Goal: Task Accomplishment & Management: Use online tool/utility

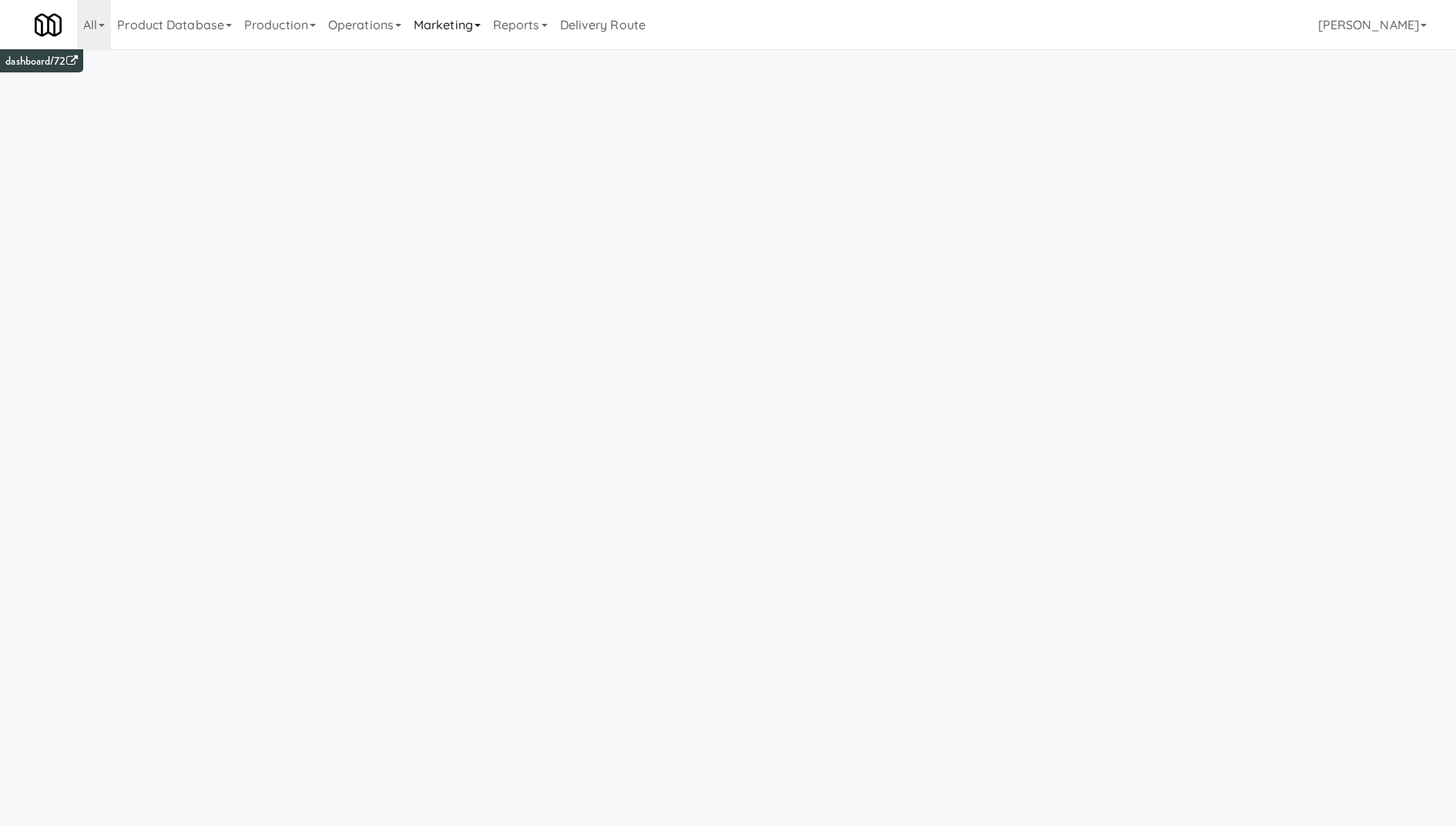
click at [417, 30] on link "Marketing" at bounding box center [447, 25] width 79 height 49
click at [377, 29] on link "Operations" at bounding box center [365, 25] width 86 height 49
click at [404, 323] on link "Vision Orders" at bounding box center [384, 319] width 124 height 28
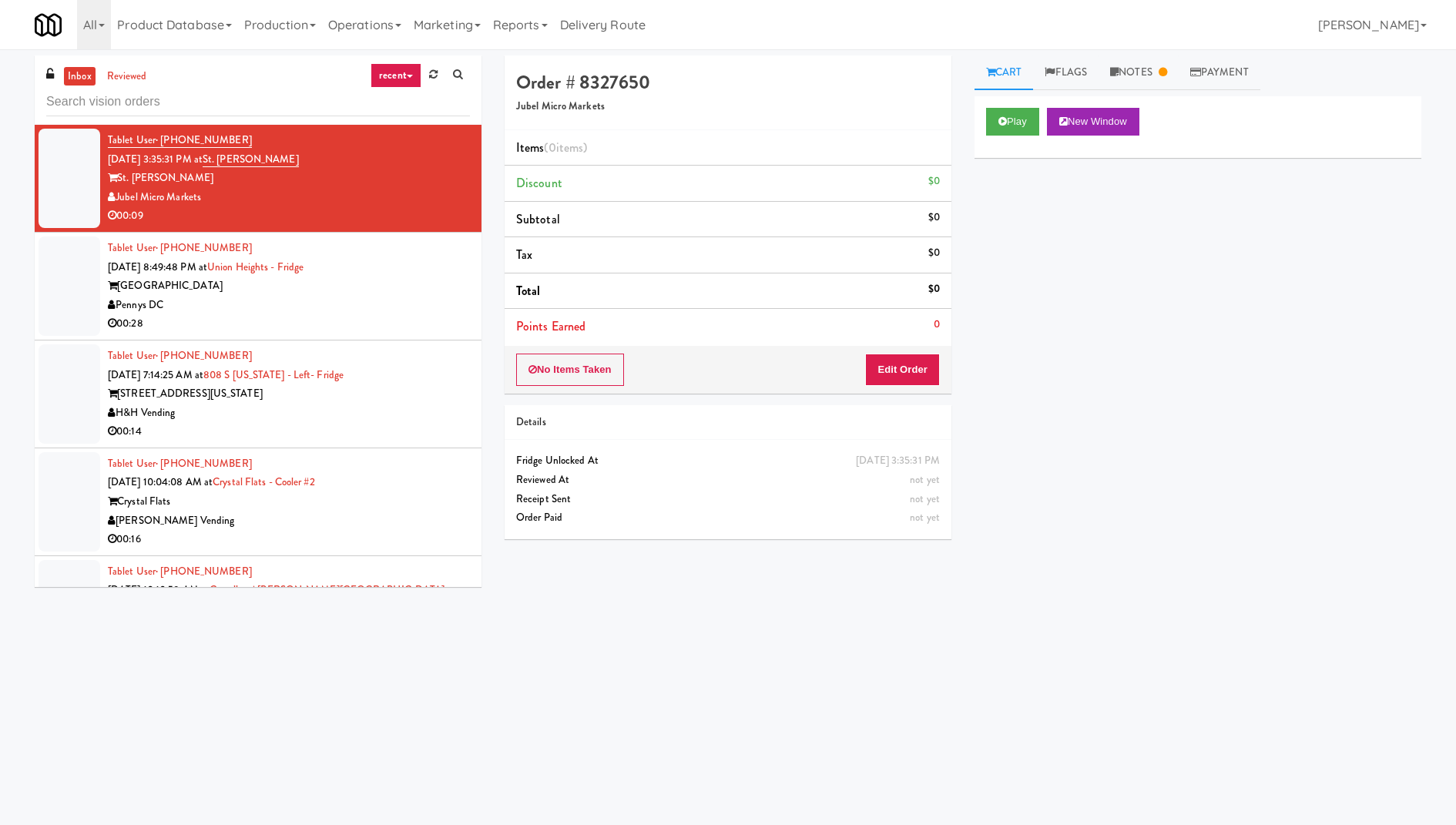
click at [383, 79] on link "recent" at bounding box center [395, 75] width 50 height 25
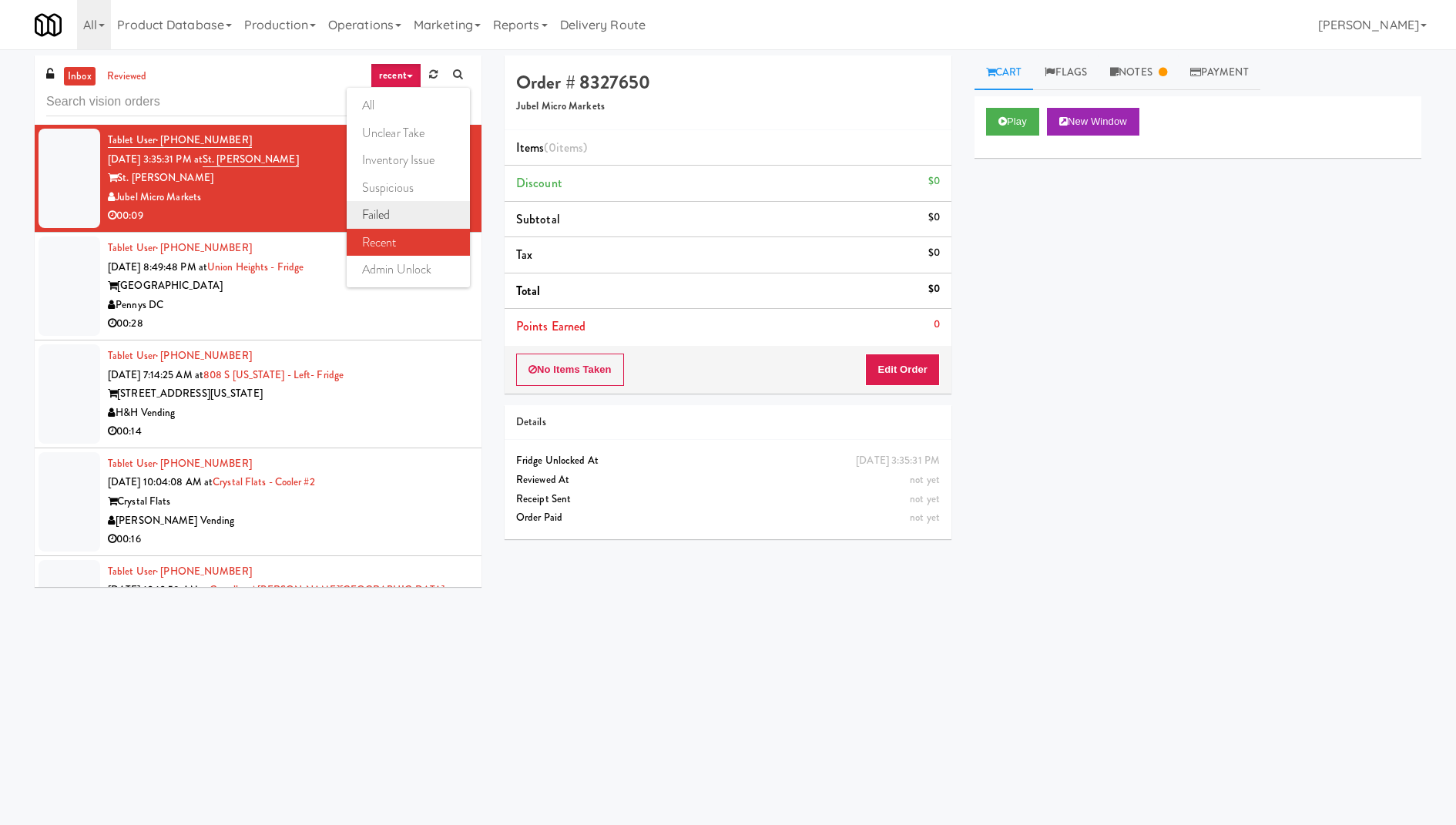
scroll to position [12, 0]
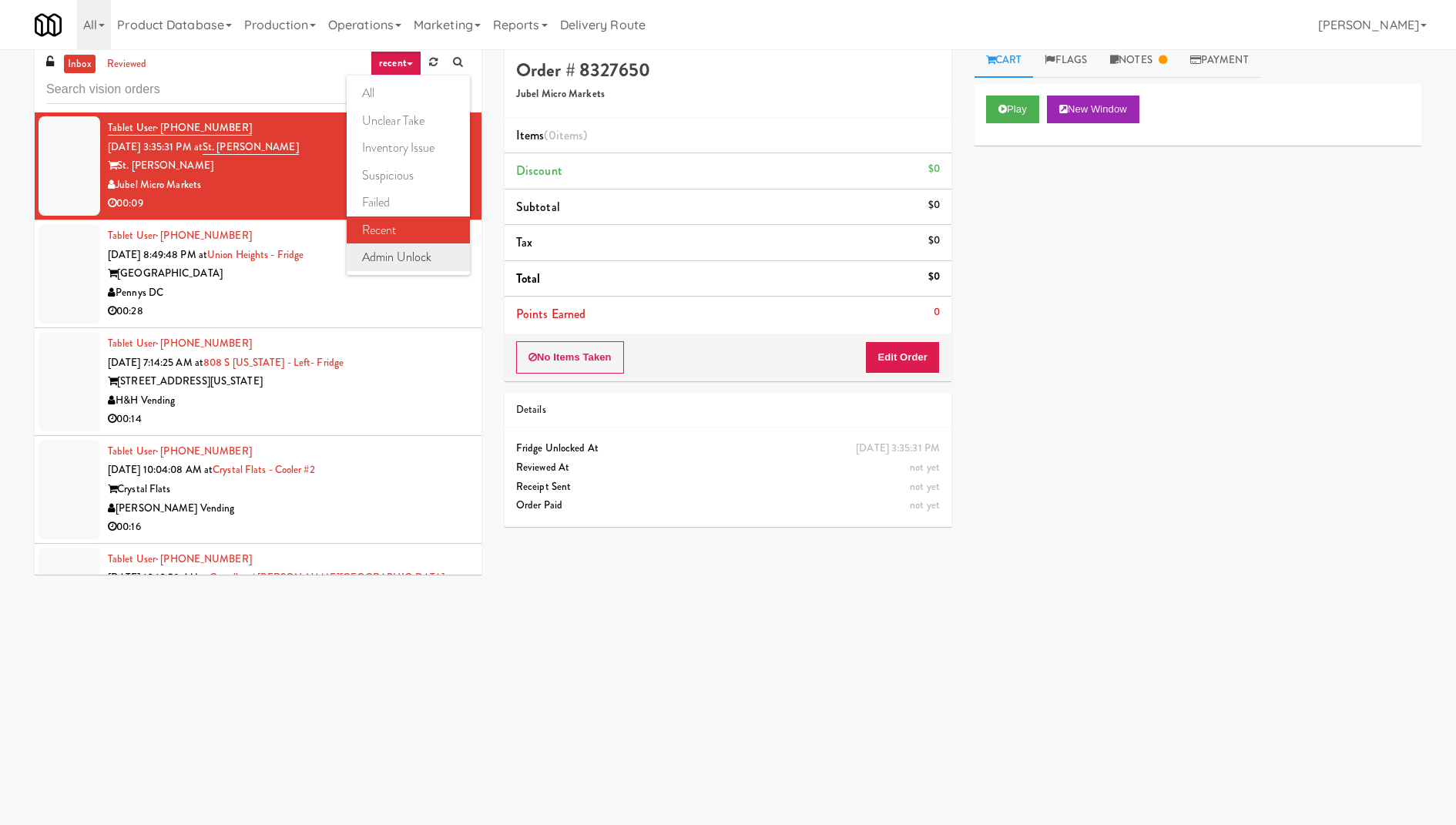
click at [417, 259] on link "admin unlock" at bounding box center [409, 257] width 124 height 28
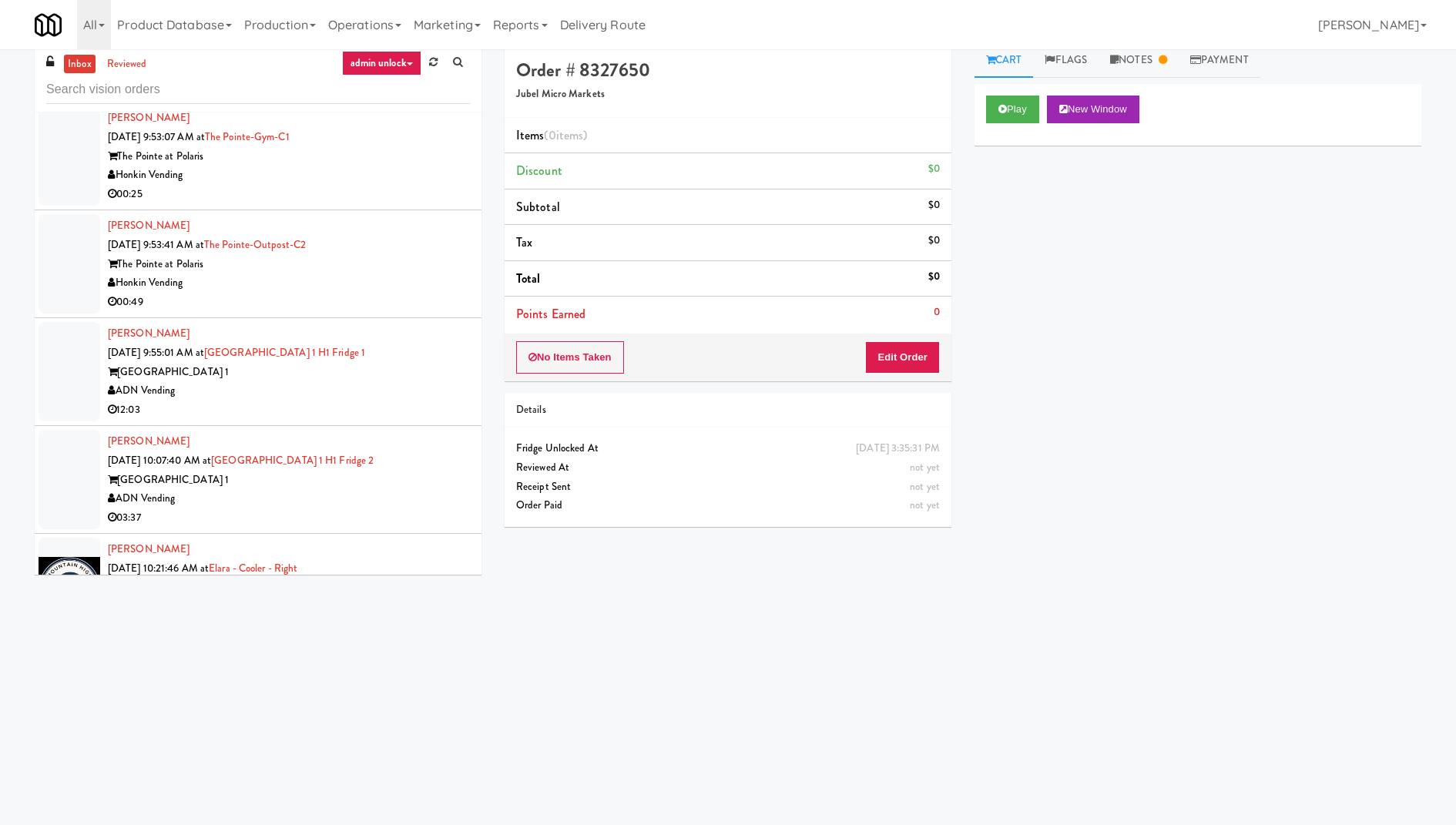
scroll to position [6312, 0]
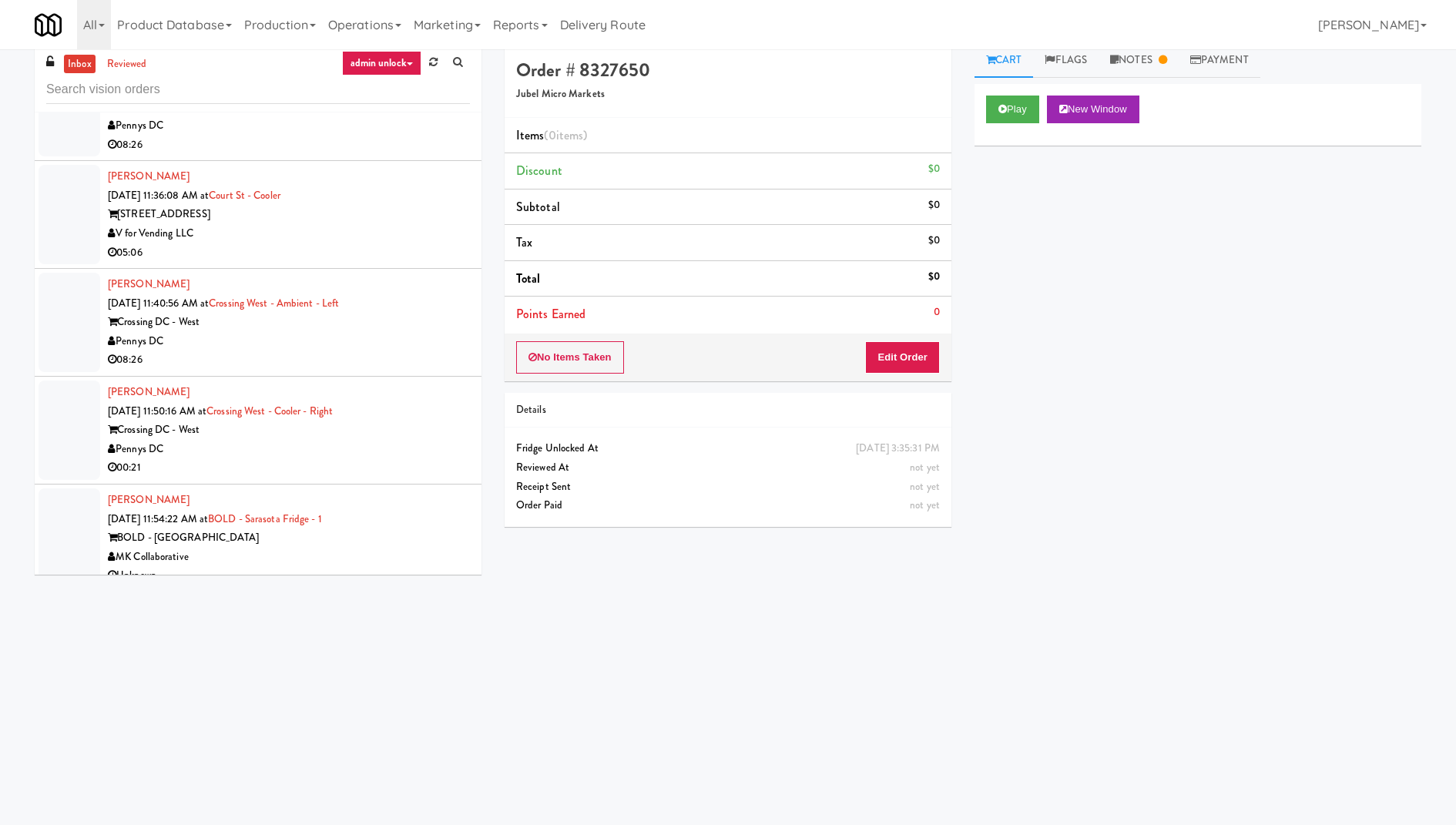
click at [397, 528] on div "BOLD - [GEOGRAPHIC_DATA]" at bounding box center [288, 538] width 362 height 19
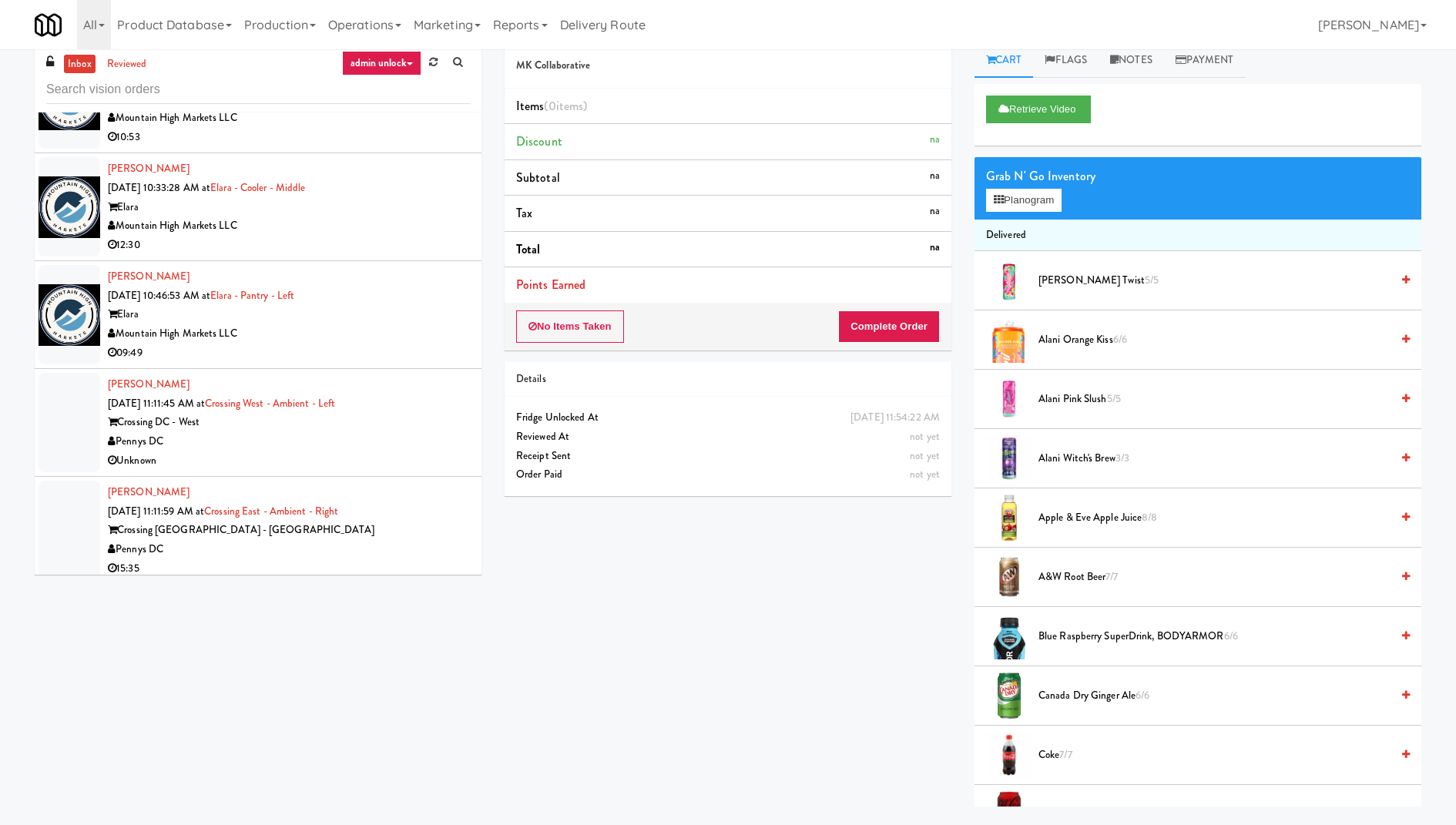
scroll to position [5005, 0]
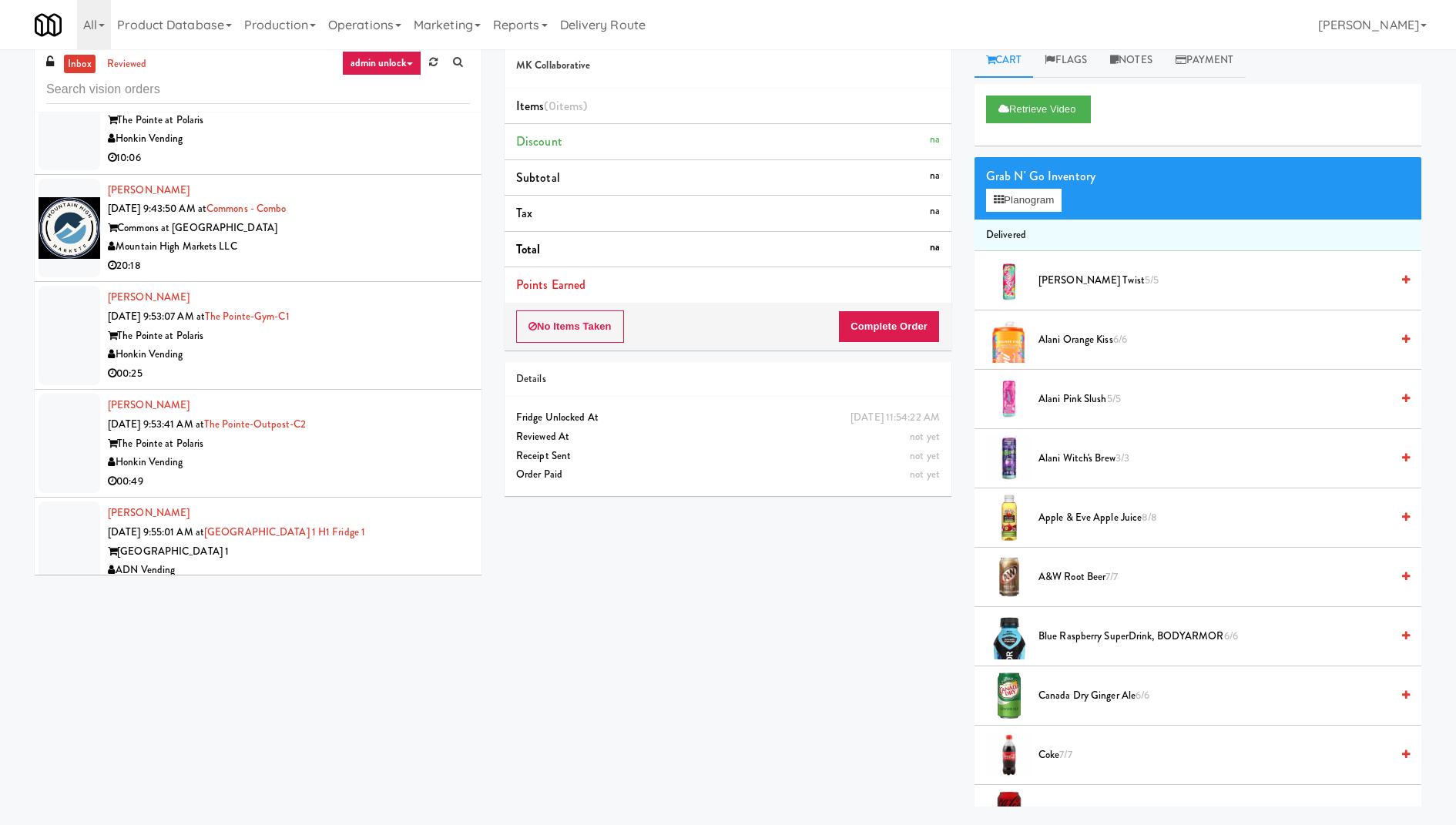
click at [409, 220] on div "Commons at [GEOGRAPHIC_DATA]" at bounding box center [288, 228] width 362 height 19
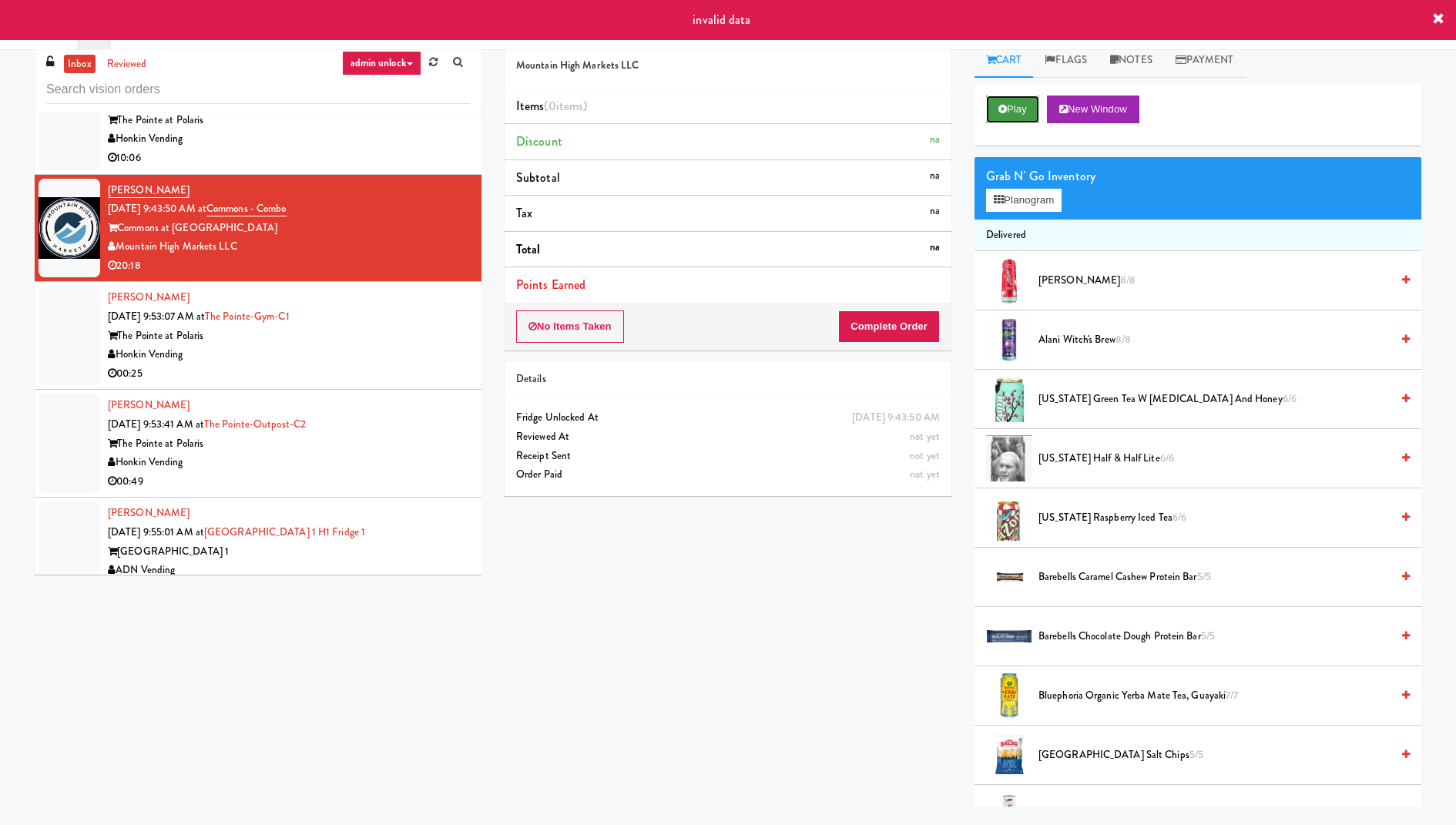
click at [998, 106] on icon at bounding box center [1002, 108] width 9 height 10
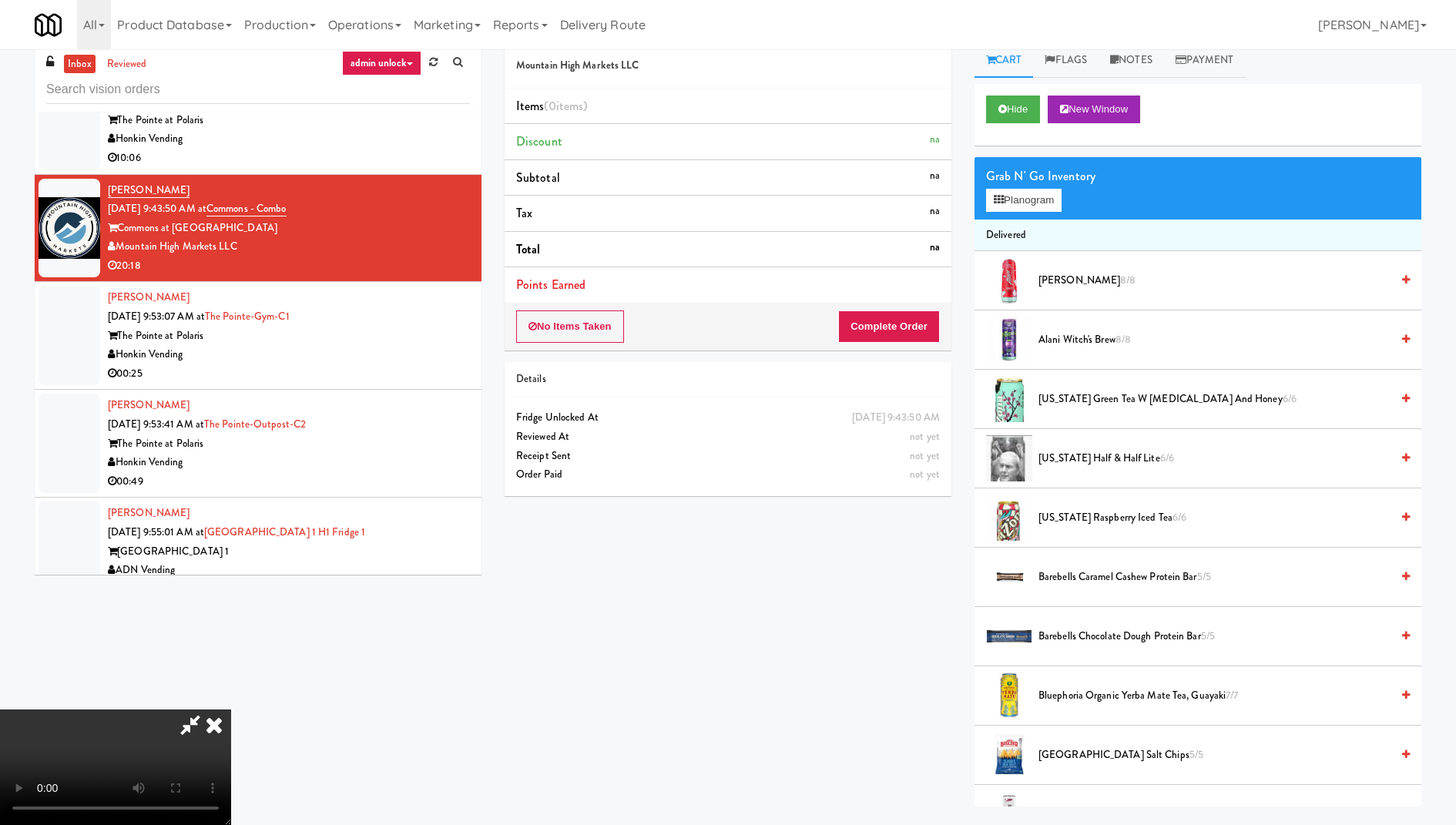
click at [231, 709] on icon at bounding box center [214, 724] width 34 height 30
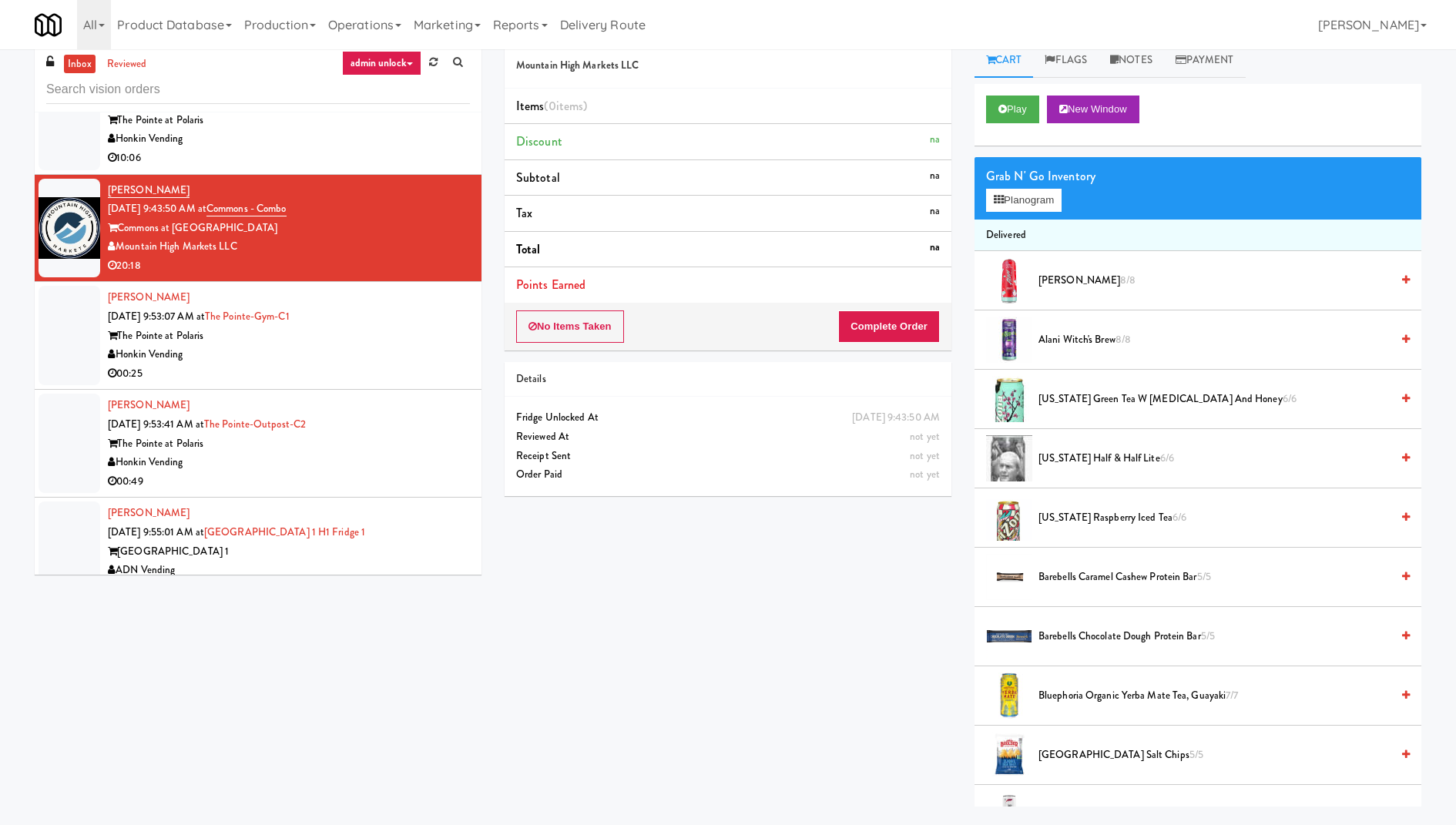
click at [404, 330] on div "The Pointe at Polaris" at bounding box center [288, 336] width 362 height 19
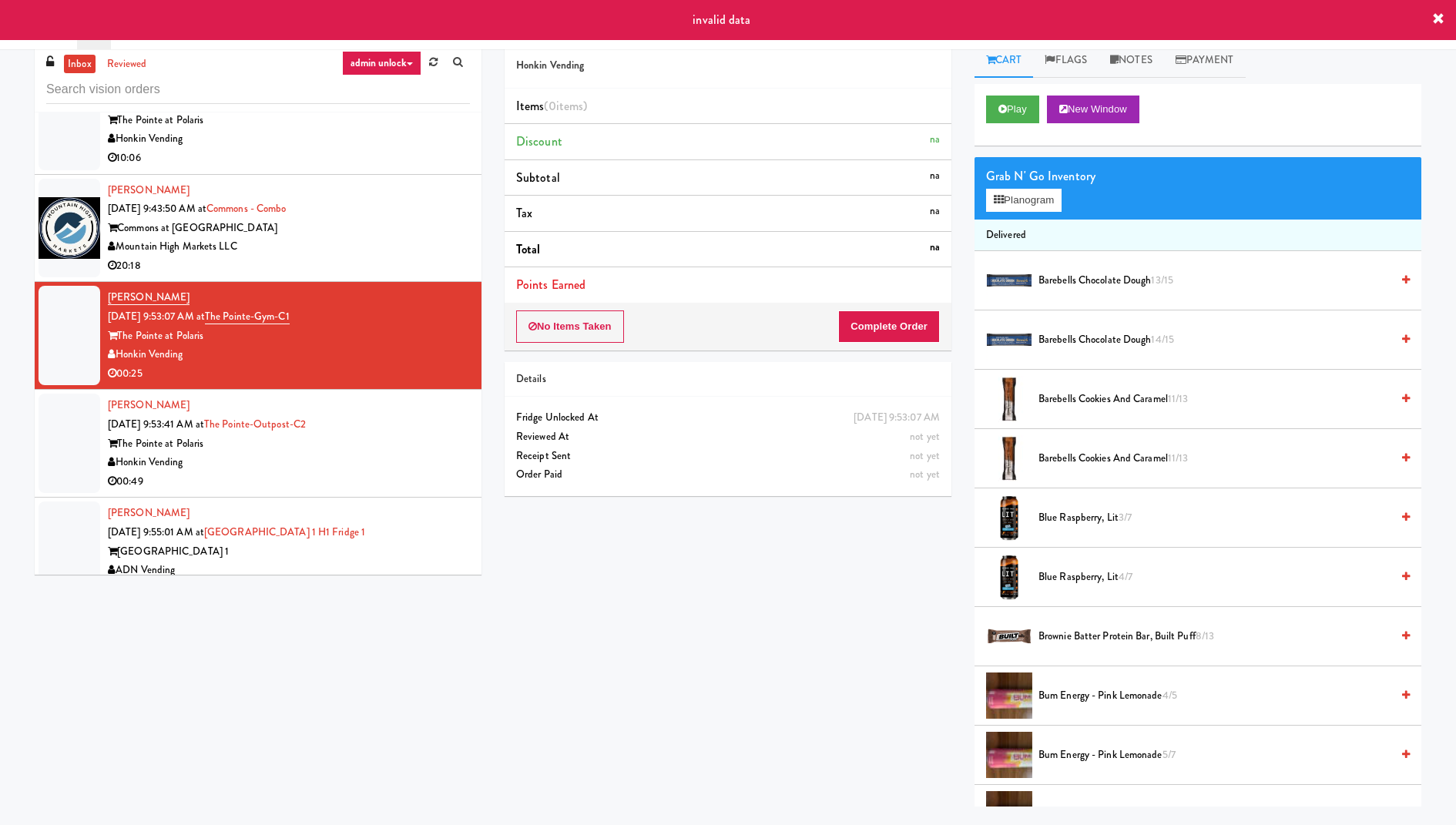
click at [994, 123] on div "Play New Window" at bounding box center [1197, 114] width 447 height 62
click at [999, 110] on icon at bounding box center [1002, 108] width 9 height 10
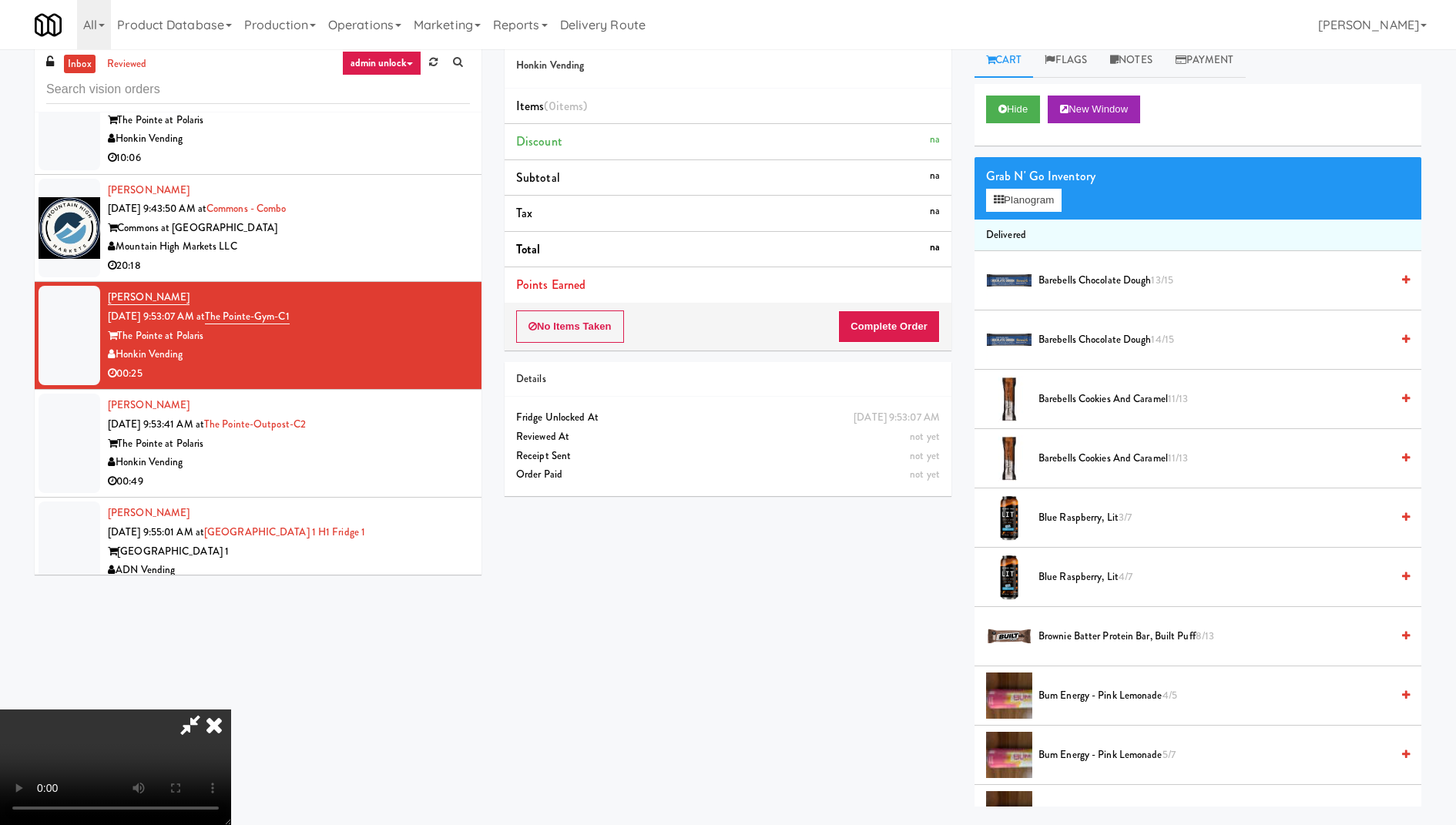
click at [231, 709] on icon at bounding box center [214, 724] width 34 height 30
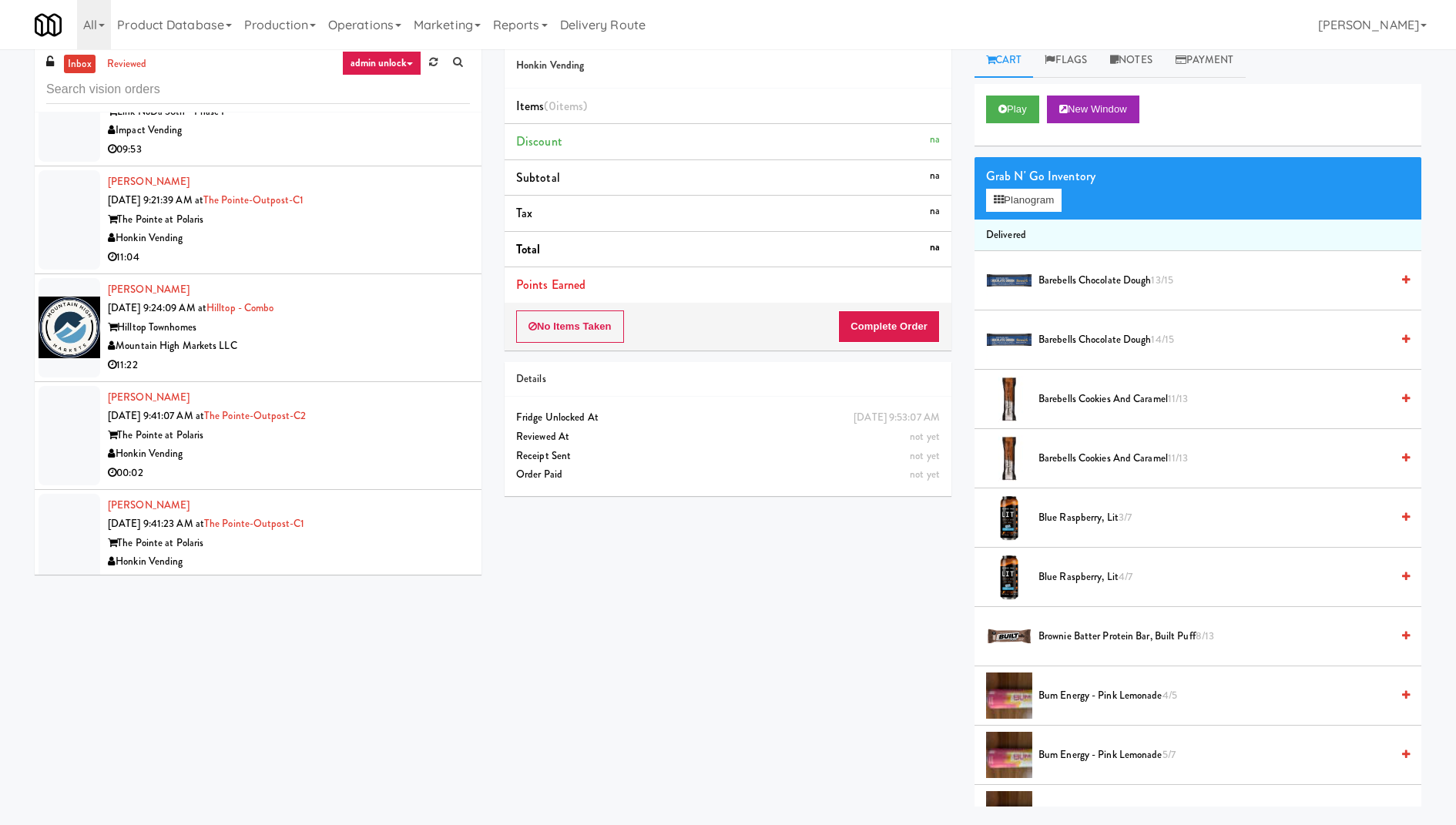
scroll to position [4460, 0]
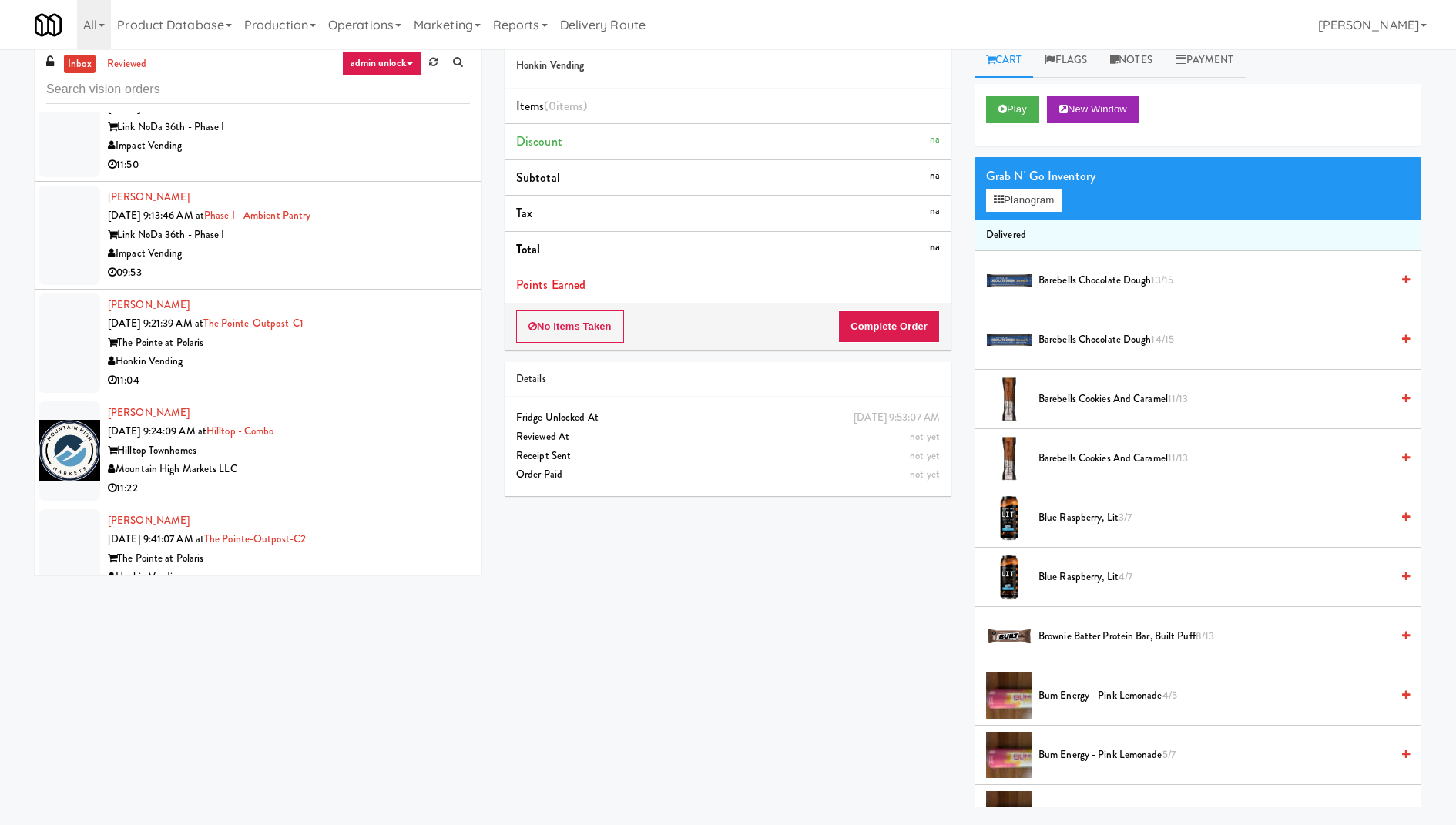
click at [391, 227] on div "Link NoDa 36th - Phase I" at bounding box center [288, 235] width 362 height 19
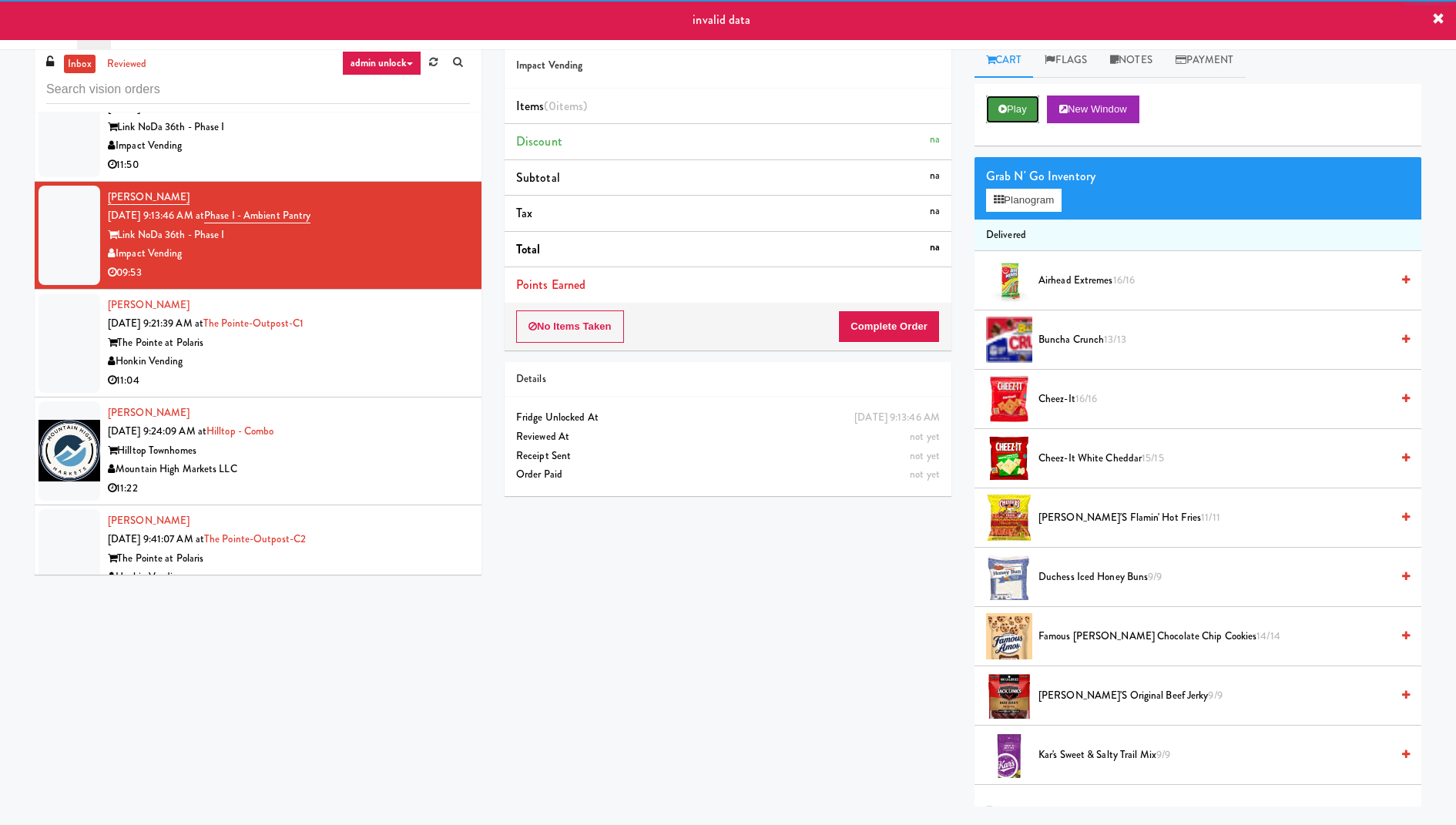
click at [1005, 105] on icon at bounding box center [1002, 108] width 9 height 10
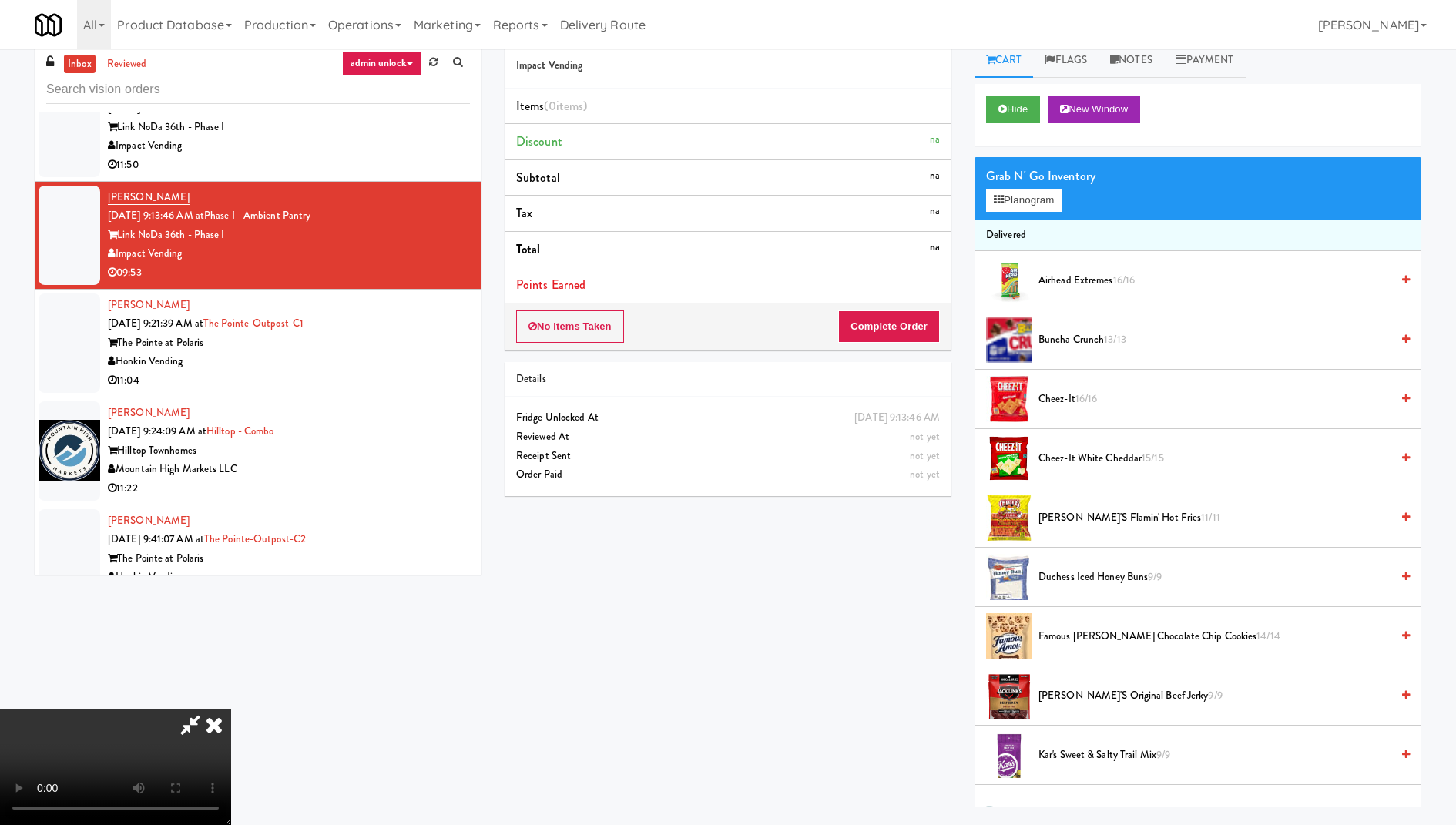
click at [231, 709] on icon at bounding box center [214, 724] width 34 height 30
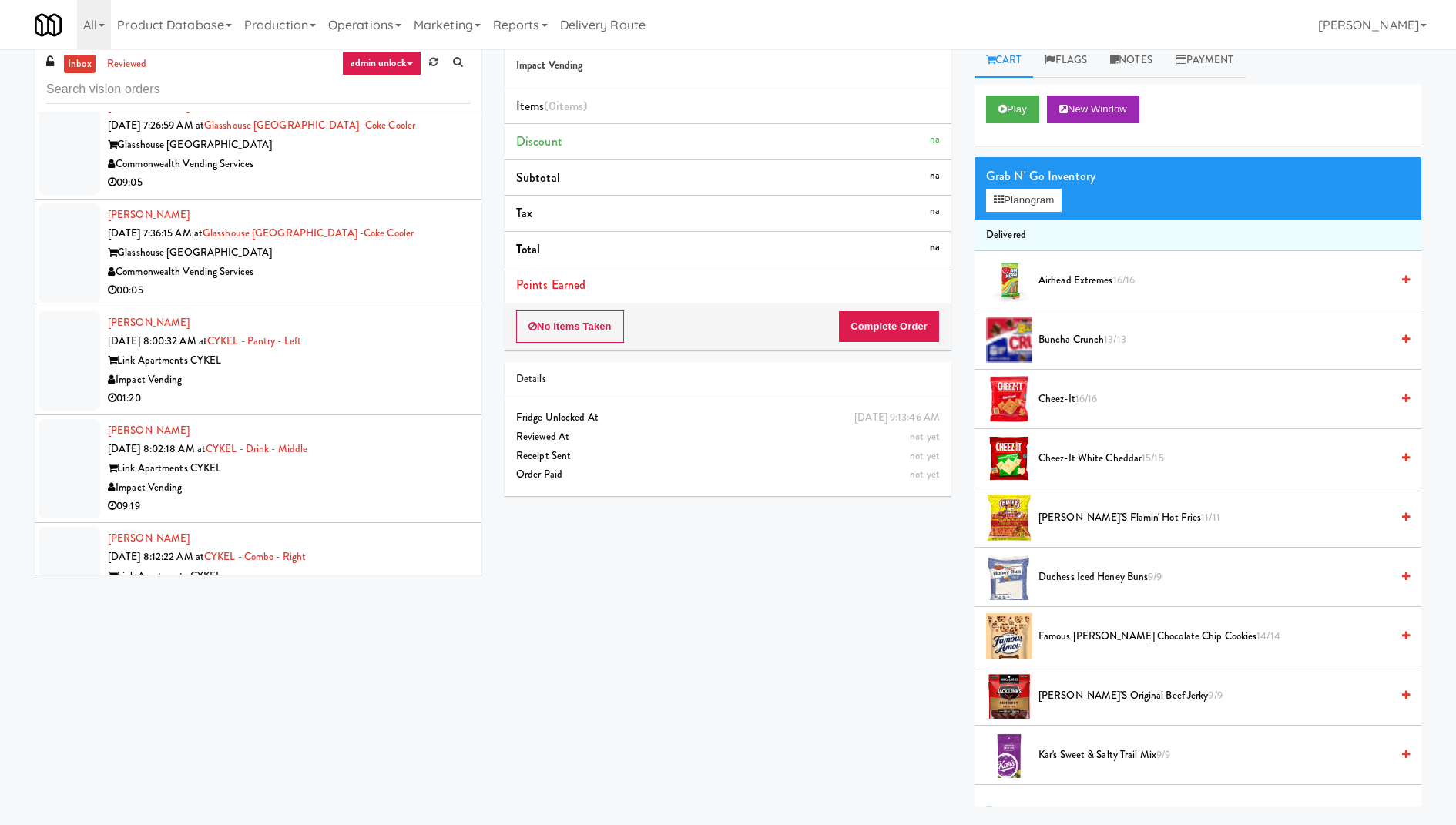
scroll to position [3517, 0]
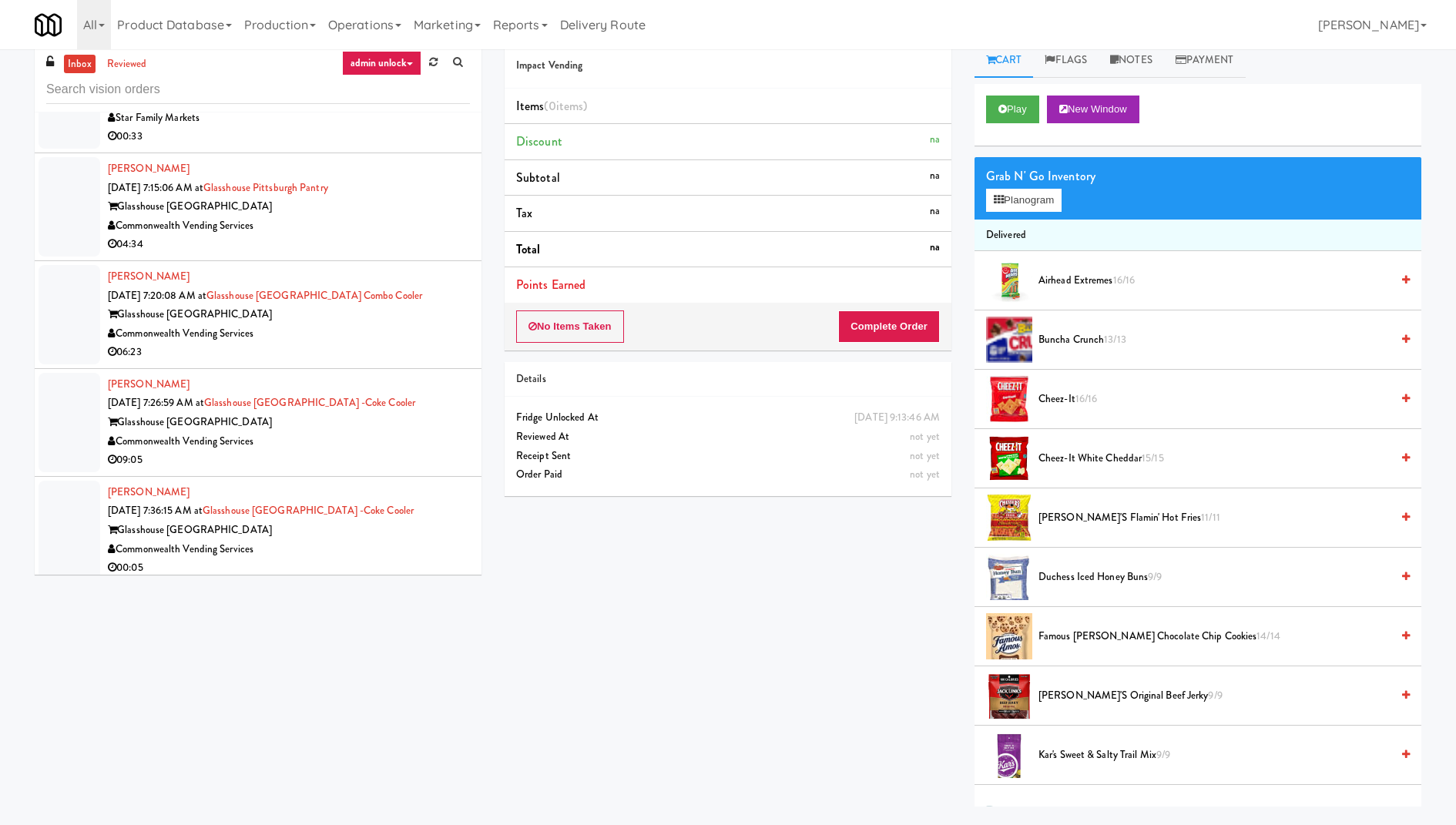
click at [400, 328] on div "Commonwealth Vending Services" at bounding box center [288, 334] width 362 height 19
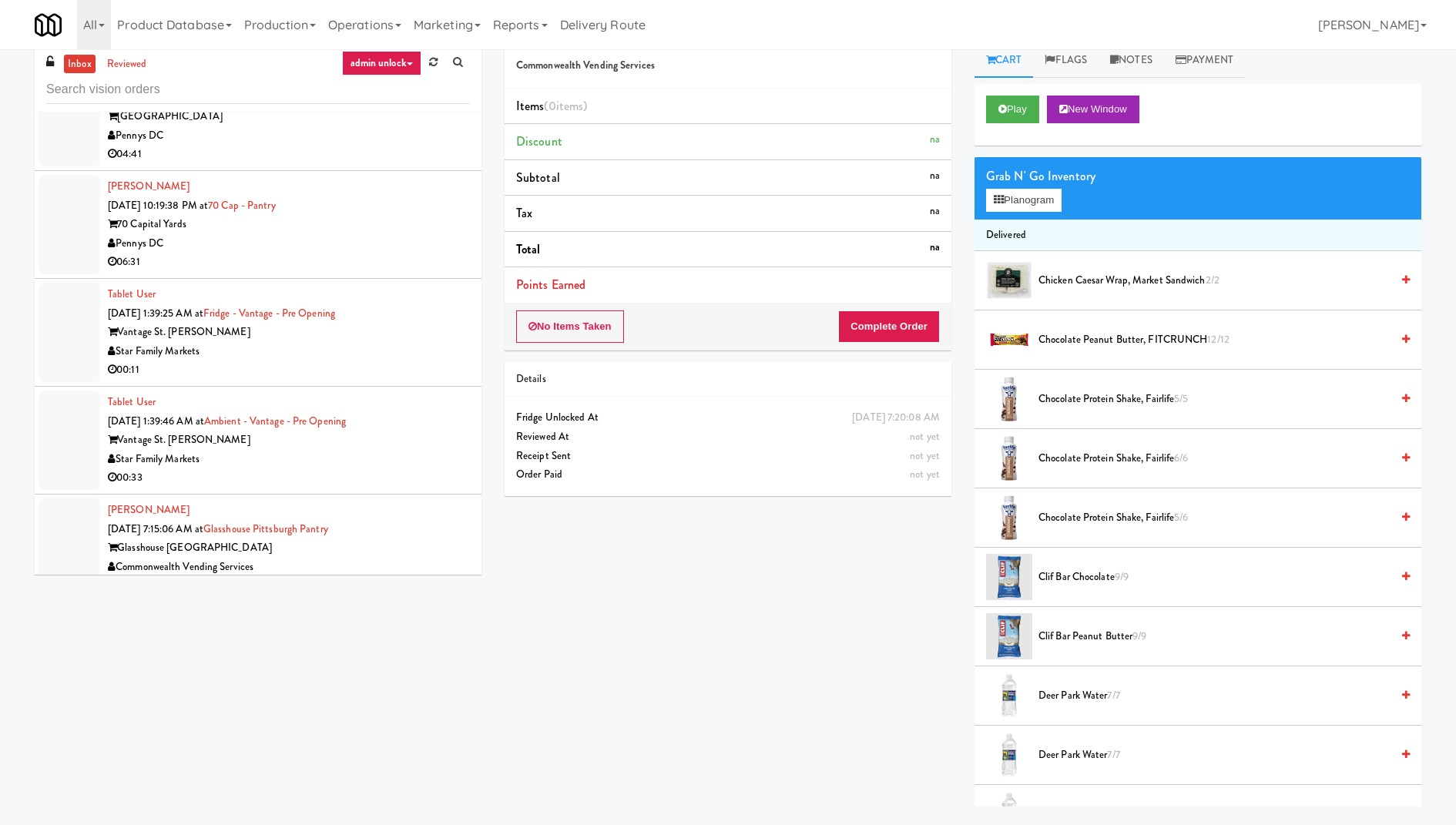
scroll to position [3045, 0]
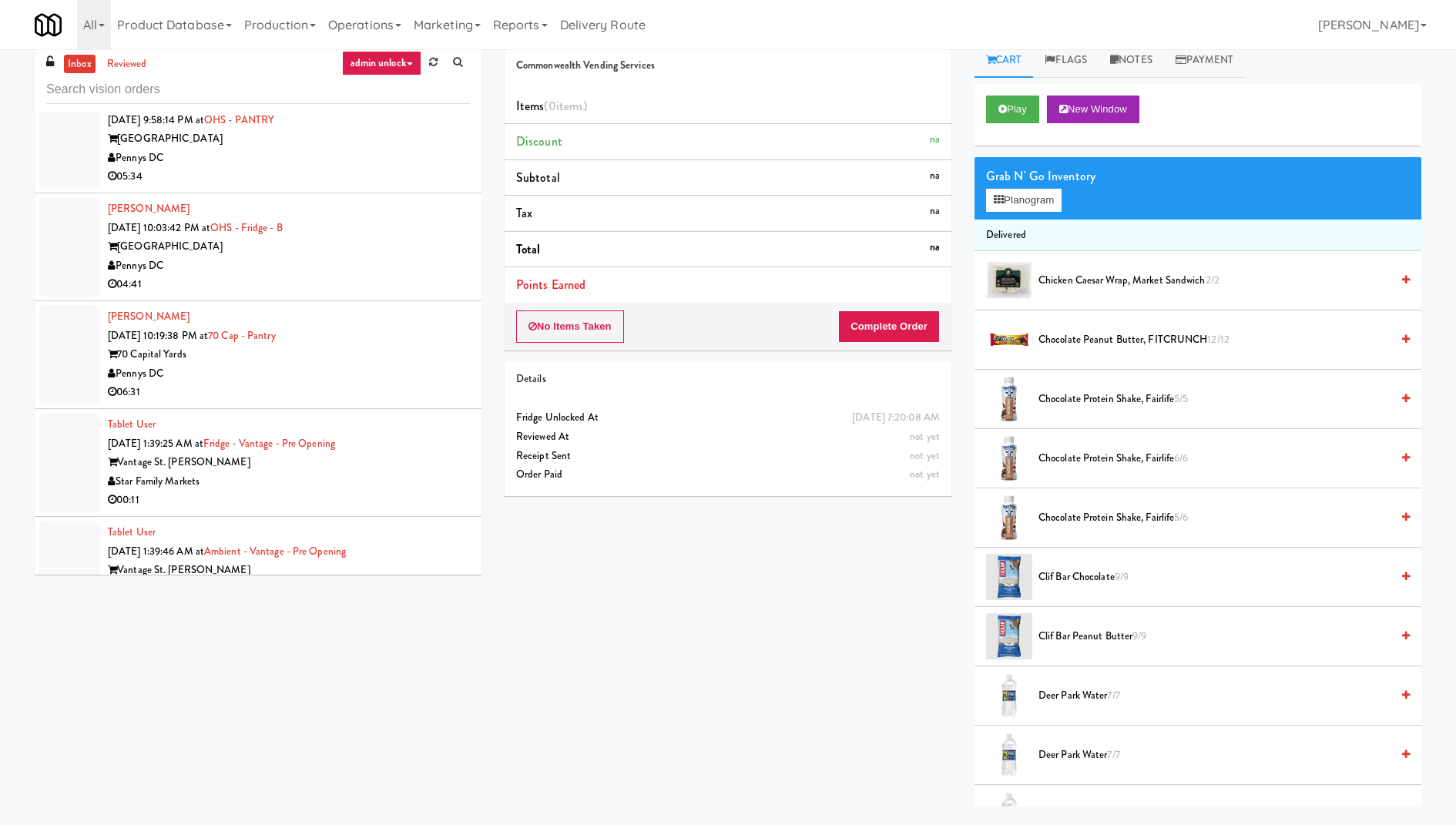
click at [373, 372] on div "Pennys DC" at bounding box center [288, 374] width 362 height 19
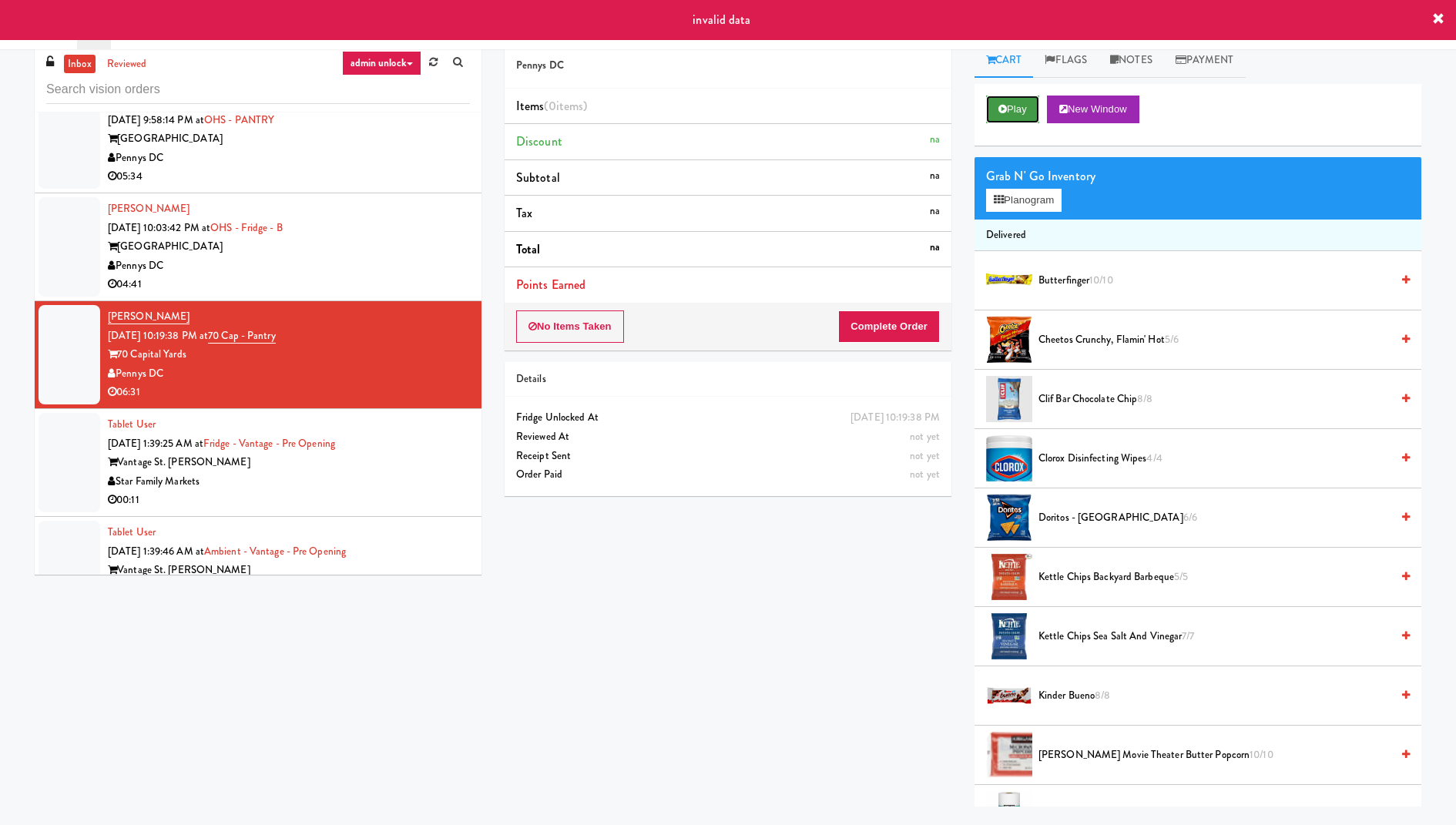
click at [1022, 116] on button "Play" at bounding box center [1012, 108] width 53 height 28
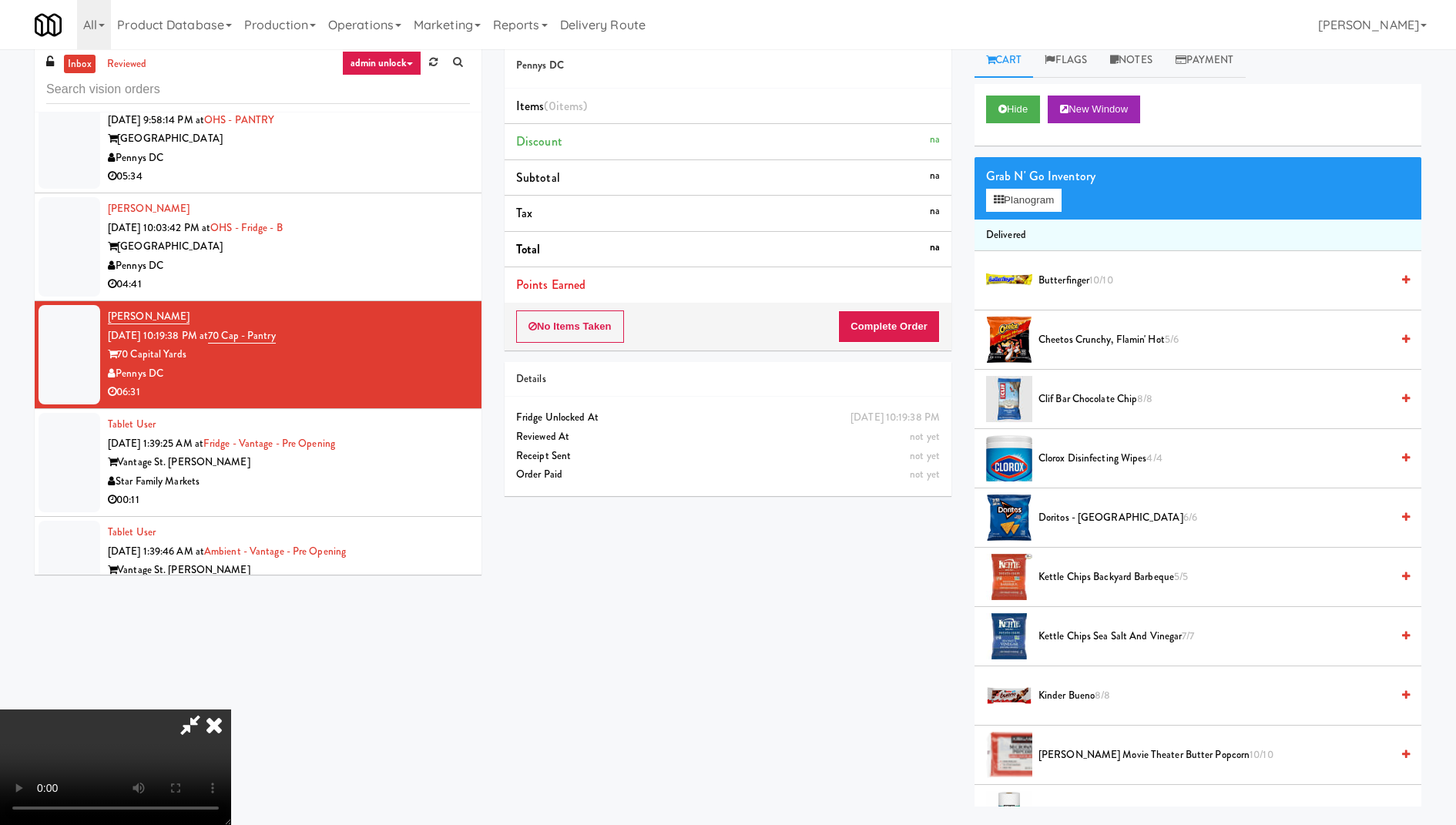
click at [231, 709] on icon at bounding box center [214, 724] width 34 height 30
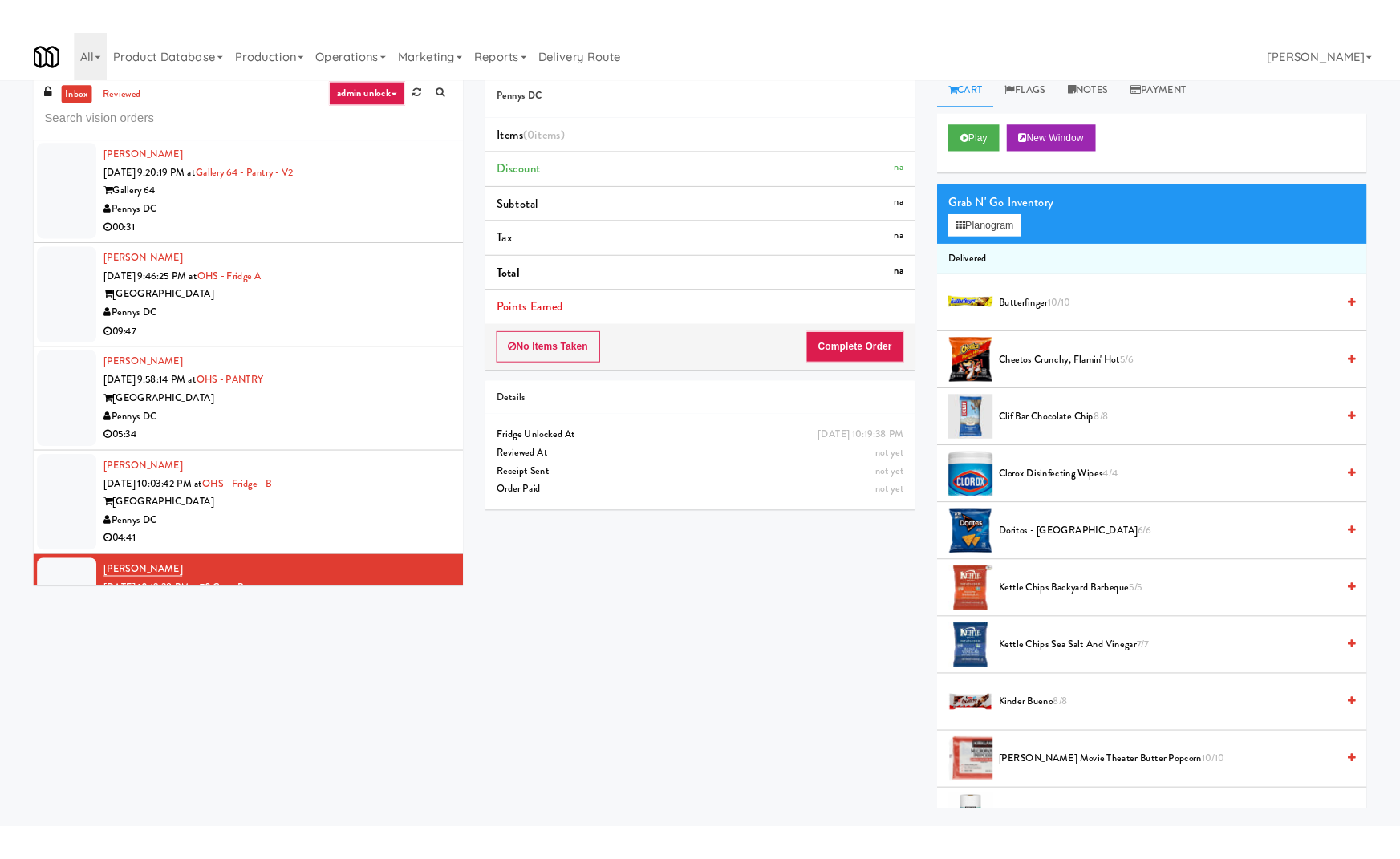
scroll to position [2817, 0]
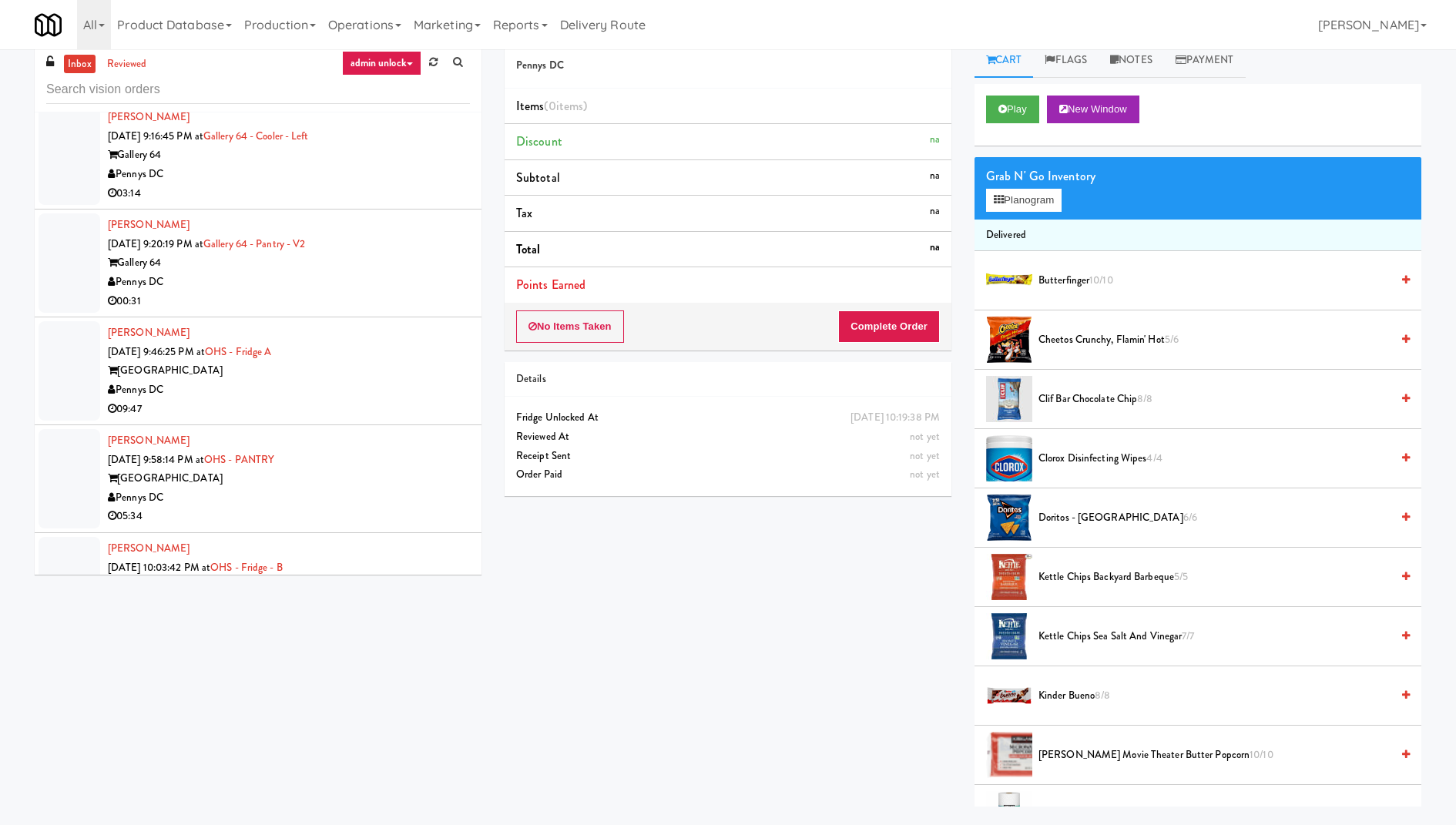
click at [387, 386] on div "Pennys DC" at bounding box center [288, 390] width 362 height 19
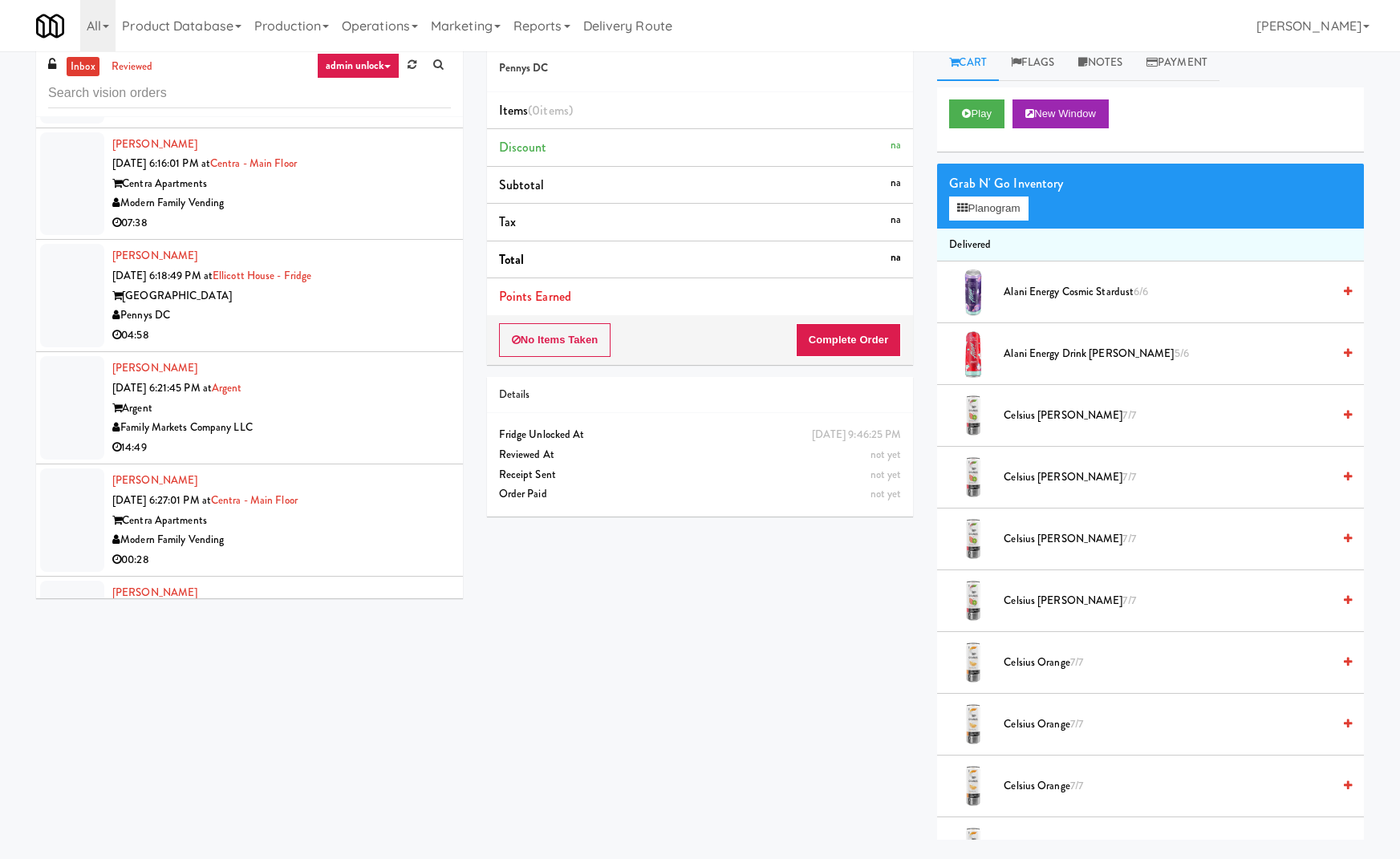
scroll to position [1475, 0]
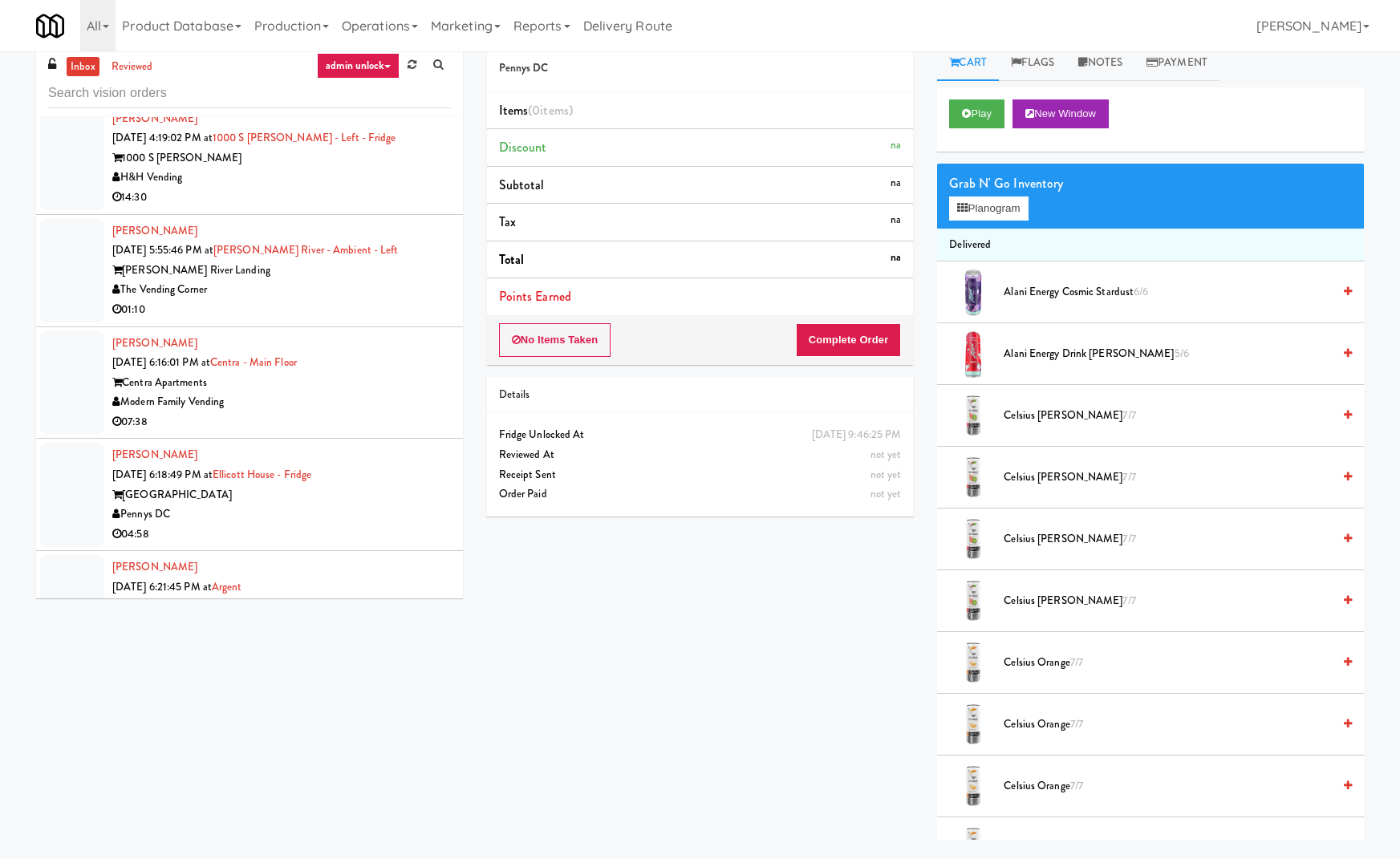
click at [426, 290] on div "The Vending Corner" at bounding box center [281, 290] width 339 height 20
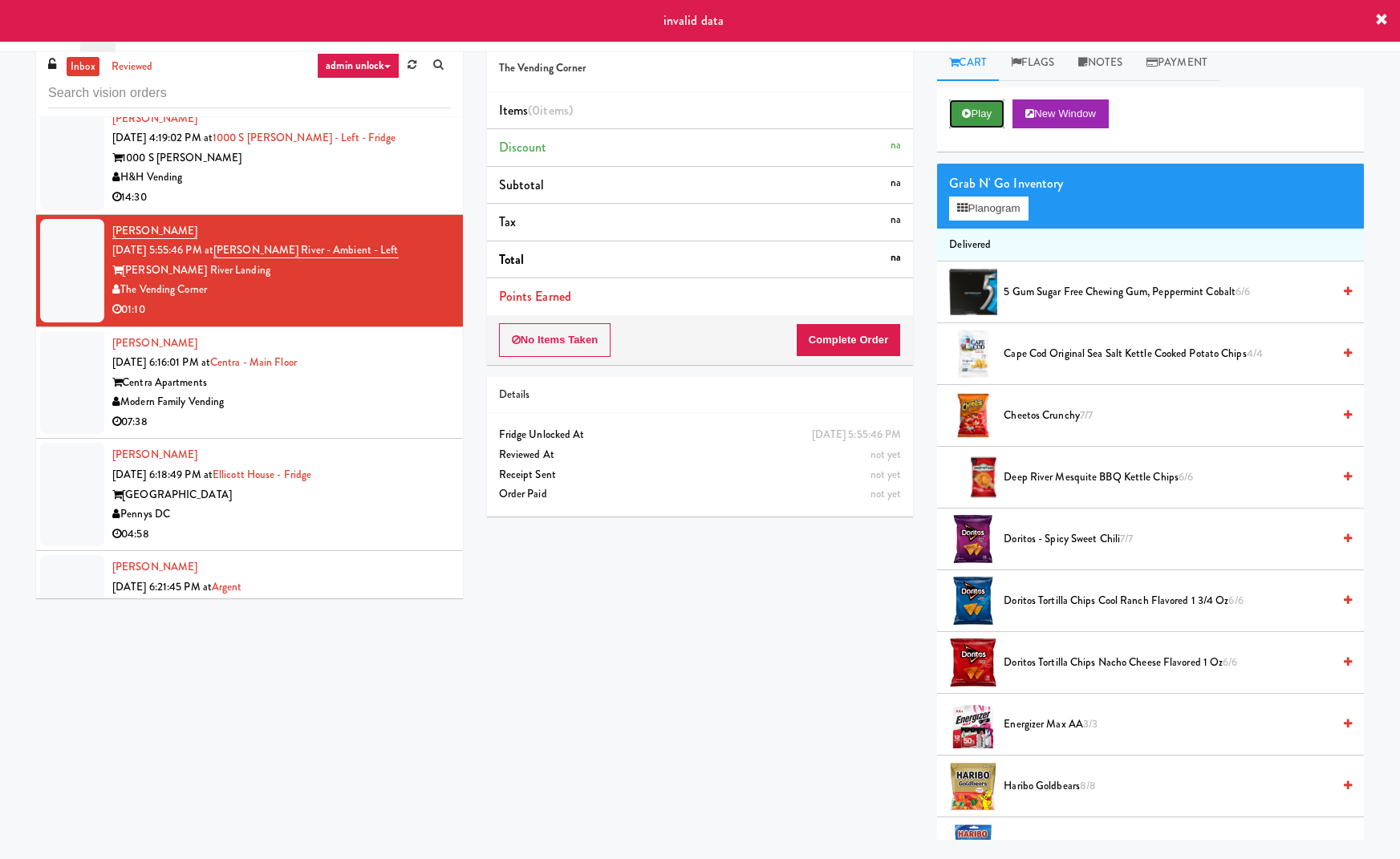
click at [990, 109] on button "Play" at bounding box center [977, 113] width 55 height 29
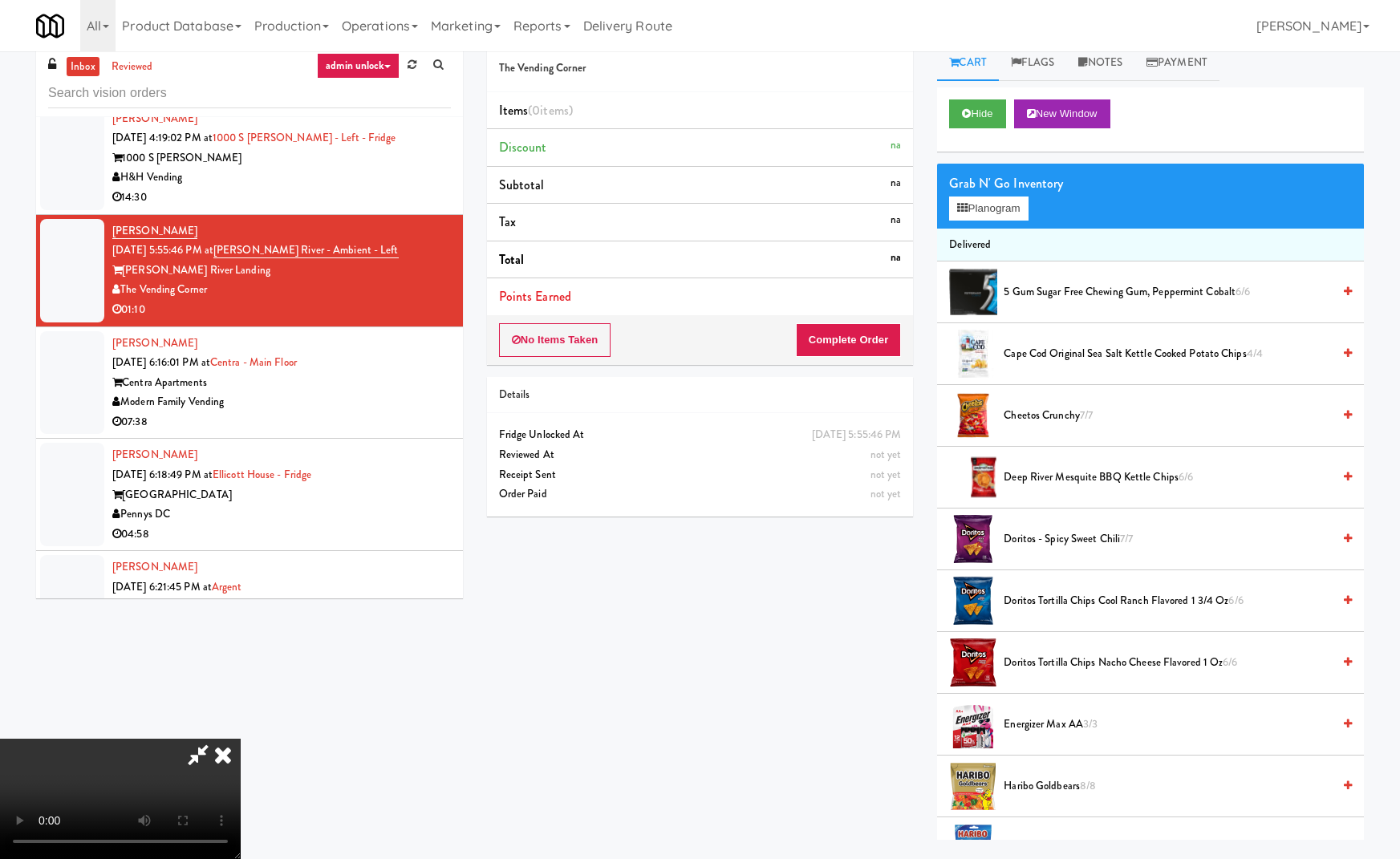
click at [241, 738] on icon at bounding box center [223, 754] width 36 height 32
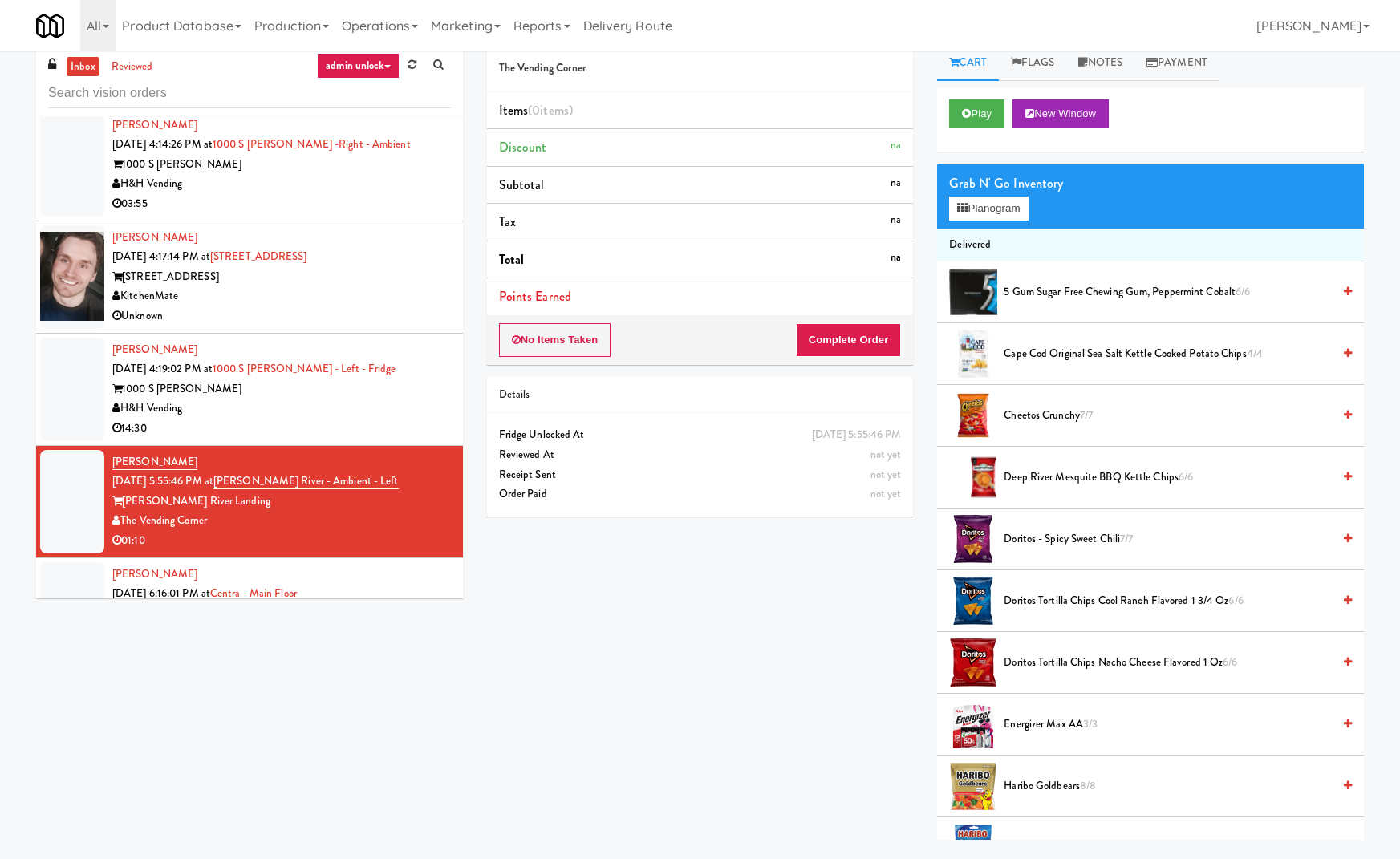
scroll to position [1239, 0]
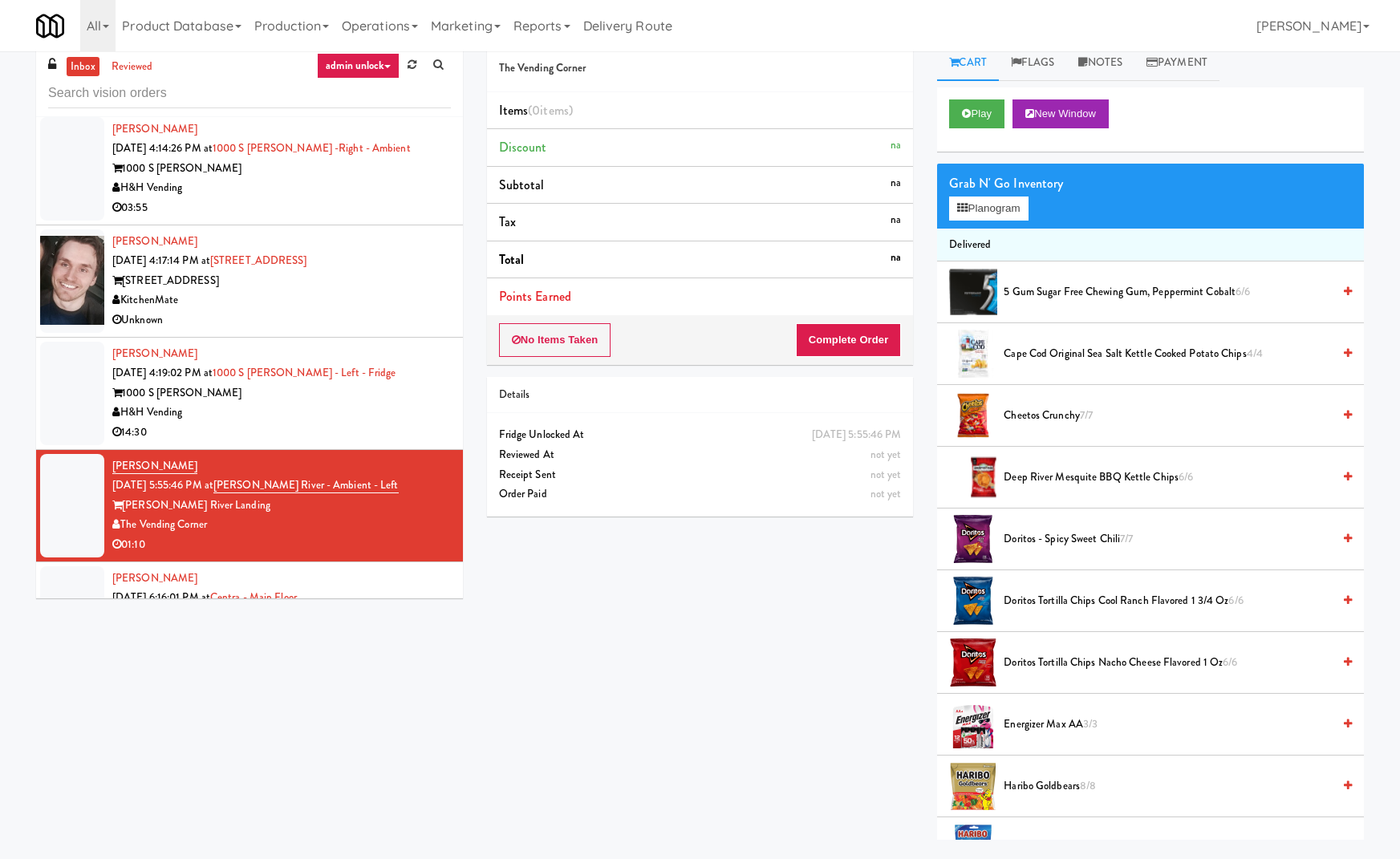
click at [421, 376] on div "[PERSON_NAME] [DATE] 4:19:02 PM at 1000 S [PERSON_NAME] - Left - Fridge 1000 S …" at bounding box center [281, 394] width 339 height 99
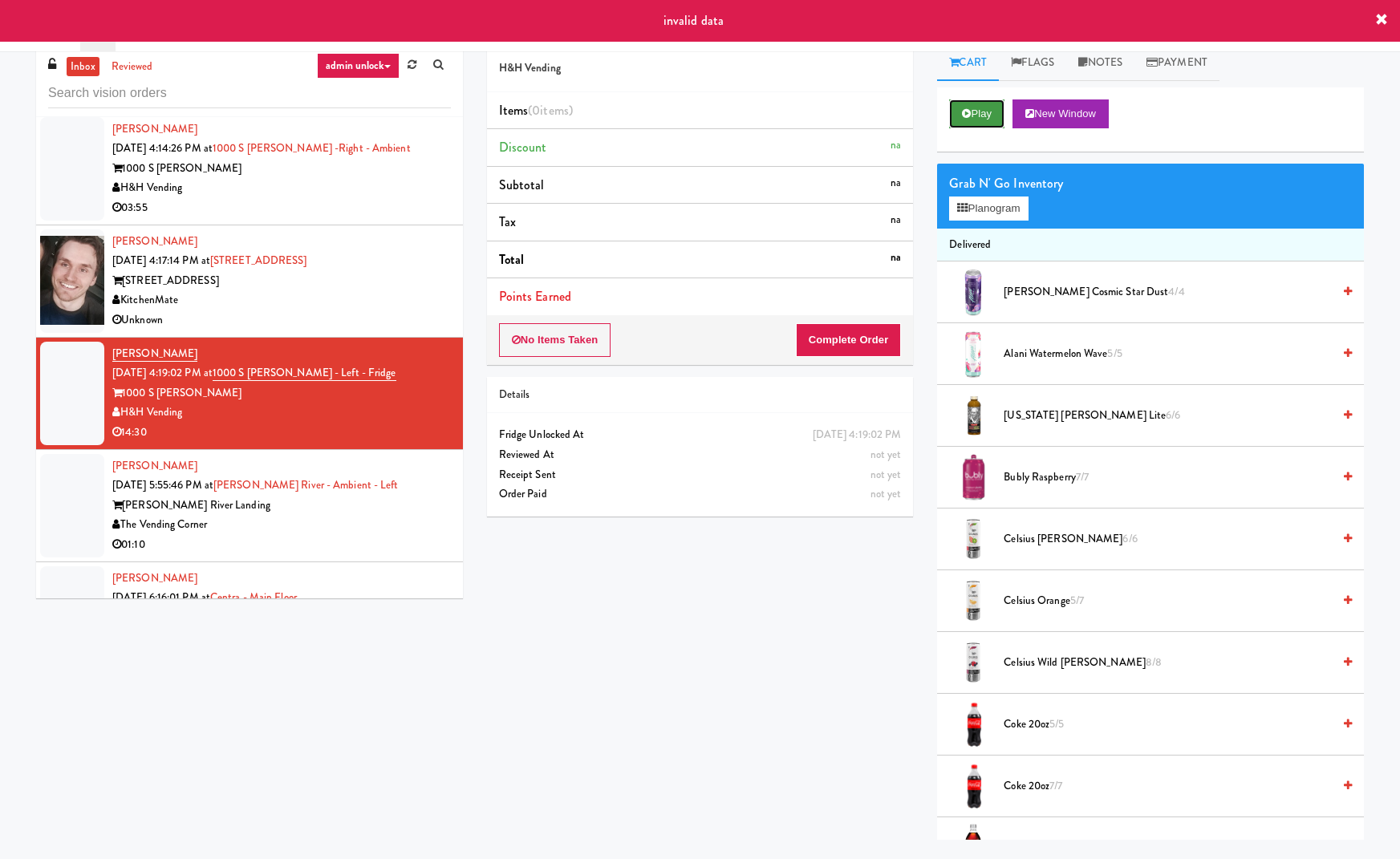
click at [963, 116] on icon at bounding box center [966, 113] width 9 height 11
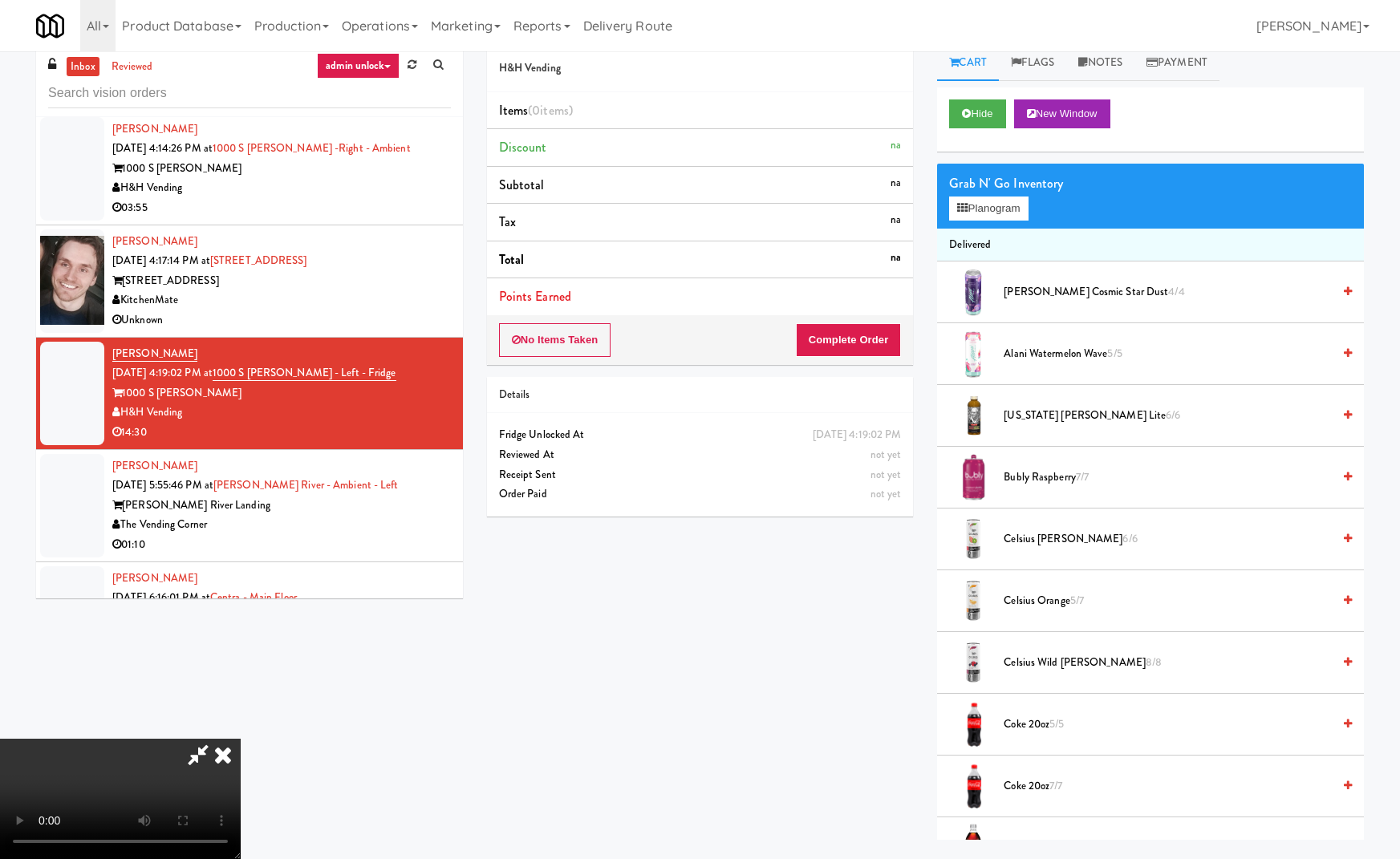
click at [241, 738] on icon at bounding box center [223, 754] width 36 height 32
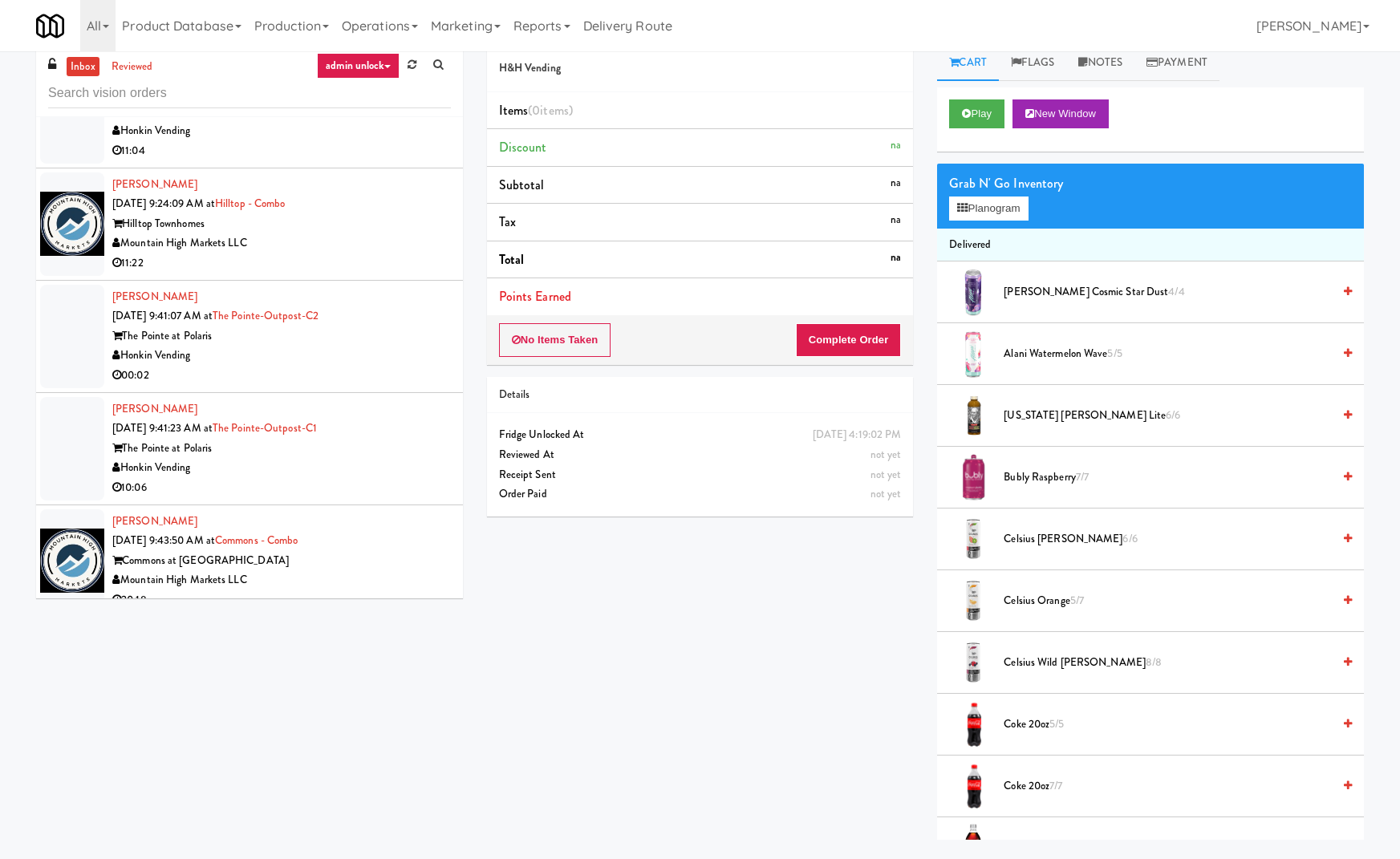
scroll to position [4995, 0]
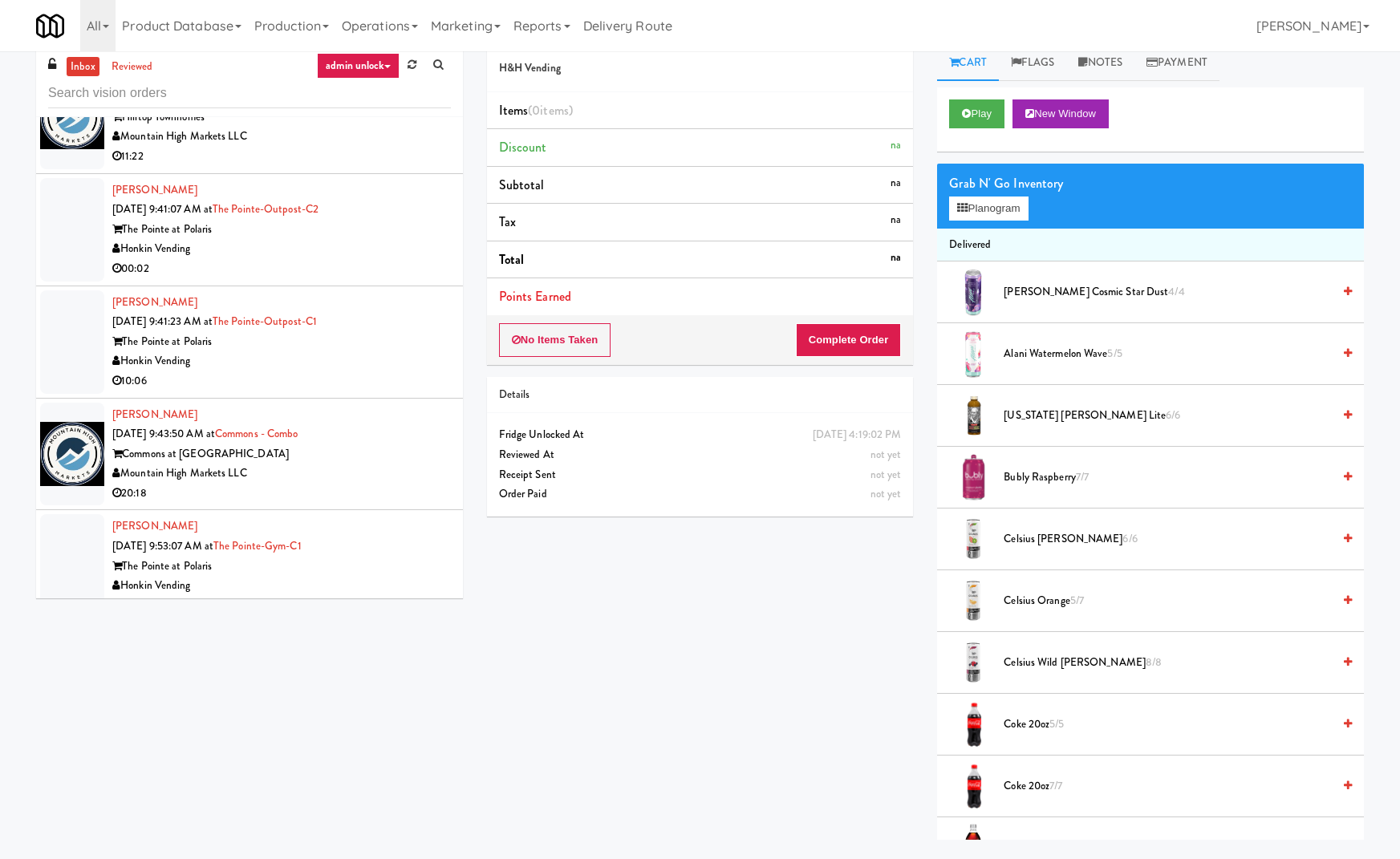
click at [400, 334] on div "The Pointe at Polaris" at bounding box center [281, 342] width 339 height 20
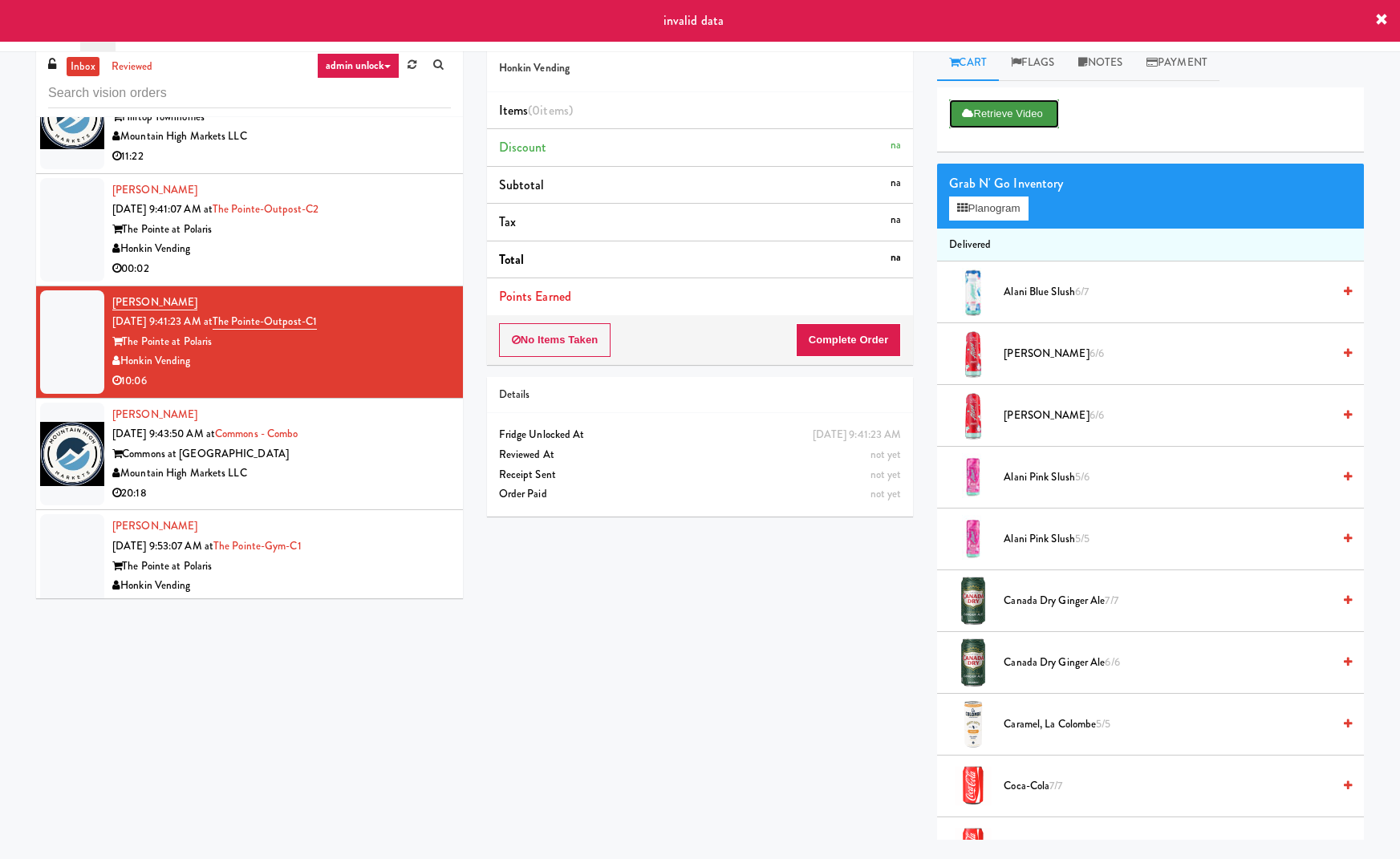
click at [1014, 114] on button "Retrieve Video" at bounding box center [1004, 113] width 109 height 29
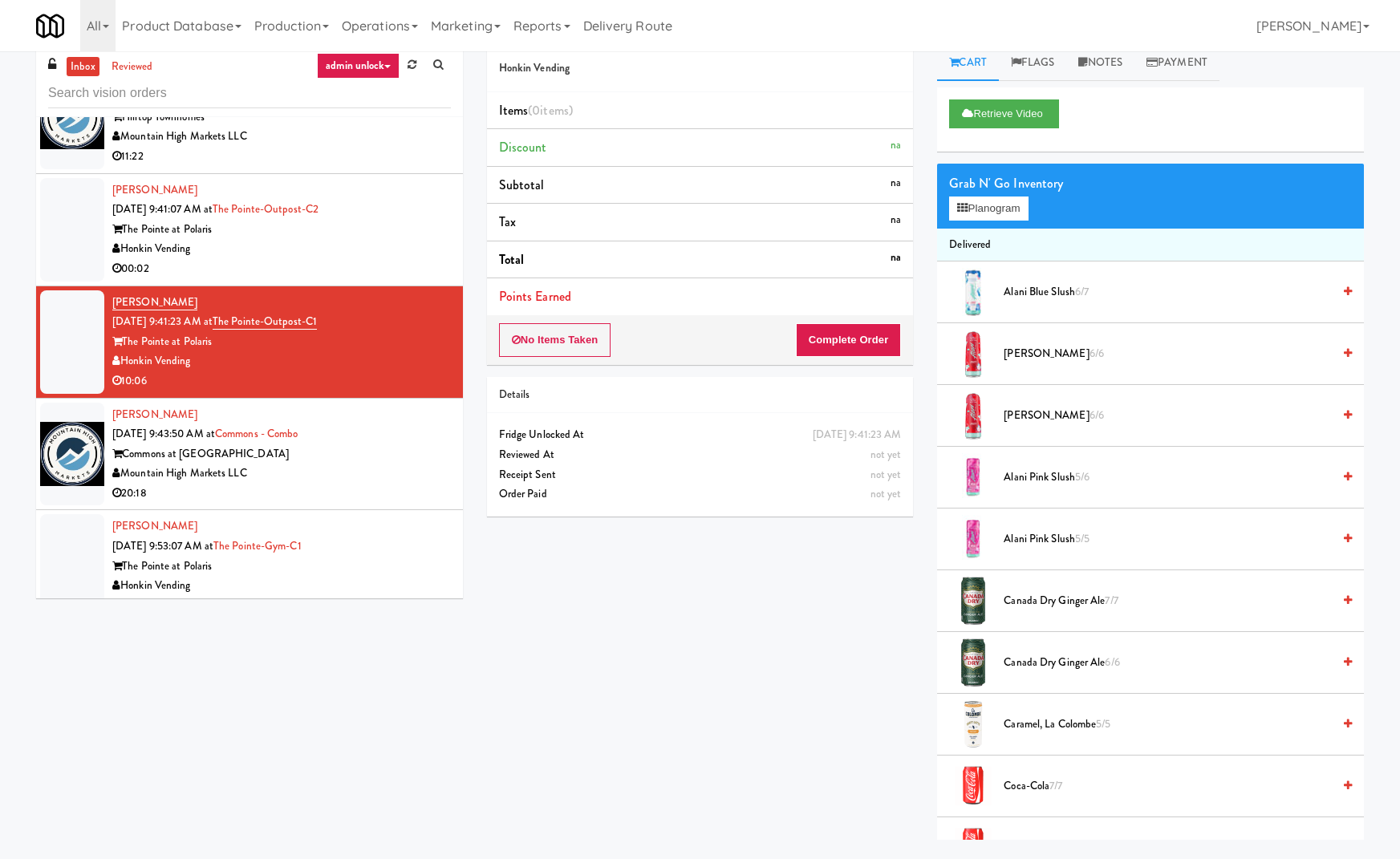
click at [380, 421] on div "[PERSON_NAME] [DATE] 9:43:50 AM at Commons - Combo Commons at Sawmill Mountain …" at bounding box center [281, 454] width 339 height 99
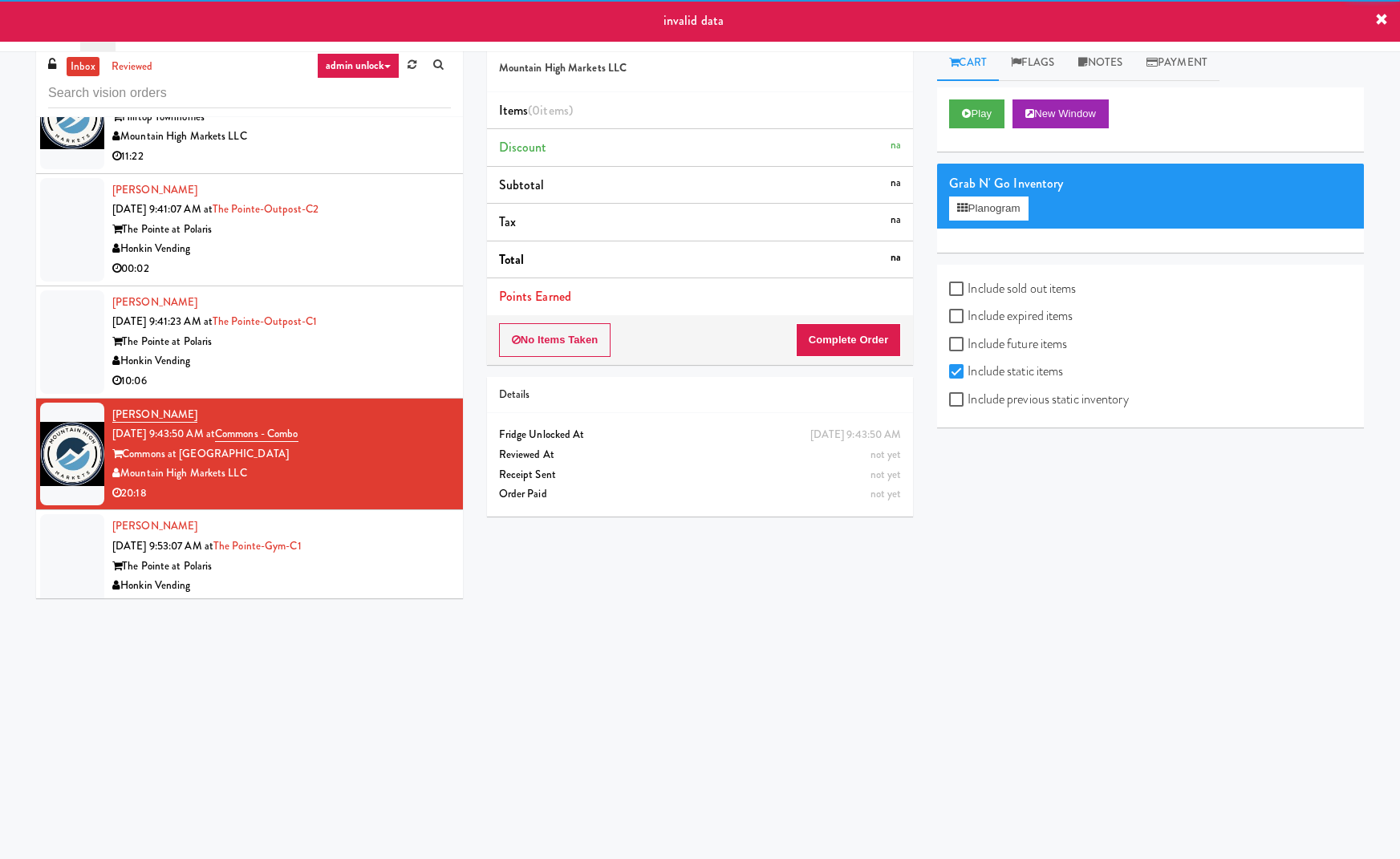
click at [410, 304] on div "[PERSON_NAME] [DATE] 9:41:23 AM at [GEOGRAPHIC_DATA]-C1 The Pointe at Polaris H…" at bounding box center [281, 342] width 339 height 99
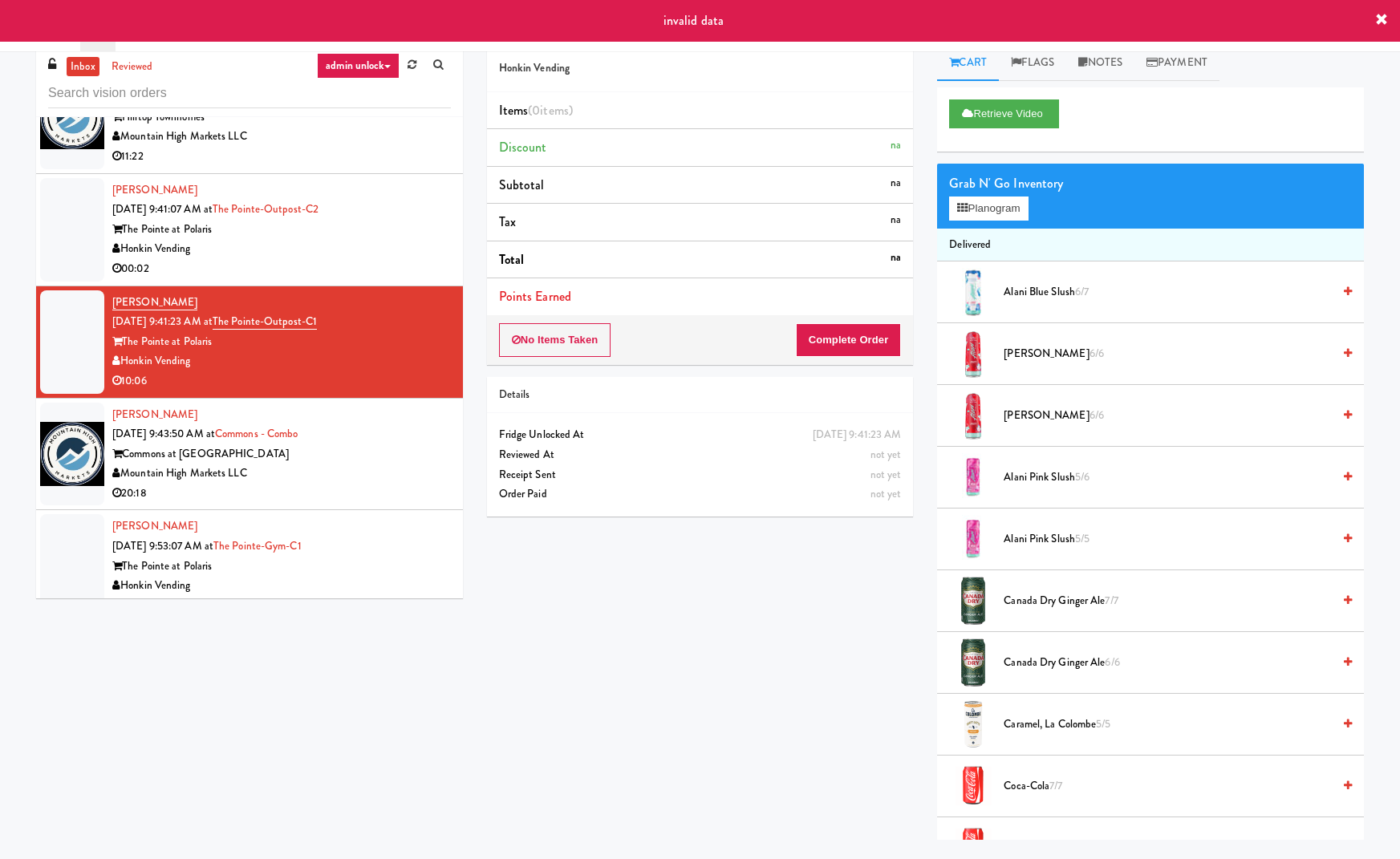
click at [409, 417] on div "[PERSON_NAME] [DATE] 9:43:50 AM at Commons - Combo Commons at Sawmill Mountain …" at bounding box center [281, 454] width 339 height 99
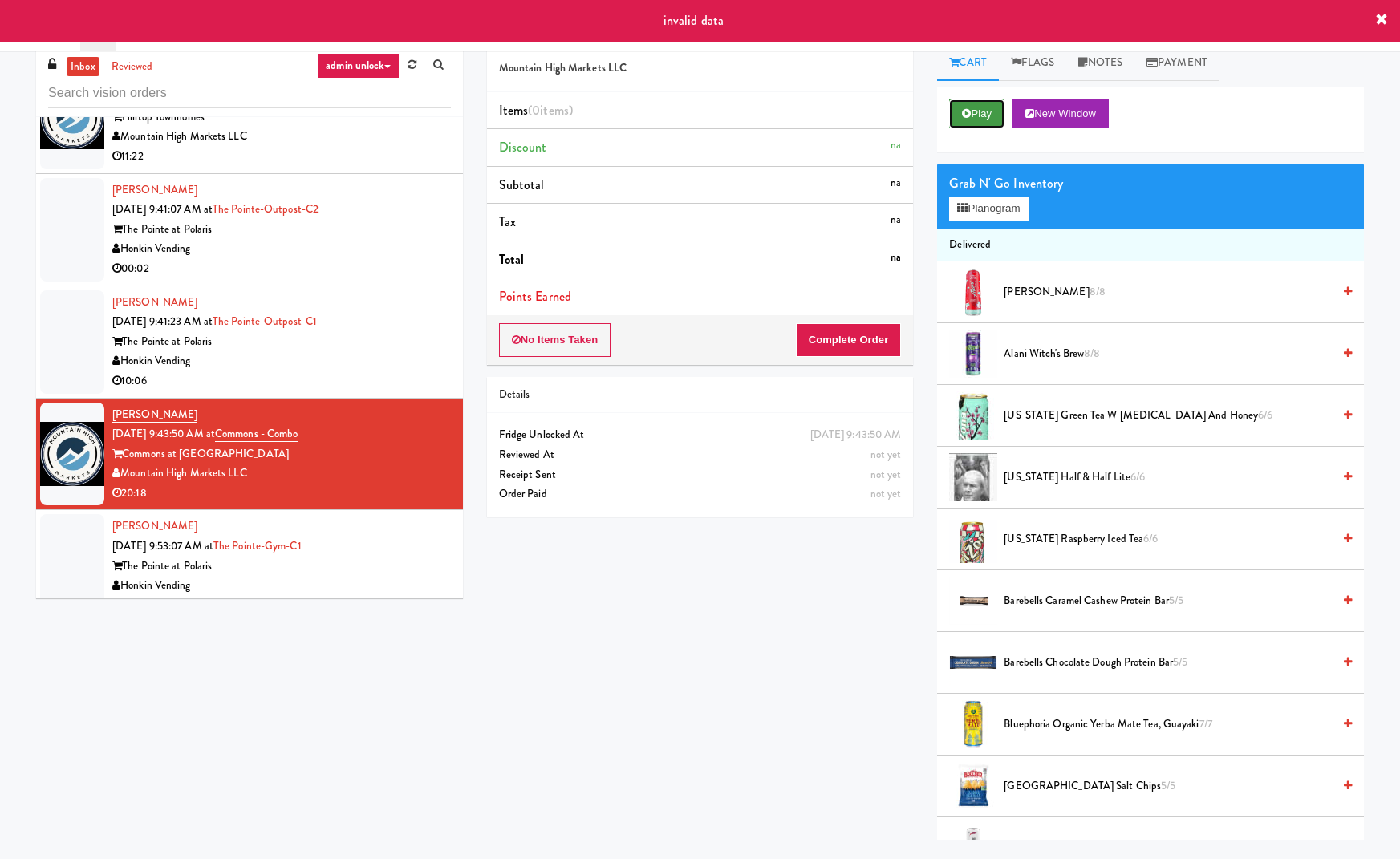
click at [983, 112] on button "Play" at bounding box center [977, 113] width 55 height 29
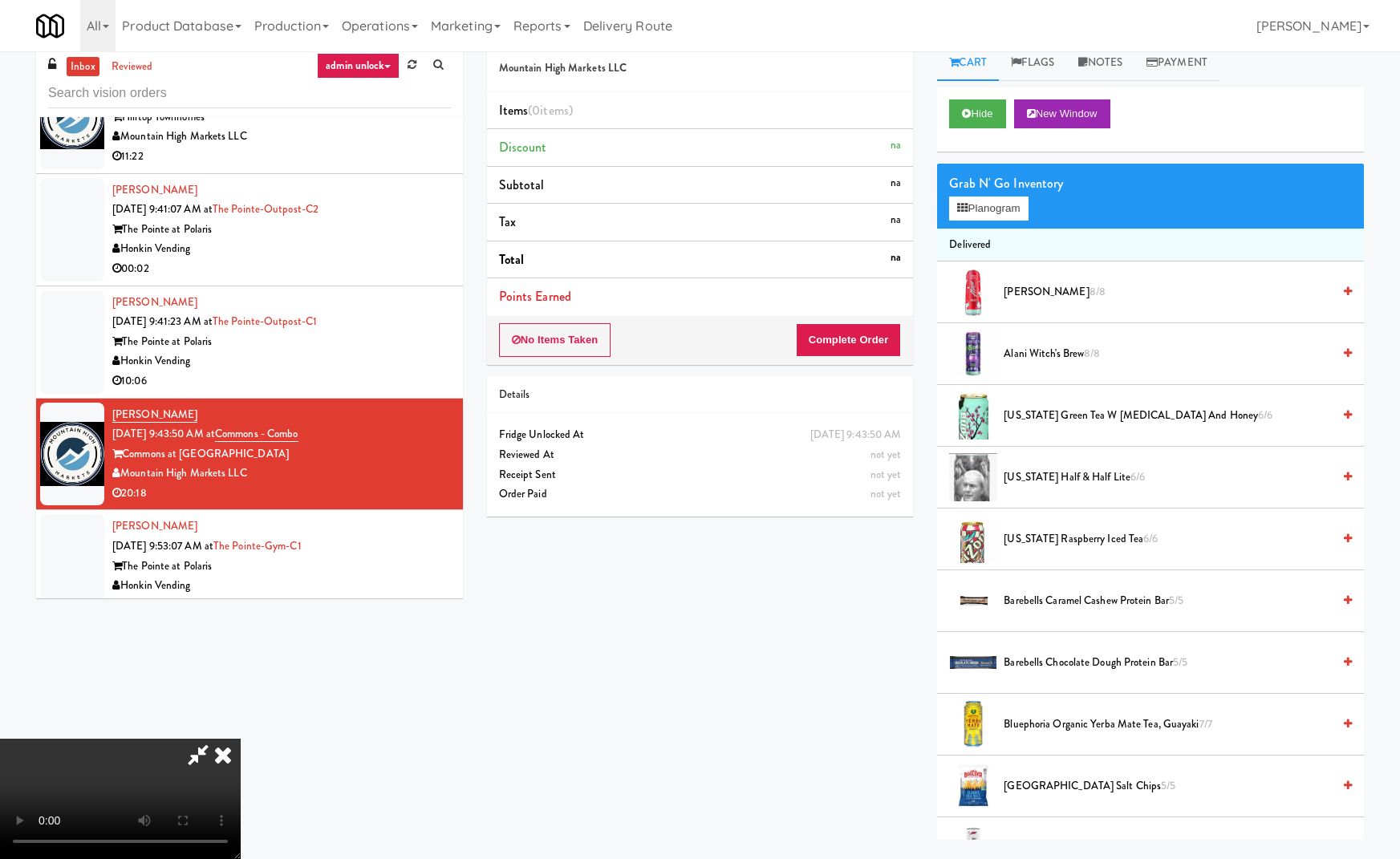
click at [241, 738] on icon at bounding box center [223, 754] width 36 height 32
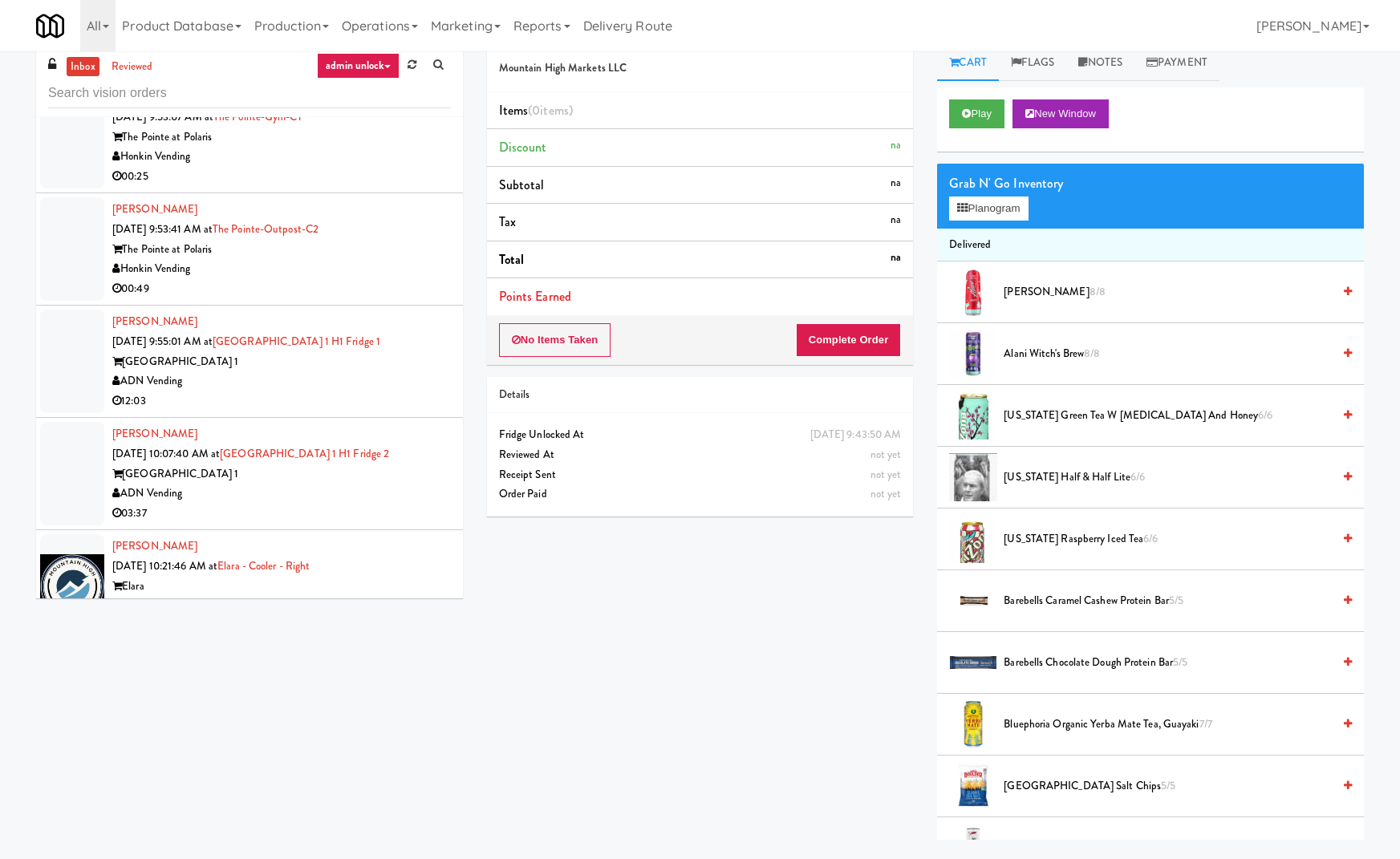
scroll to position [5895, 0]
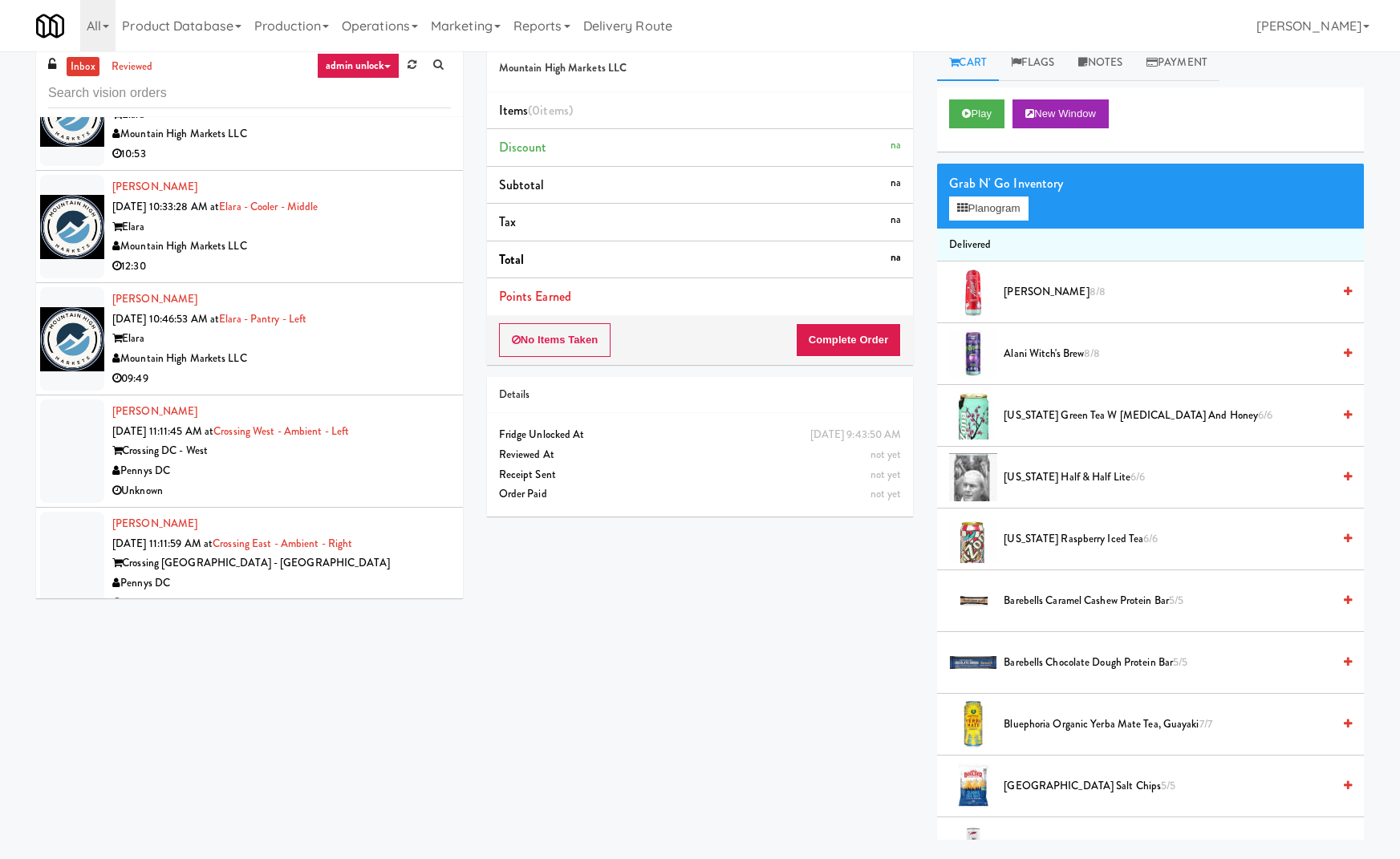
click at [405, 349] on div "Mountain High Markets LLC" at bounding box center [281, 359] width 339 height 20
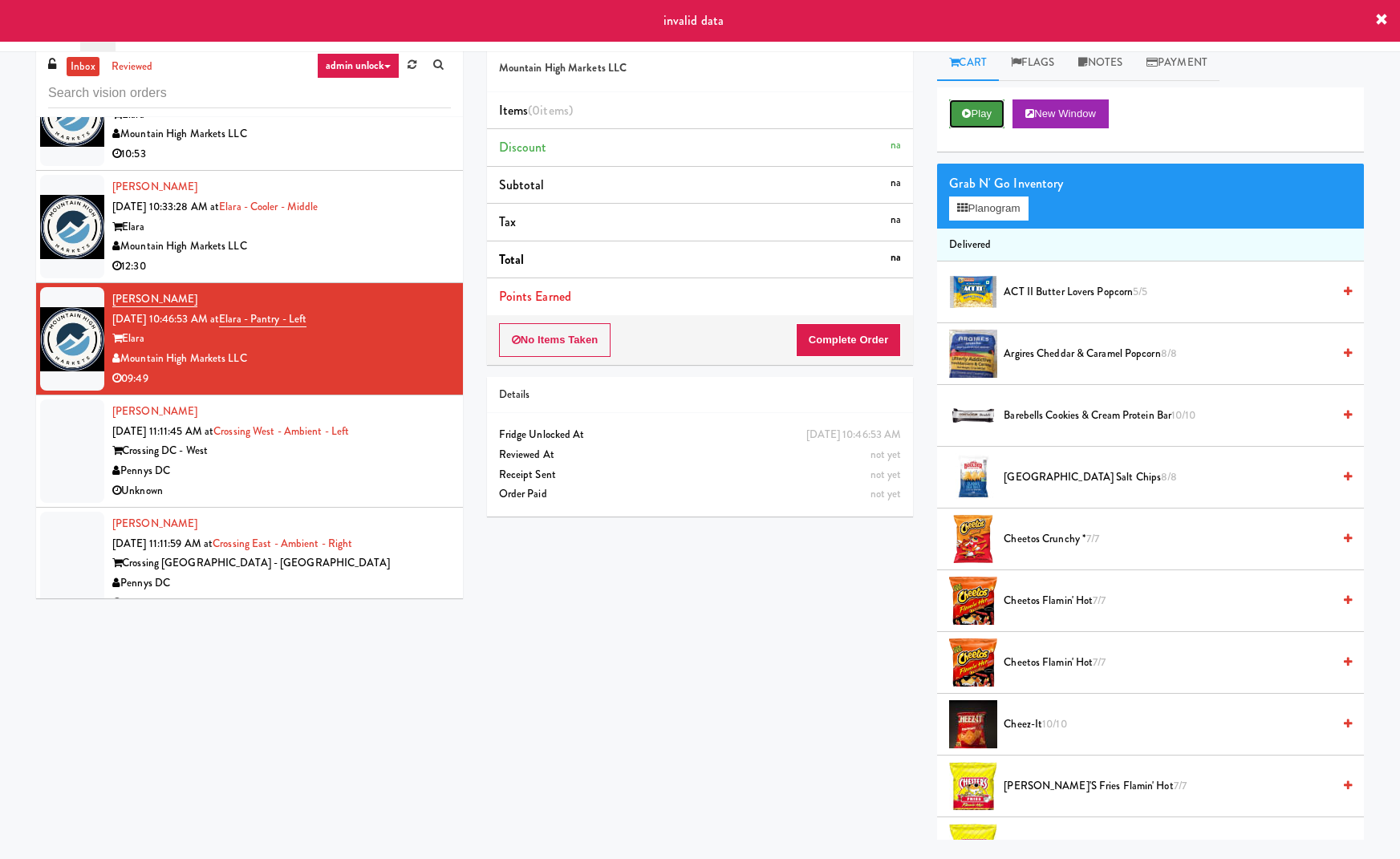
click at [983, 109] on button "Play" at bounding box center [977, 113] width 55 height 29
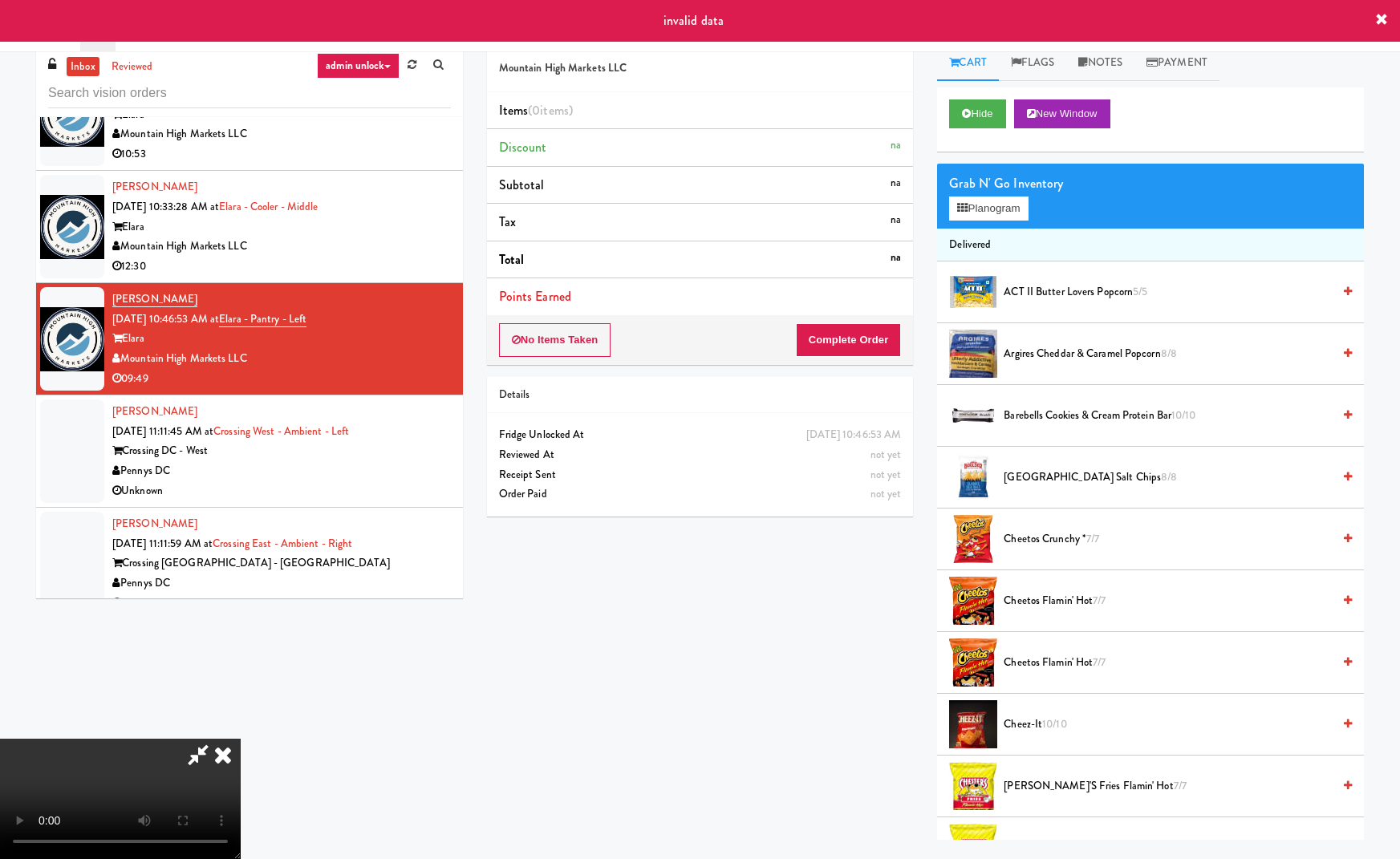
click at [217, 738] on icon at bounding box center [198, 754] width 37 height 32
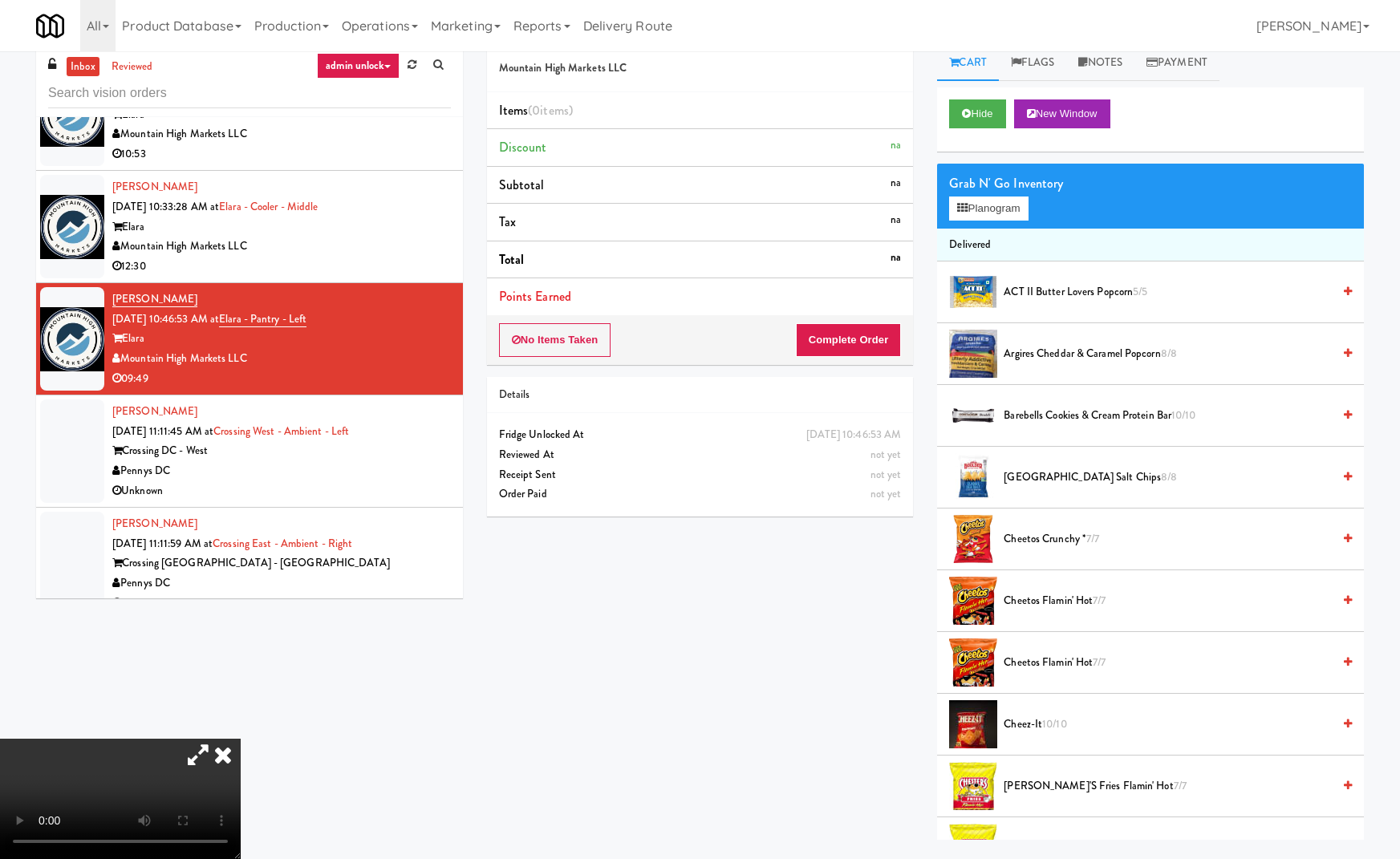
click at [217, 738] on icon at bounding box center [198, 754] width 37 height 32
click at [241, 738] on icon at bounding box center [223, 754] width 36 height 32
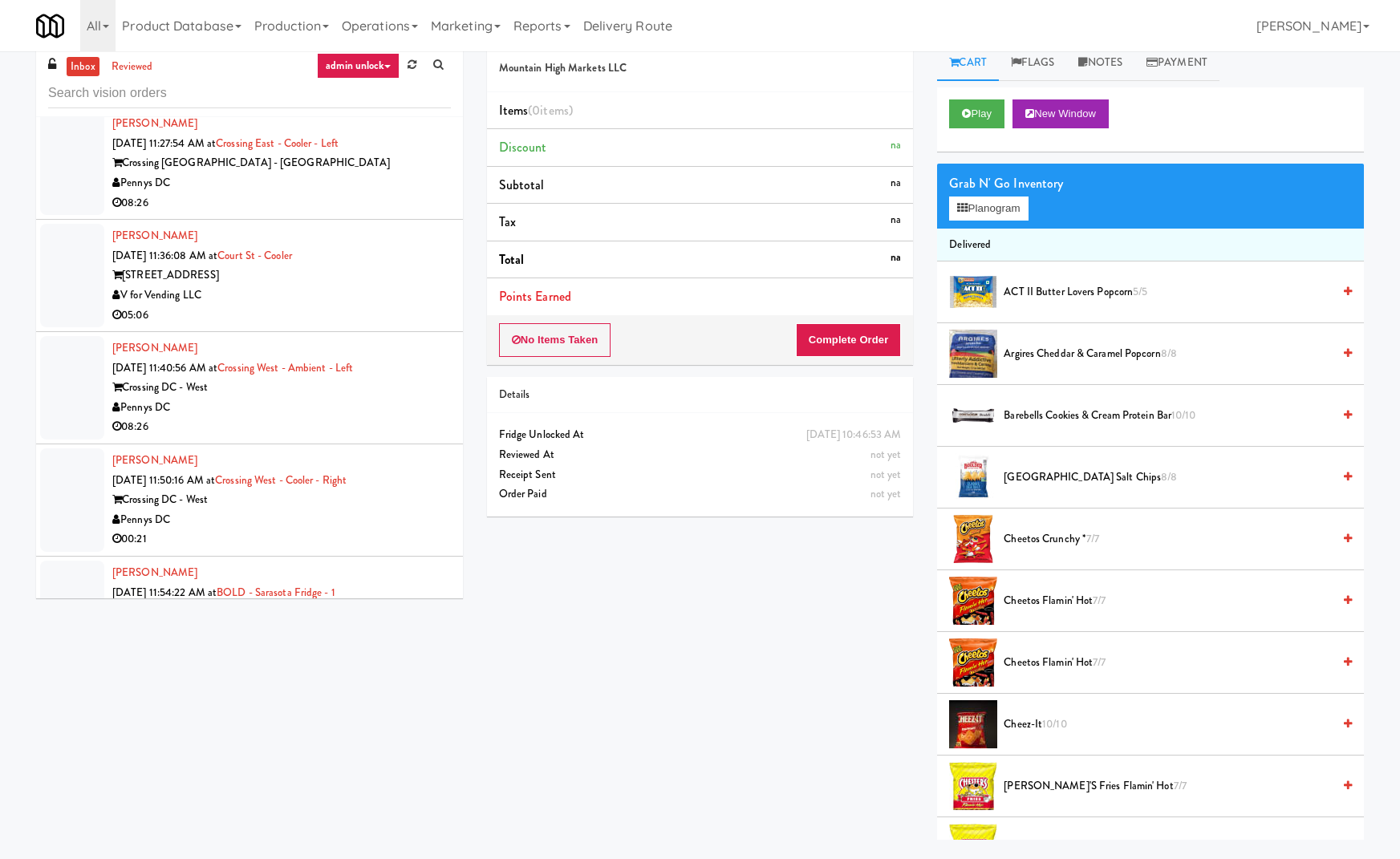
scroll to position [6572, 0]
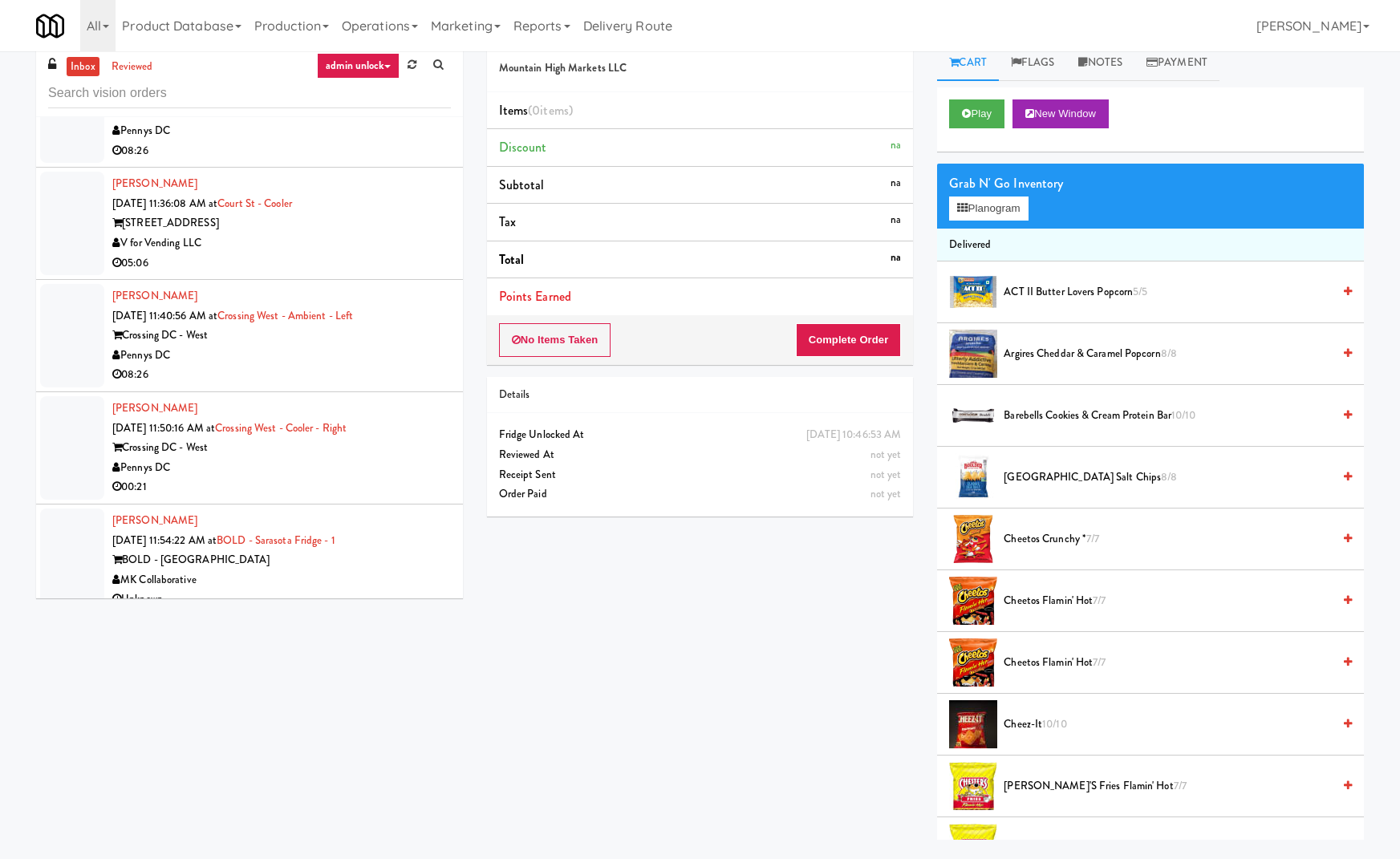
click at [410, 368] on li "[PERSON_NAME] [DATE] 11:40:56 AM at [GEOGRAPHIC_DATA] - [GEOGRAPHIC_DATA] DC - …" at bounding box center [249, 335] width 427 height 112
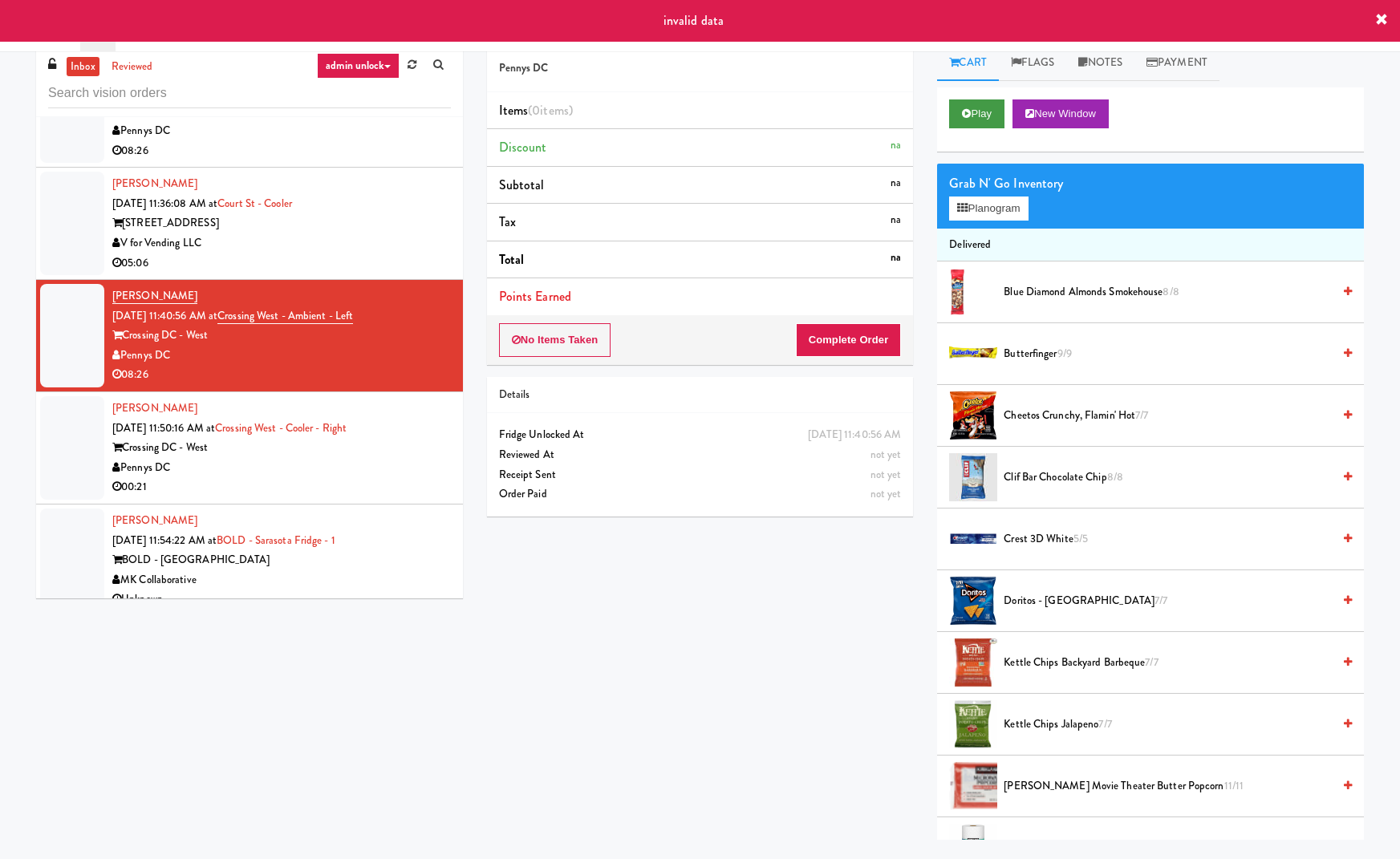
click at [988, 112] on button "Play" at bounding box center [977, 113] width 55 height 29
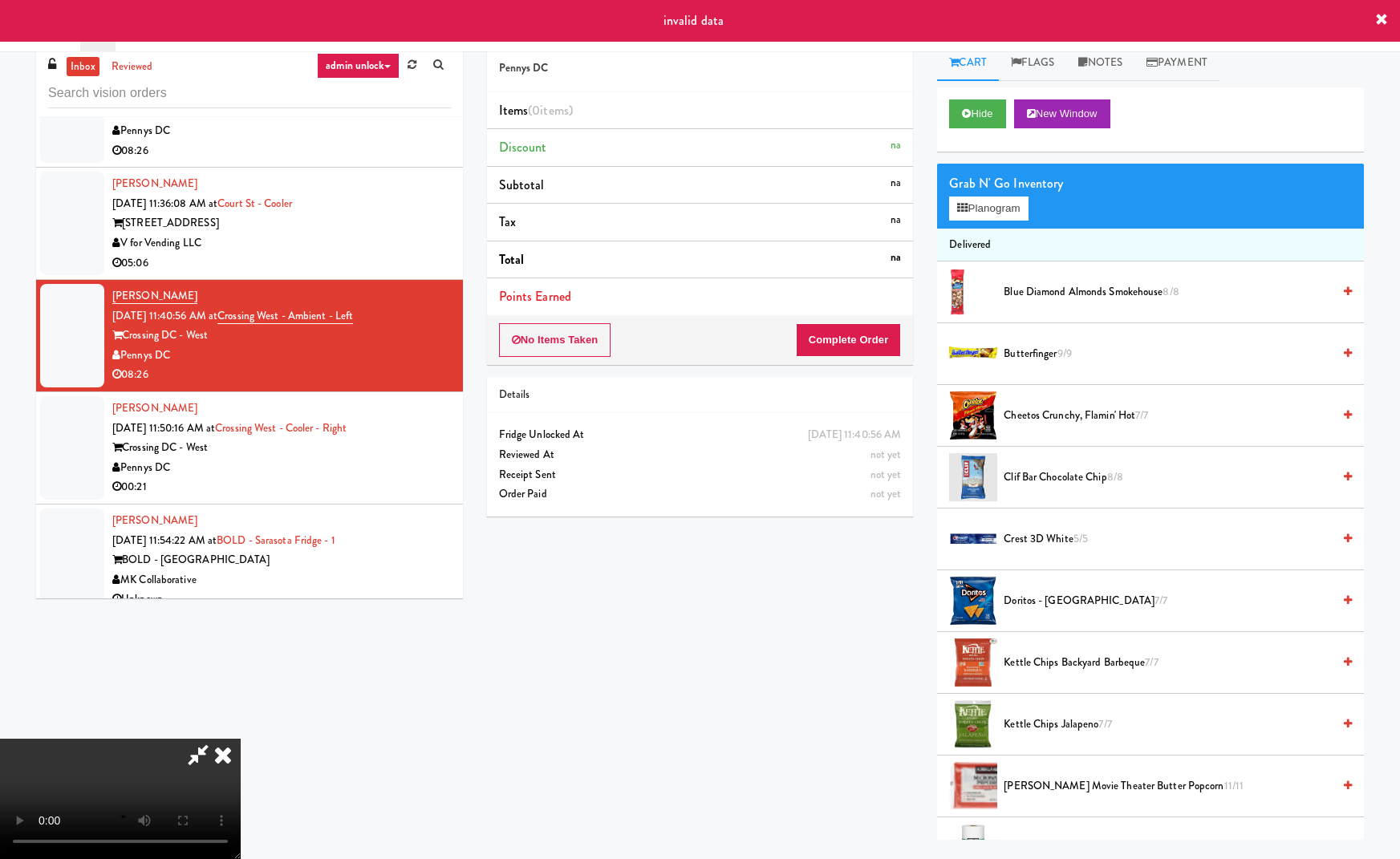
click at [241, 738] on icon at bounding box center [223, 754] width 36 height 32
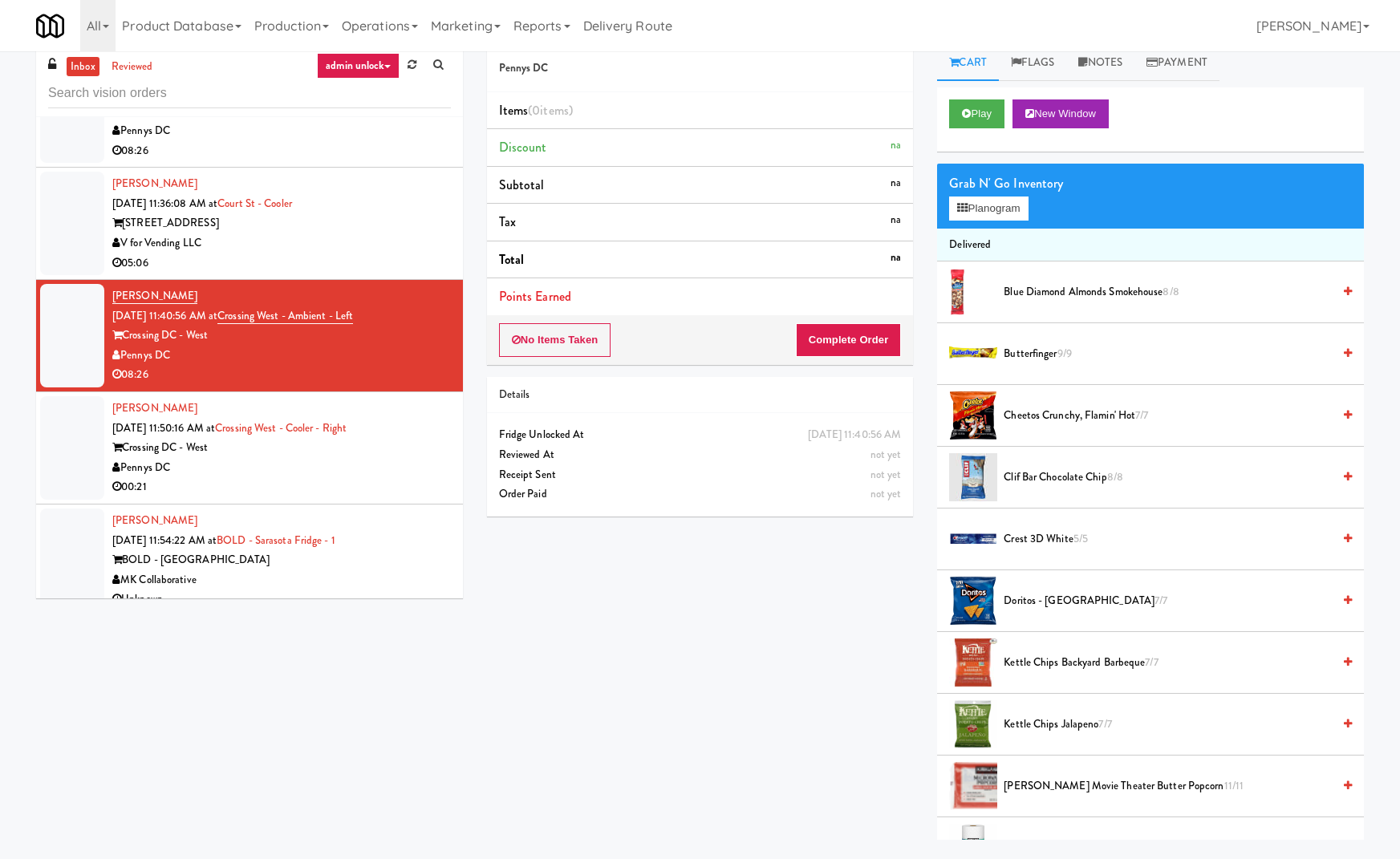
click at [421, 519] on div "[PERSON_NAME] [DATE] 11:54:22 AM at BOLD - Sarasota Fridge - 1 BOLD - Sarasota …" at bounding box center [281, 560] width 339 height 99
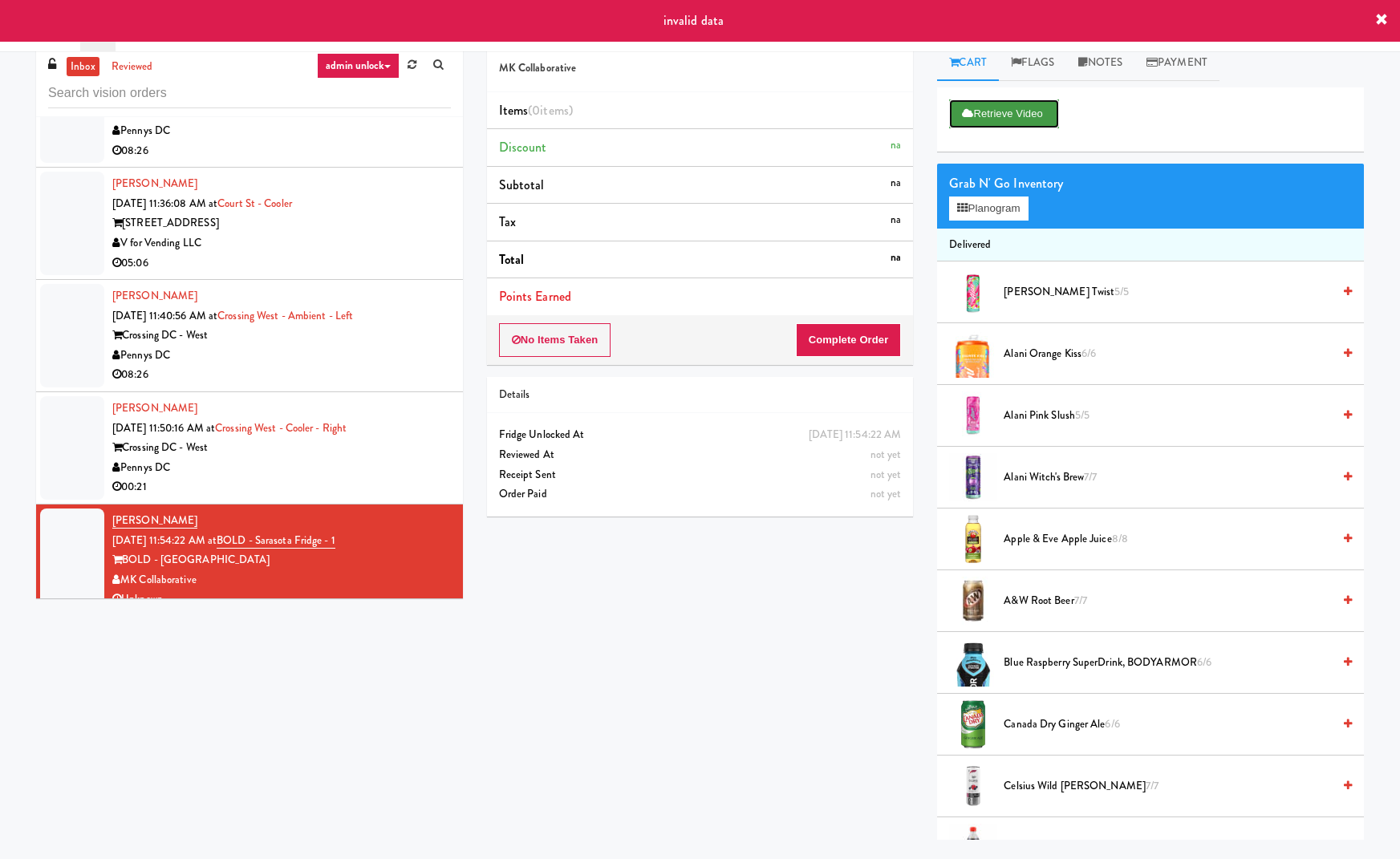
click at [994, 113] on button "Retrieve Video" at bounding box center [1004, 113] width 109 height 29
click at [405, 437] on div "Crossing DC - West" at bounding box center [281, 447] width 339 height 20
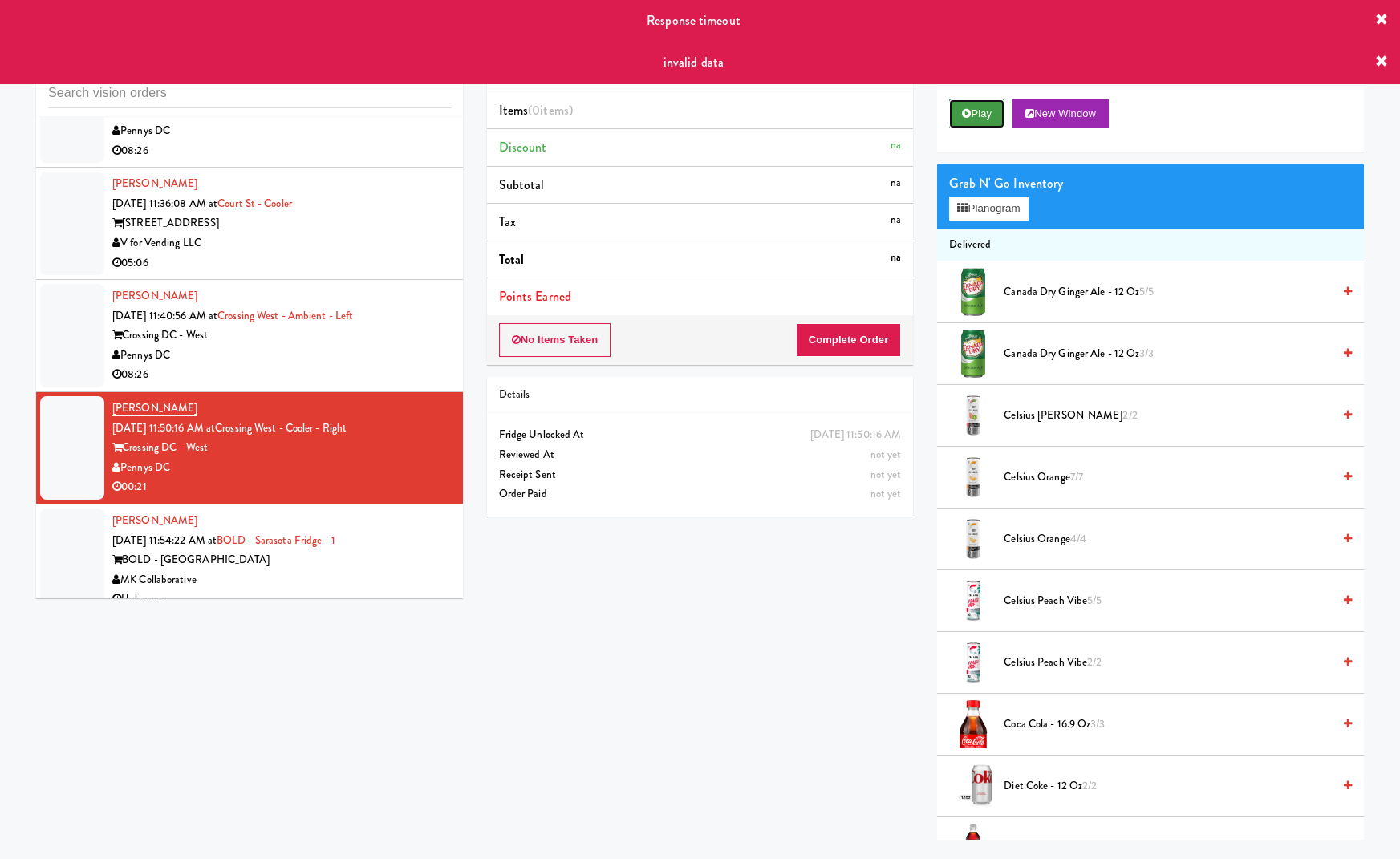
click at [1001, 120] on button "Play" at bounding box center [977, 113] width 55 height 29
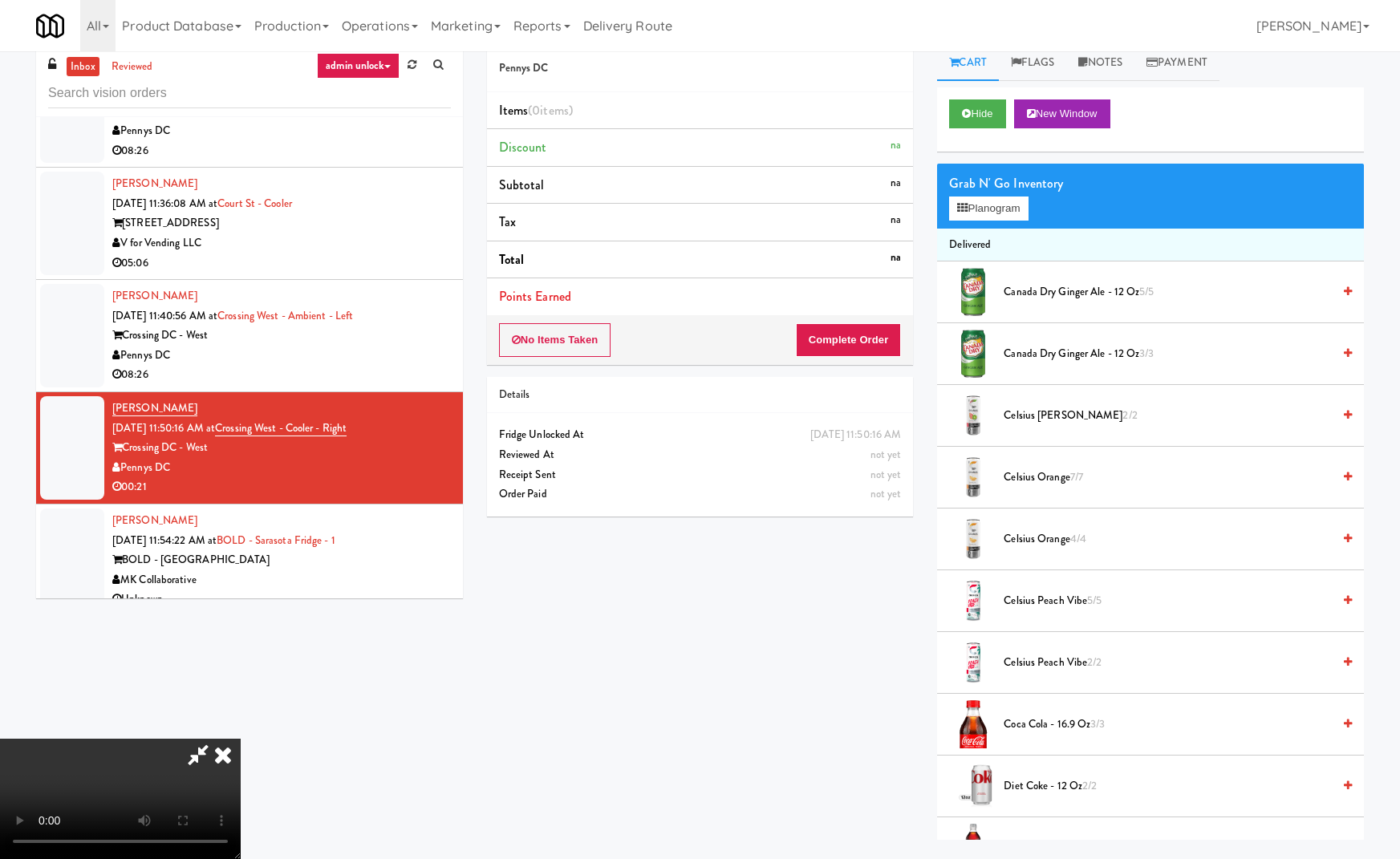
click at [241, 738] on icon at bounding box center [223, 754] width 36 height 32
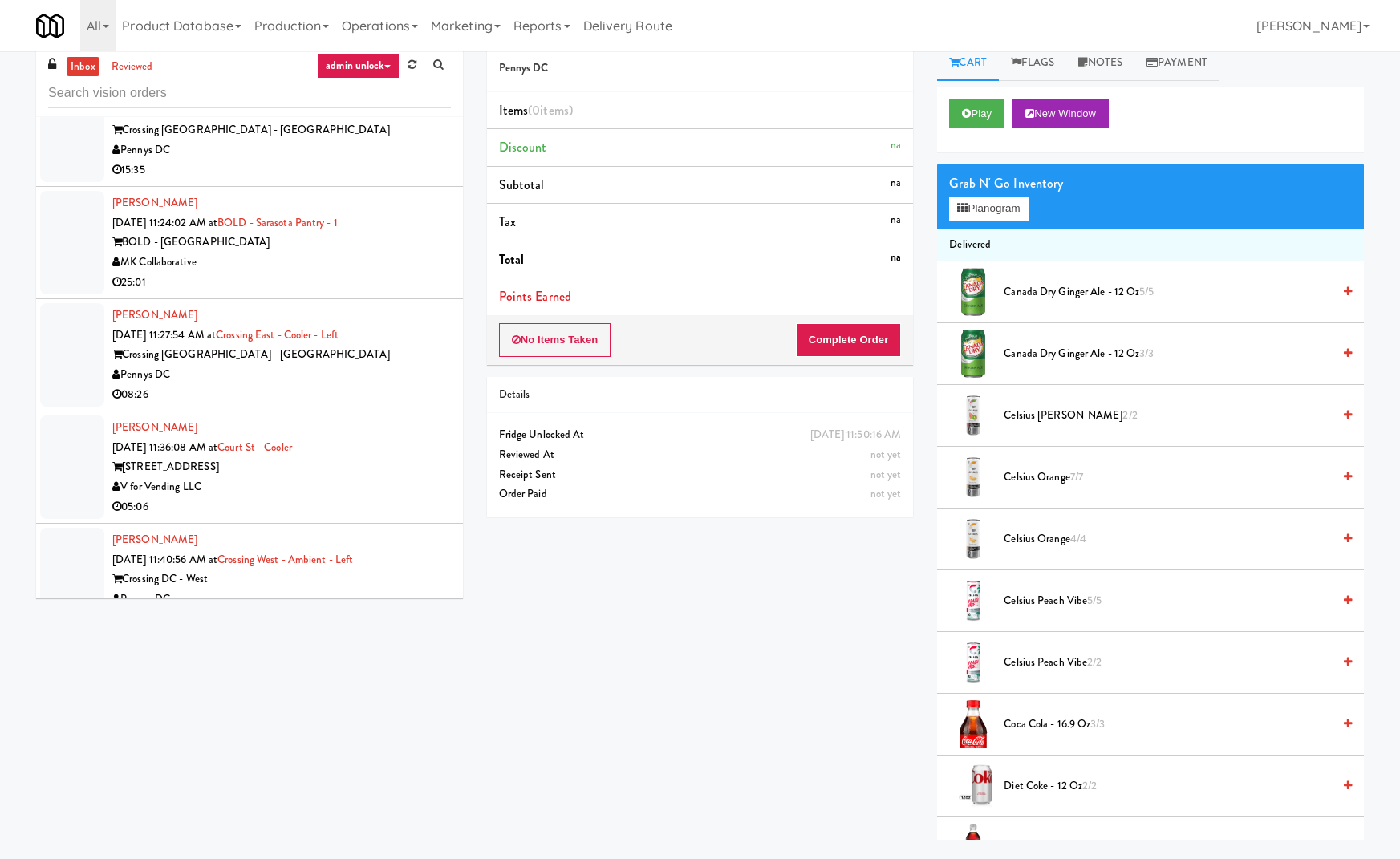
scroll to position [6328, 0]
click at [434, 345] on div "Crossing [GEOGRAPHIC_DATA] - [GEOGRAPHIC_DATA]" at bounding box center [281, 355] width 339 height 20
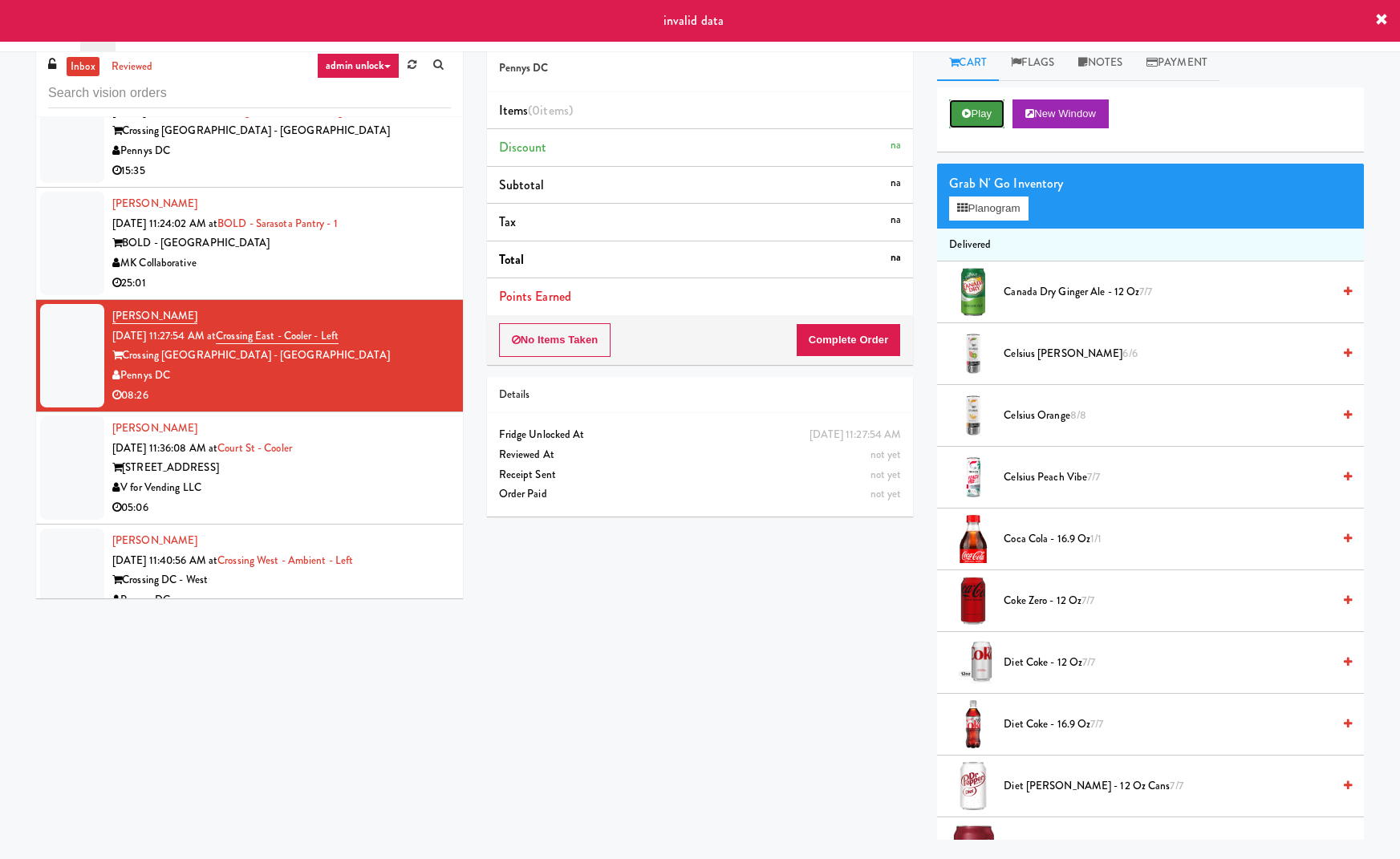
click at [1001, 108] on button "Play" at bounding box center [977, 113] width 55 height 29
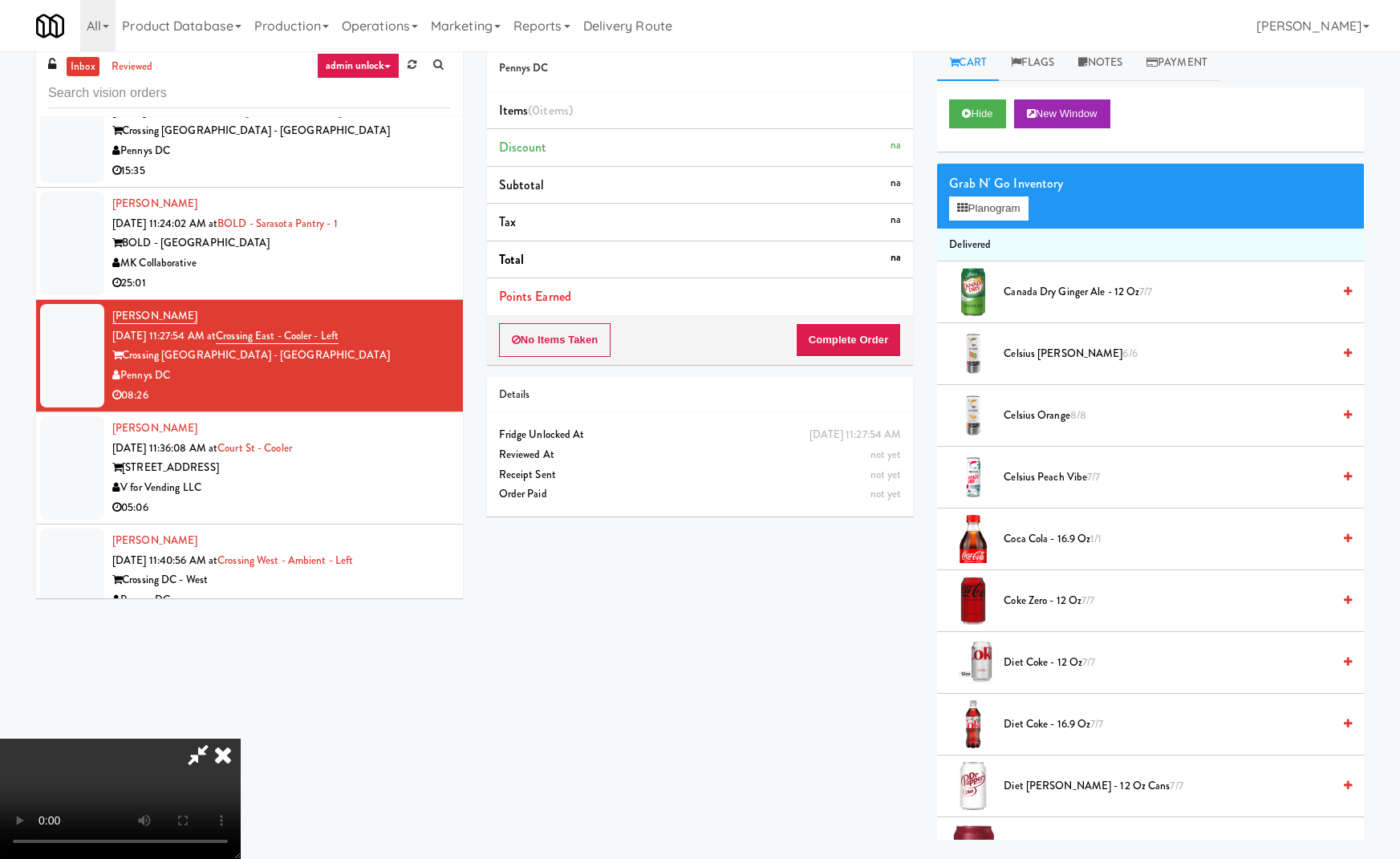
click at [241, 738] on icon at bounding box center [223, 754] width 36 height 32
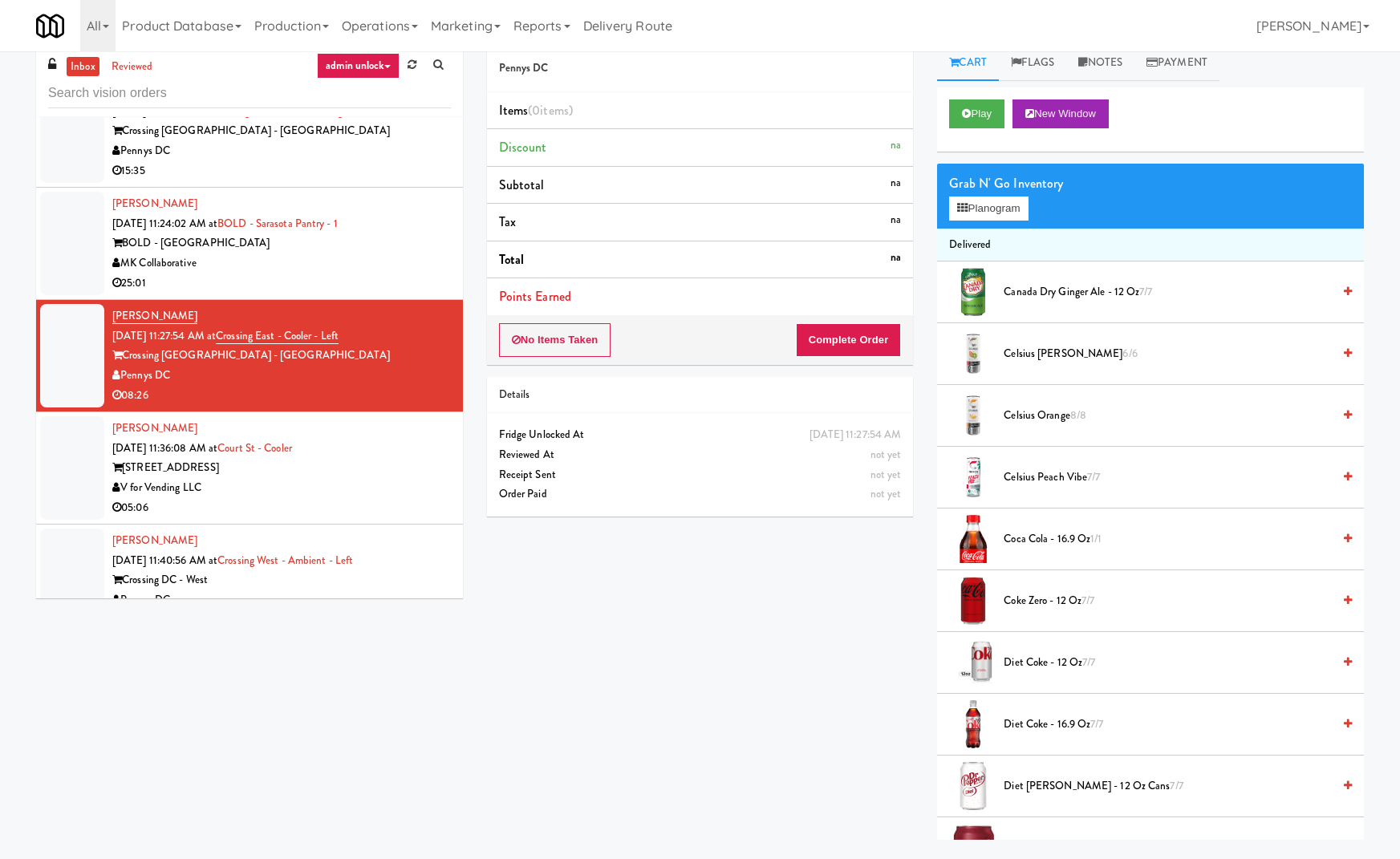
click at [693, 604] on div "Pennys DC Items (0 items ) Discount na Subtotal na Tax na Total na Points Earne…" at bounding box center [926, 441] width 901 height 795
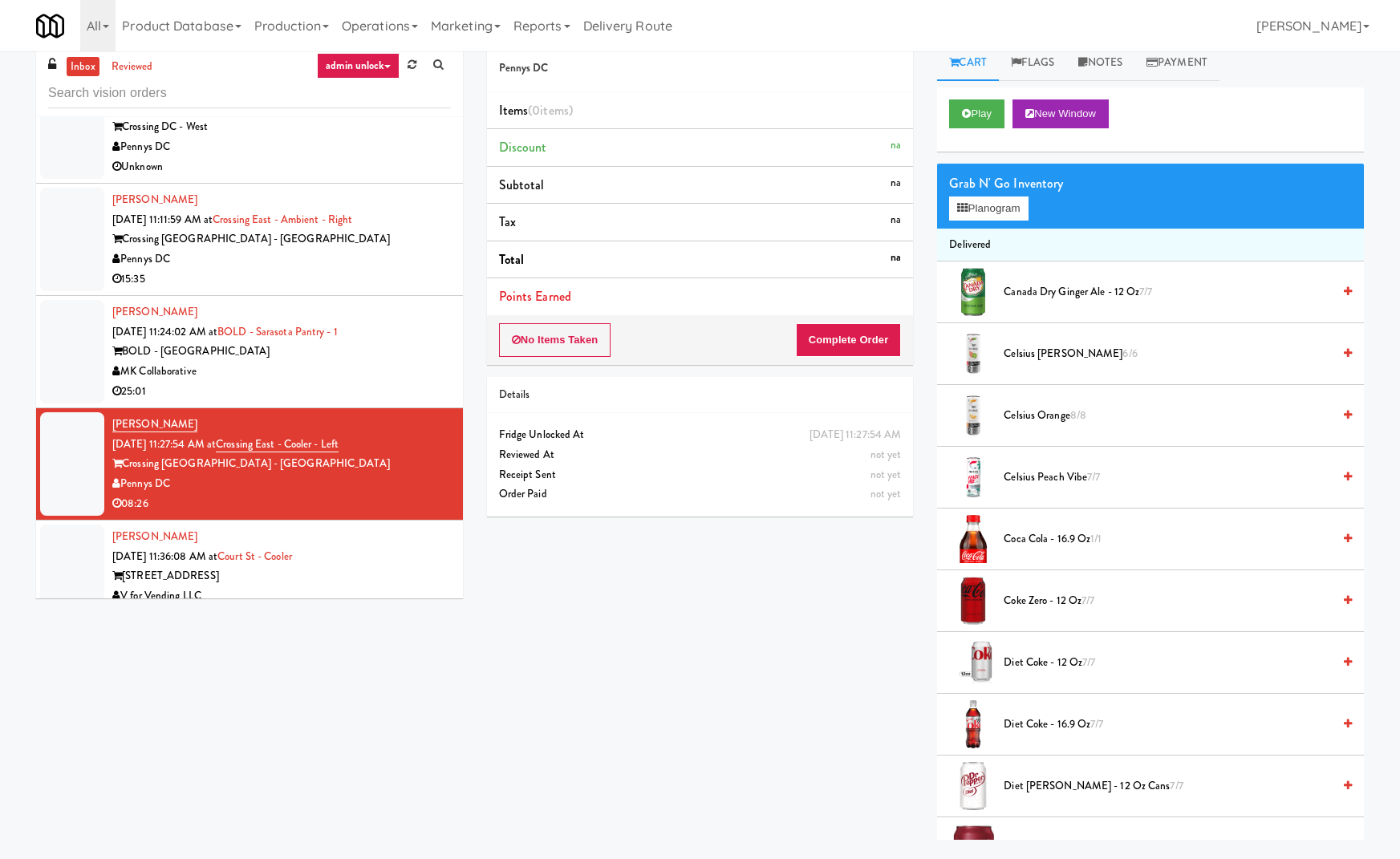
scroll to position [6208, 0]
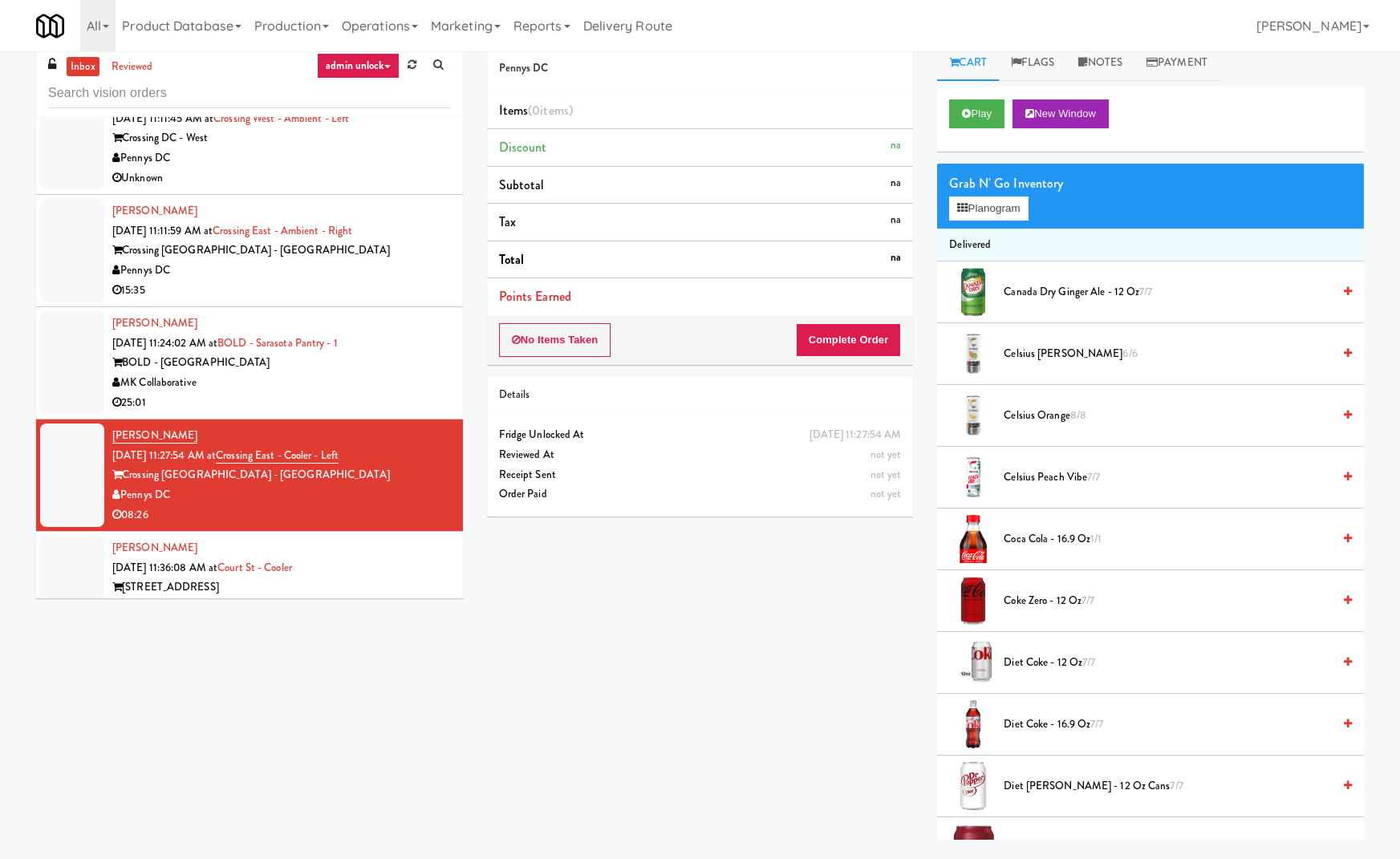
click at [412, 325] on div "[PERSON_NAME] [DATE] 11:24:02 AM at BOLD - Sarasota Pantry - 1 BOLD - Sarasota …" at bounding box center [281, 363] width 339 height 99
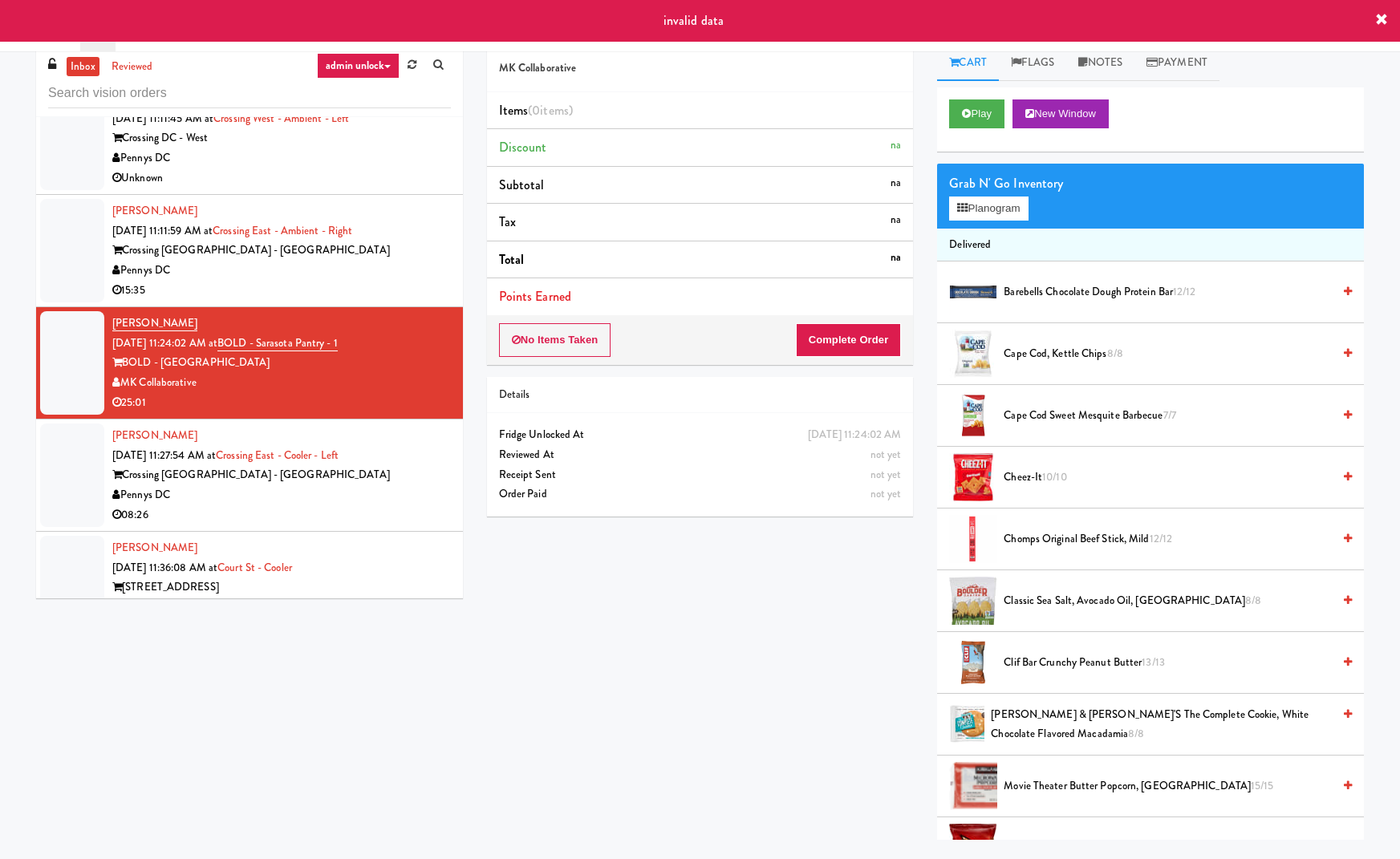
click at [413, 260] on div "Pennys DC" at bounding box center [281, 270] width 339 height 20
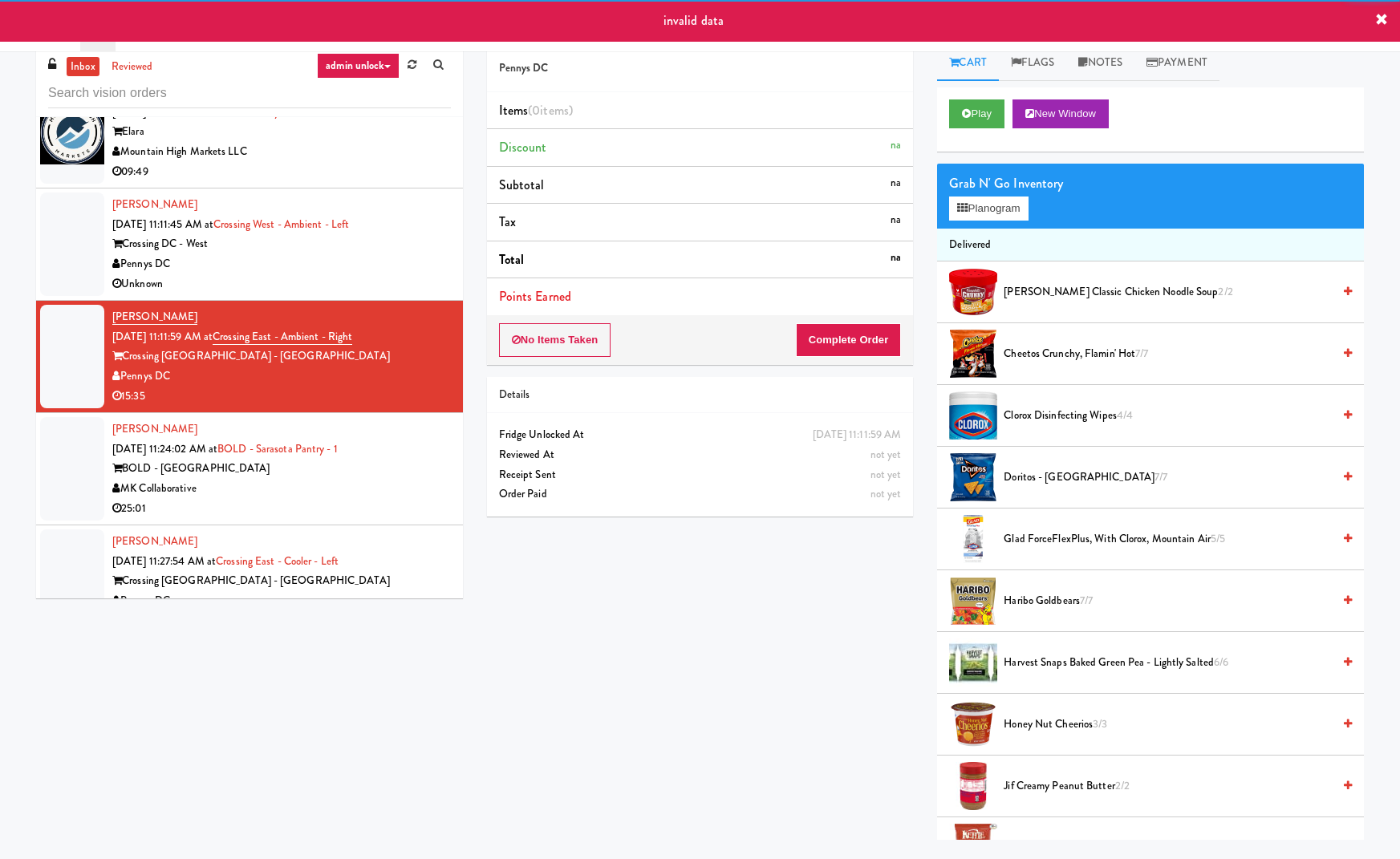
scroll to position [6090, 0]
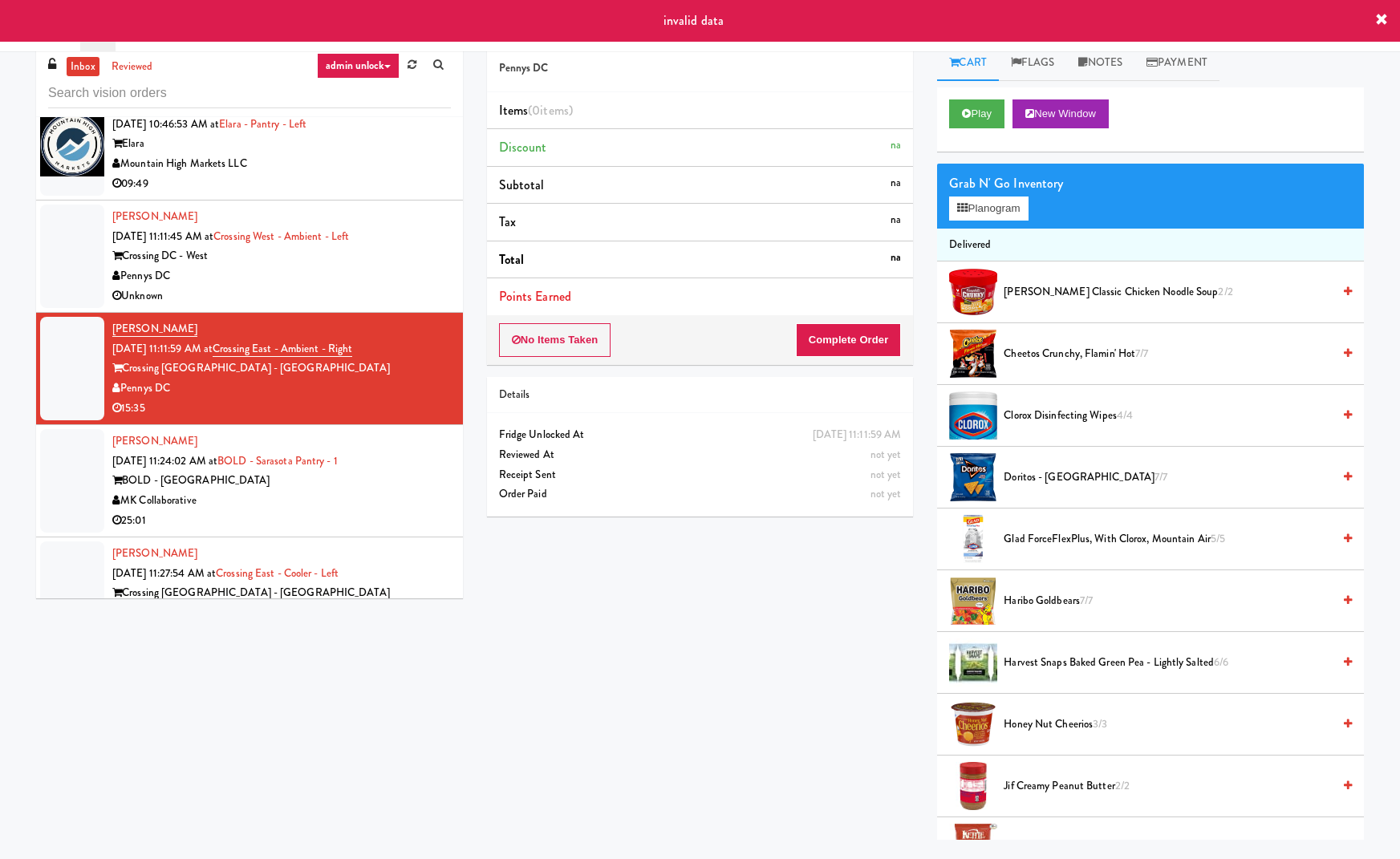
click at [413, 266] on div "Pennys DC" at bounding box center [281, 276] width 339 height 20
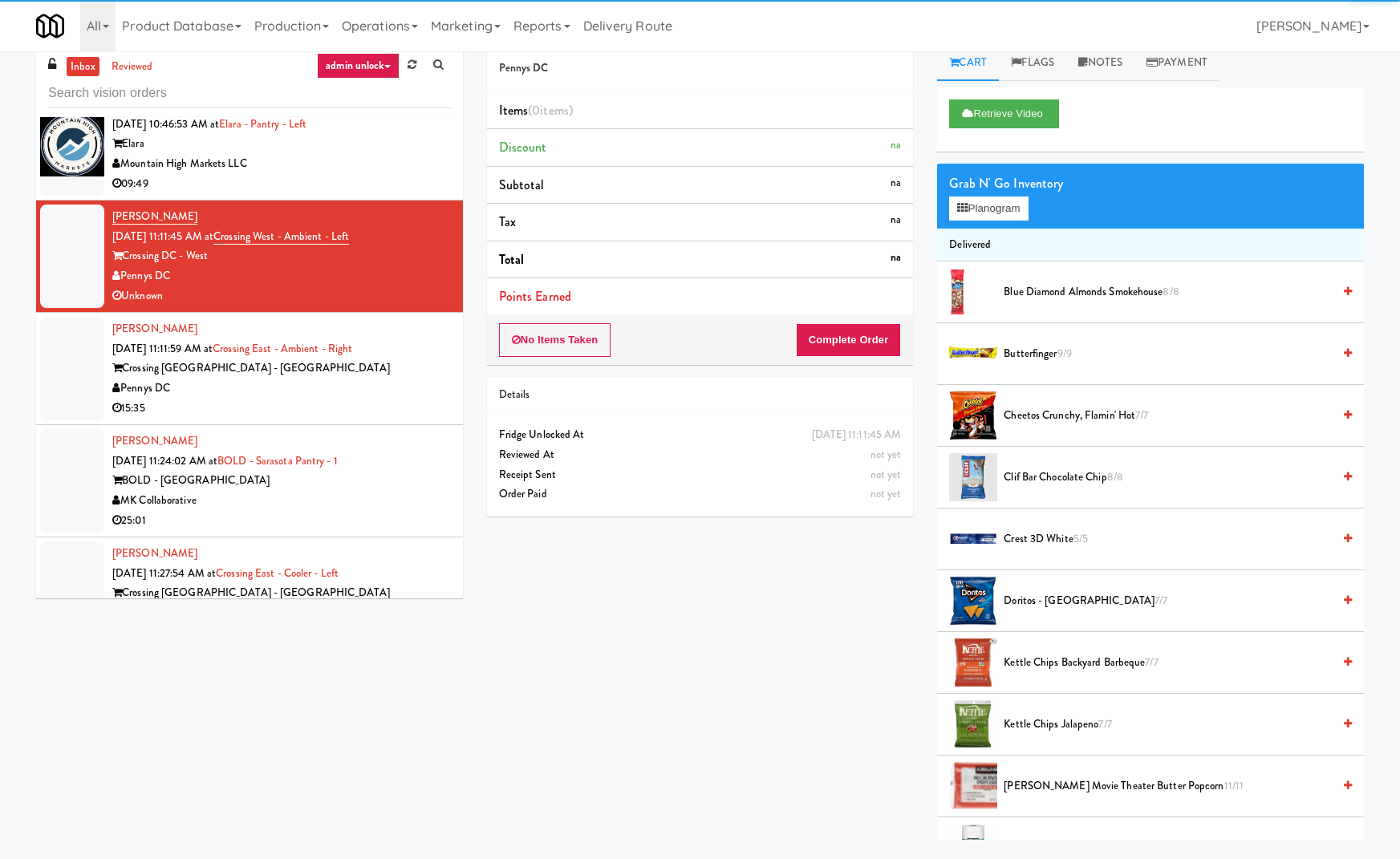
scroll to position [6572, 0]
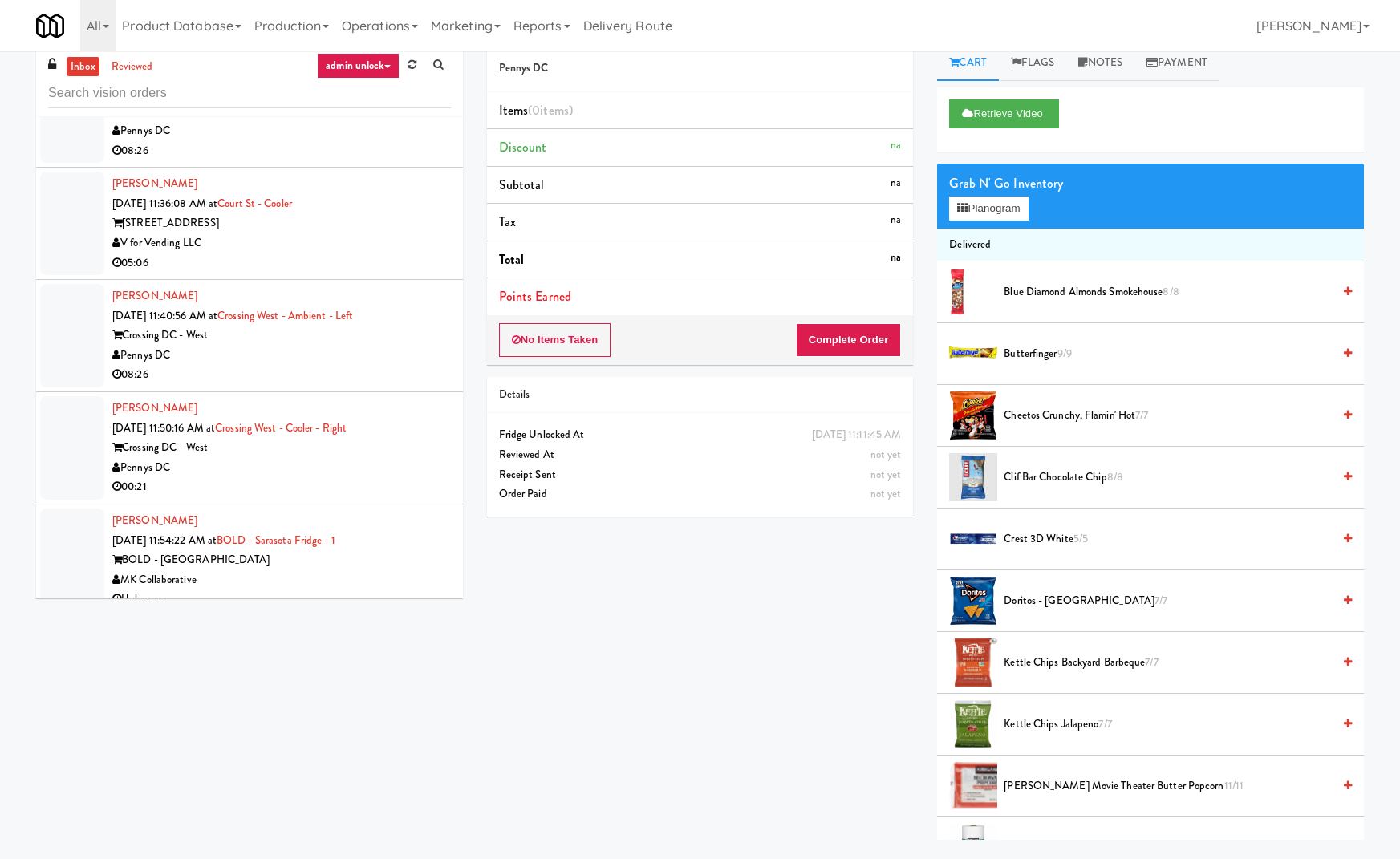
click at [418, 326] on div "Crossing DC - West" at bounding box center [281, 335] width 339 height 20
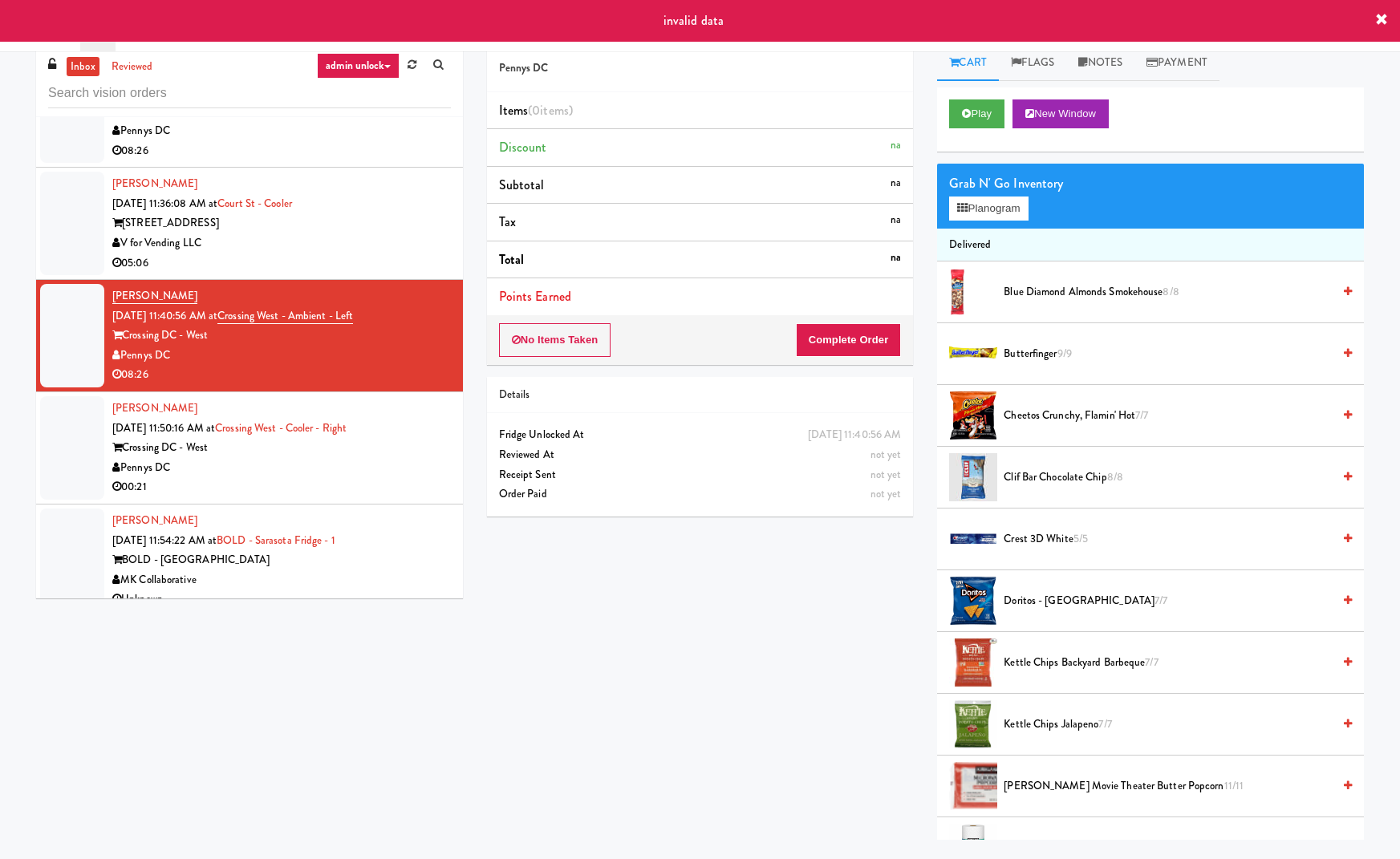
click at [414, 437] on div "Crossing DC - West" at bounding box center [281, 447] width 339 height 20
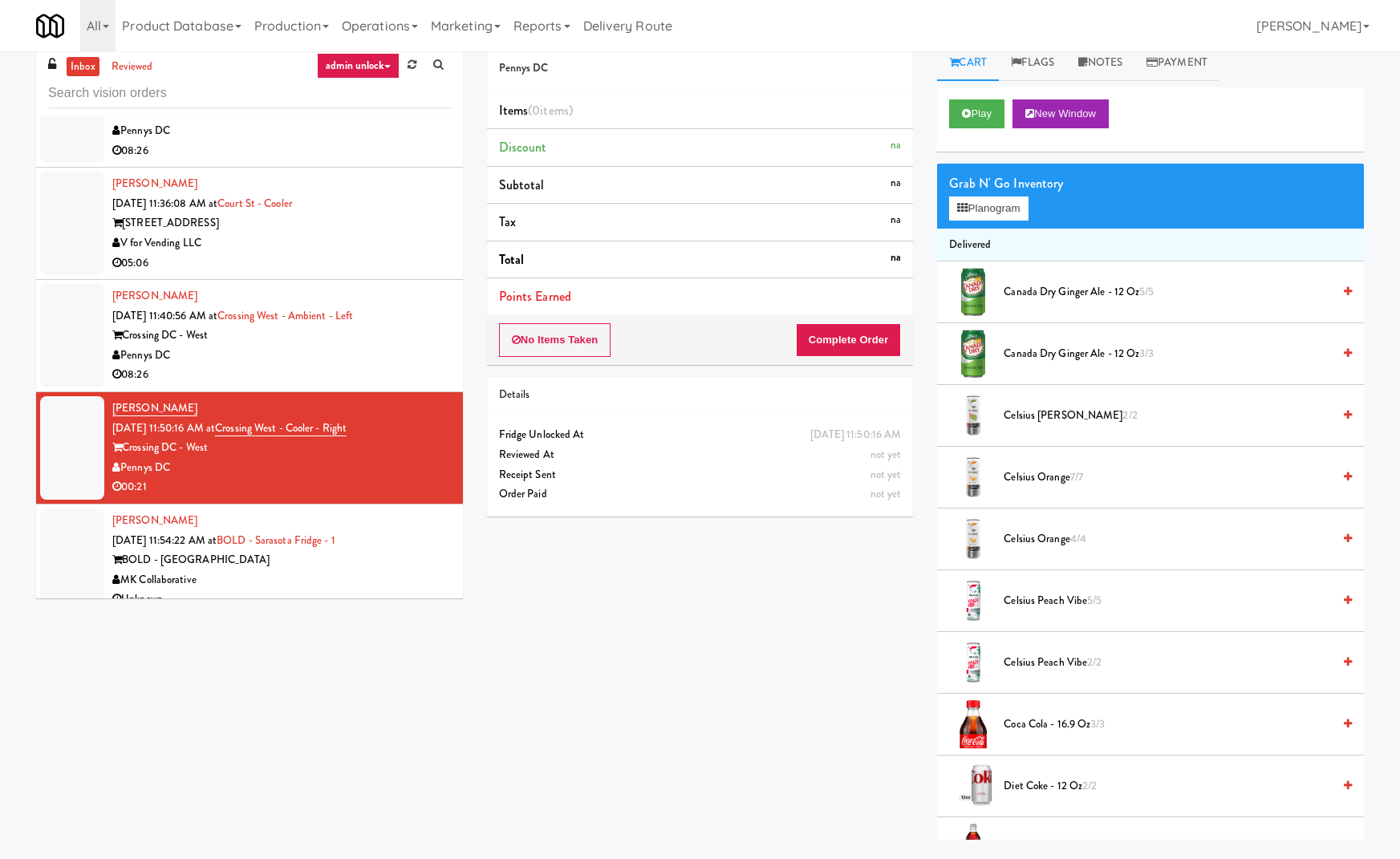
click at [416, 526] on div "[PERSON_NAME] [DATE] 11:54:22 AM at BOLD - Sarasota Fridge - 1 BOLD - Sarasota …" at bounding box center [281, 560] width 339 height 99
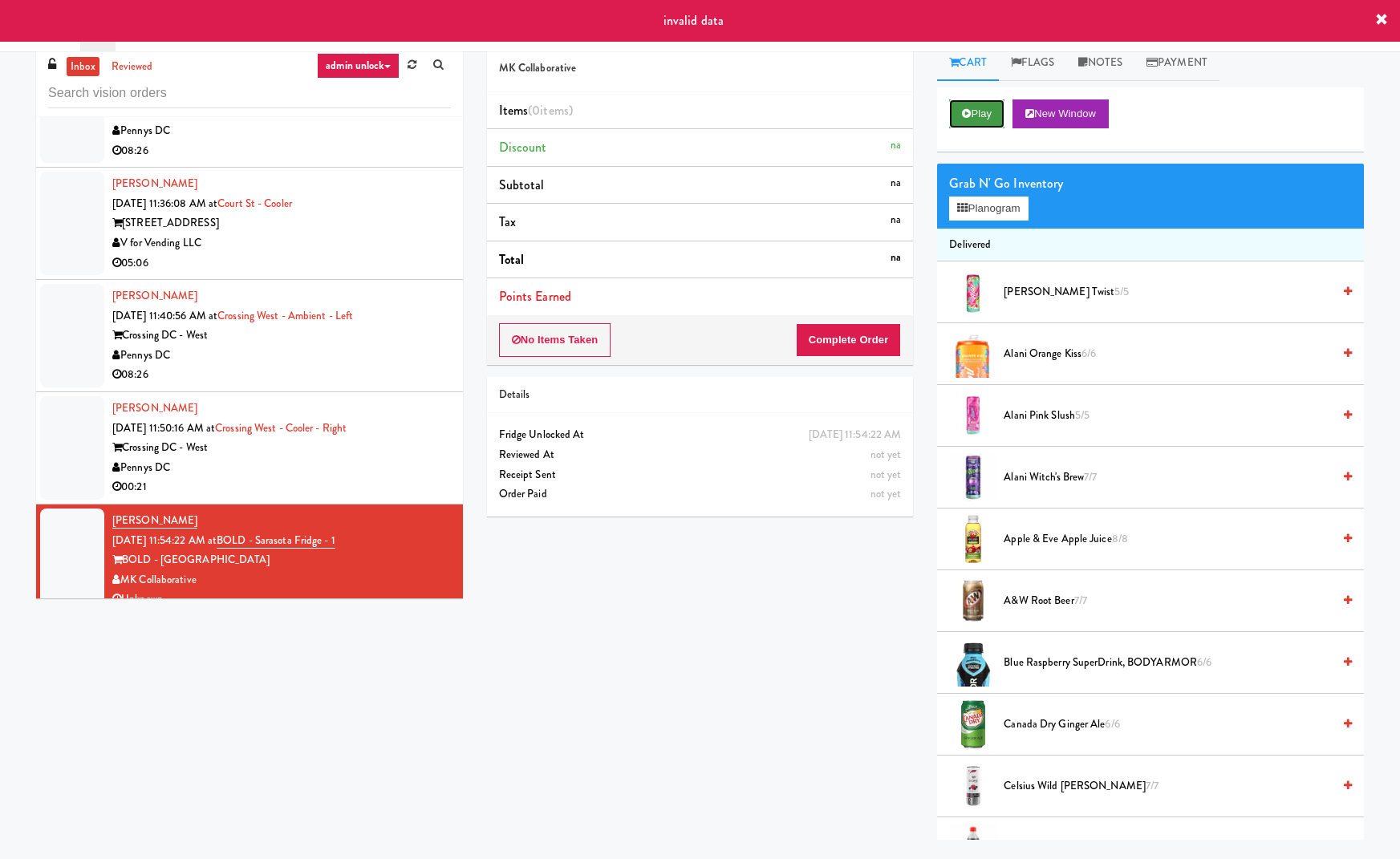
click at [983, 112] on button "Play" at bounding box center [977, 113] width 55 height 29
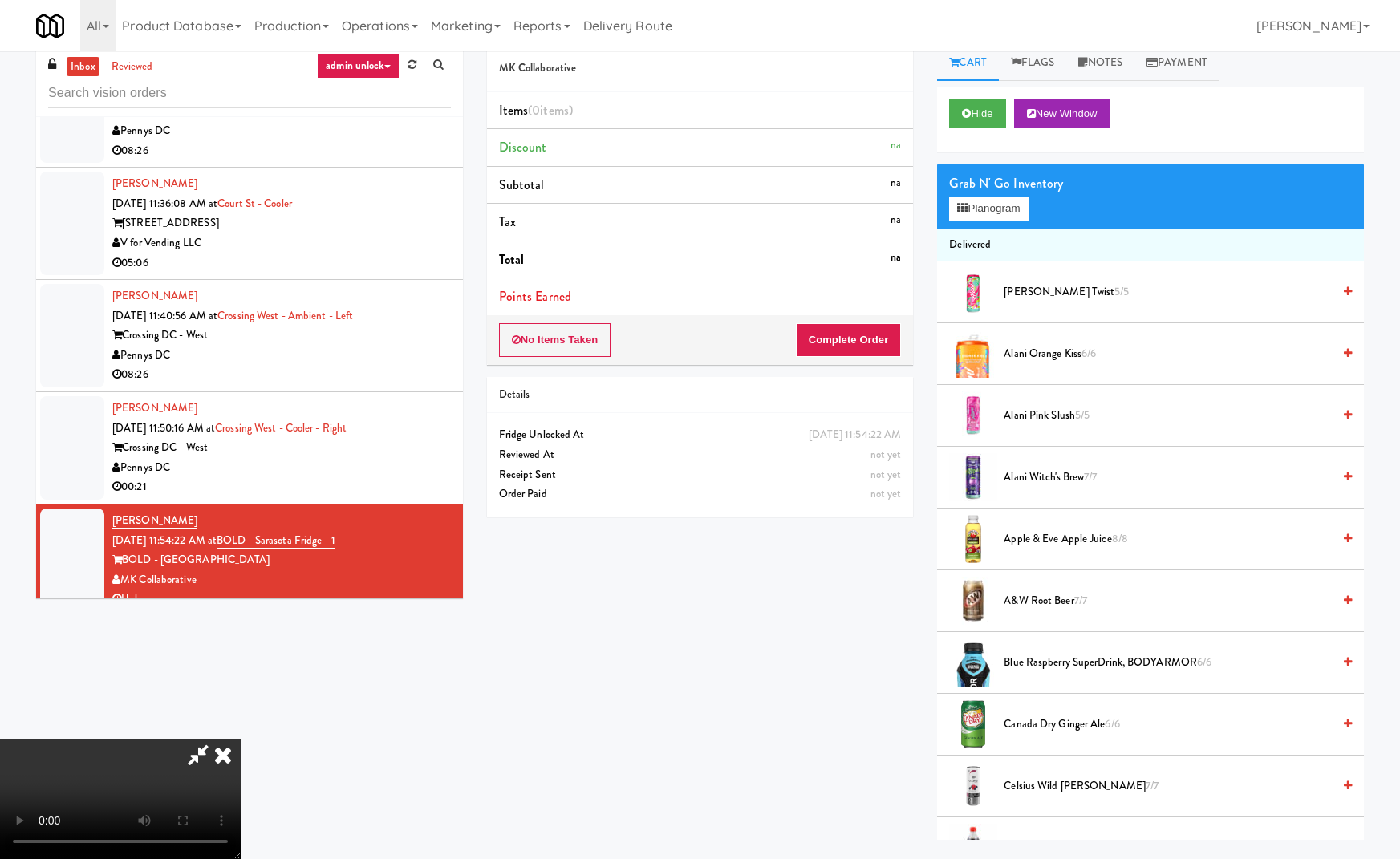
click at [241, 738] on icon at bounding box center [223, 754] width 36 height 32
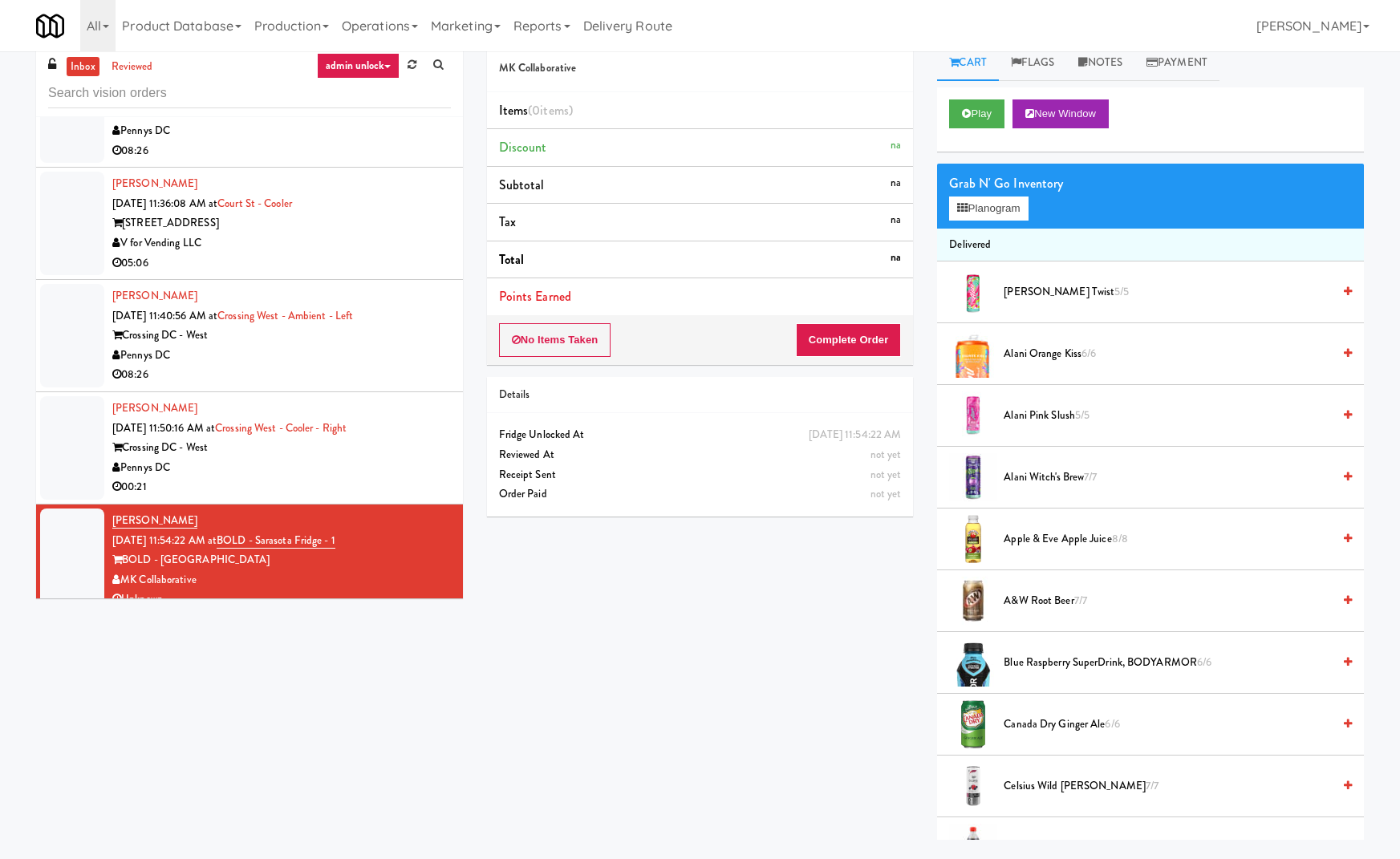
click at [616, 592] on div "MK Collaborative Items (0 items ) Discount na Subtotal na Tax na Total na Point…" at bounding box center [926, 441] width 901 height 795
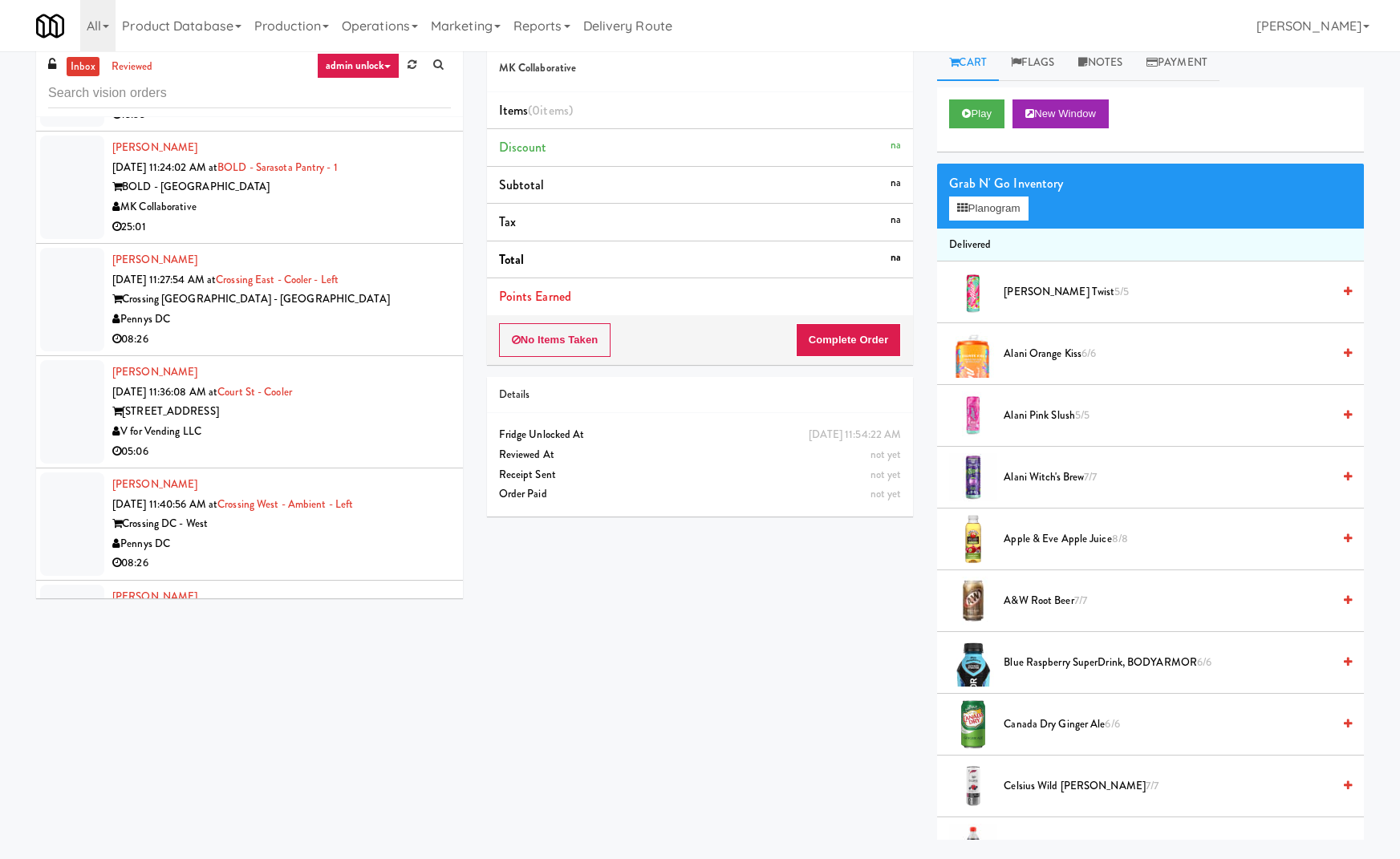
scroll to position [6381, 0]
click at [411, 313] on div "Pennys DC" at bounding box center [281, 323] width 339 height 20
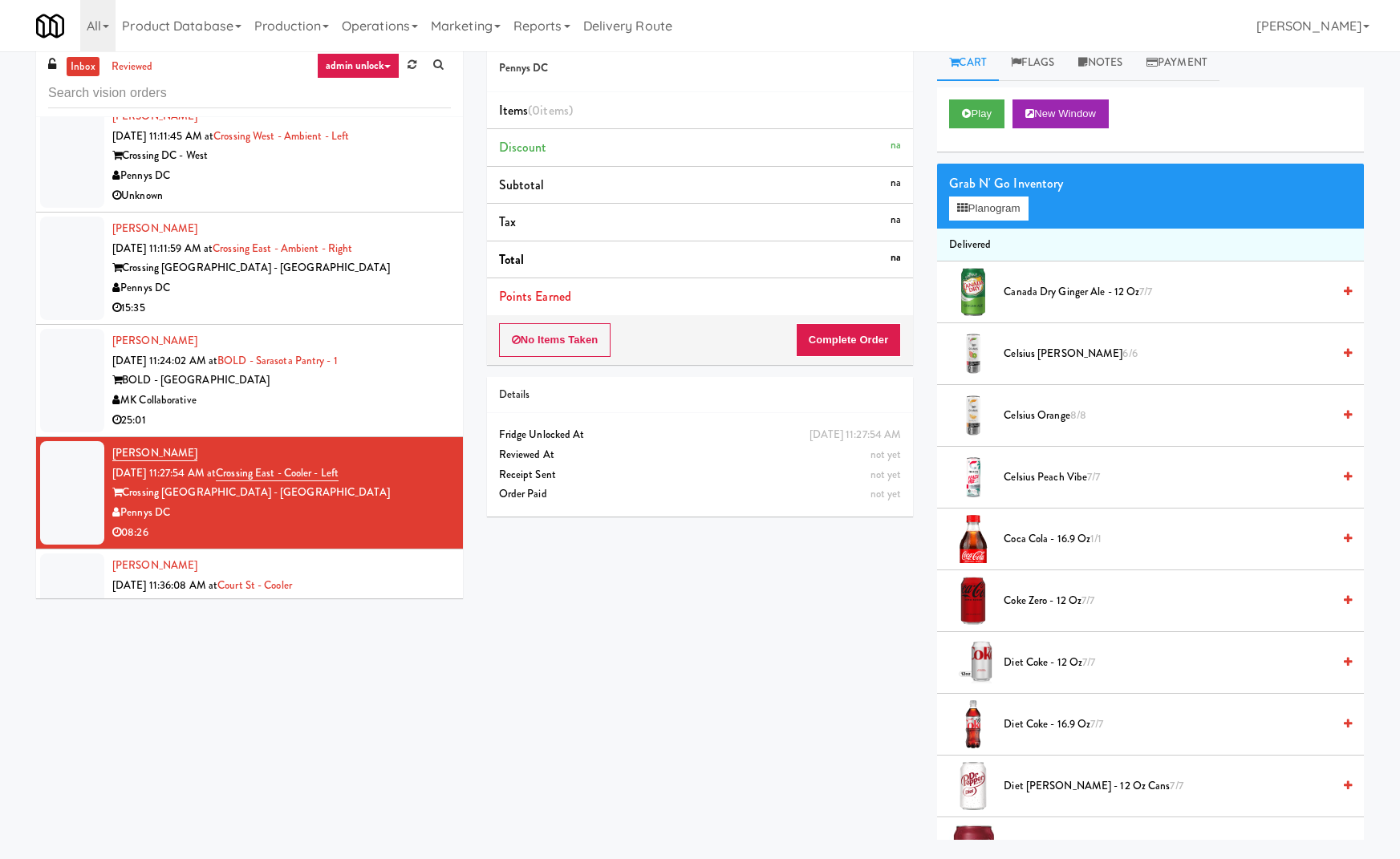
scroll to position [6188, 0]
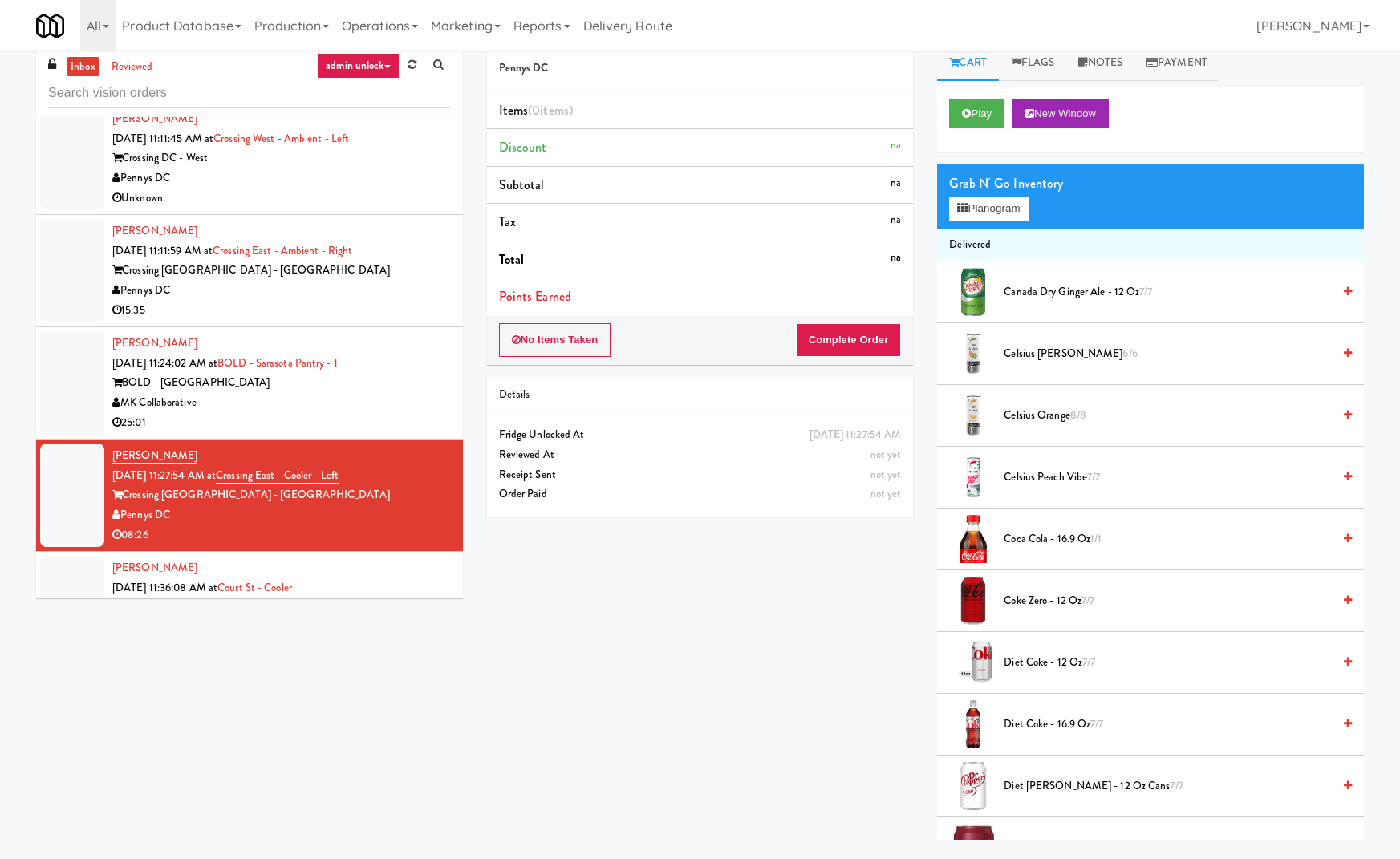
click at [413, 260] on div "Crossing [GEOGRAPHIC_DATA] - [GEOGRAPHIC_DATA]" at bounding box center [281, 270] width 339 height 20
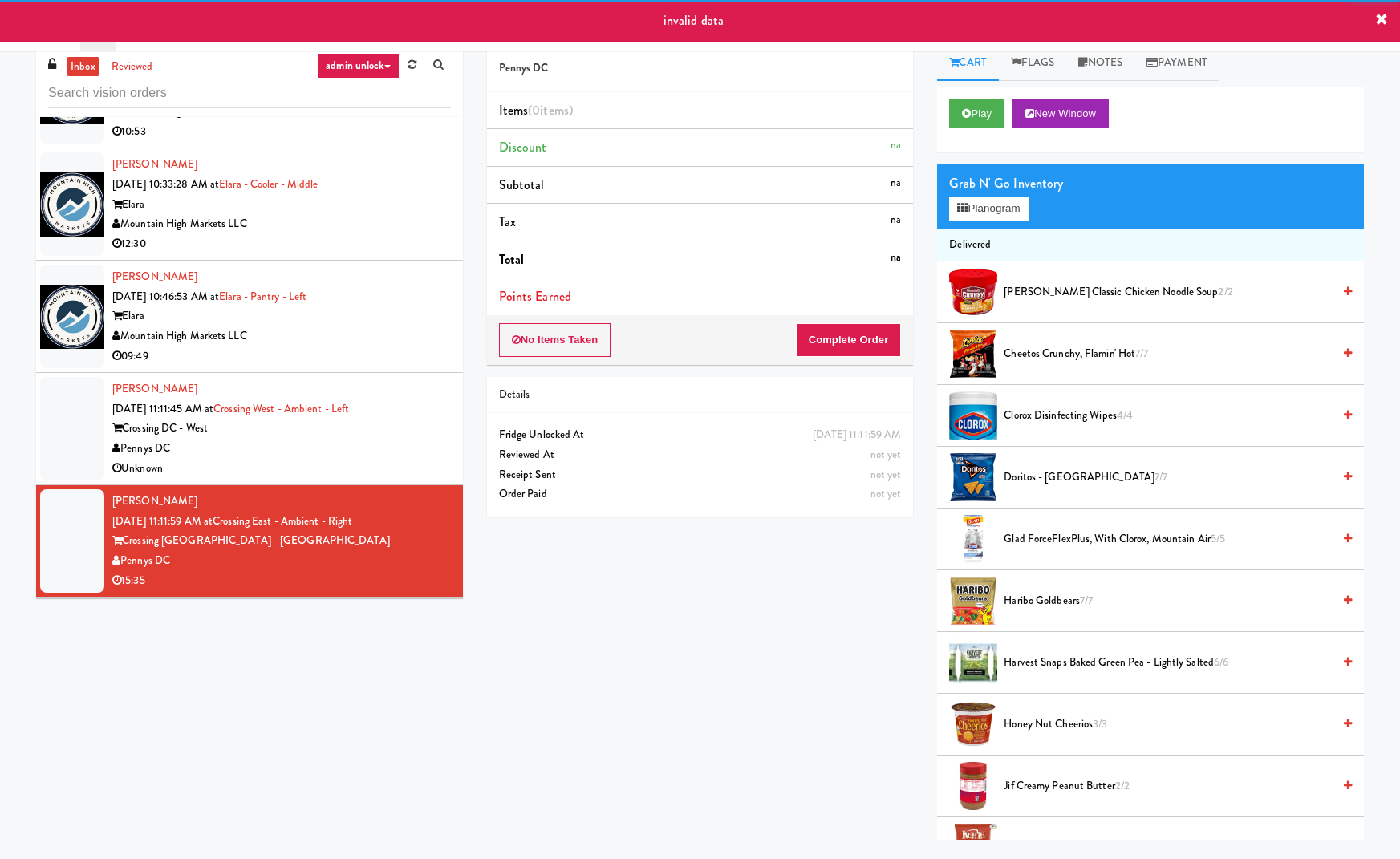
scroll to position [5709, 0]
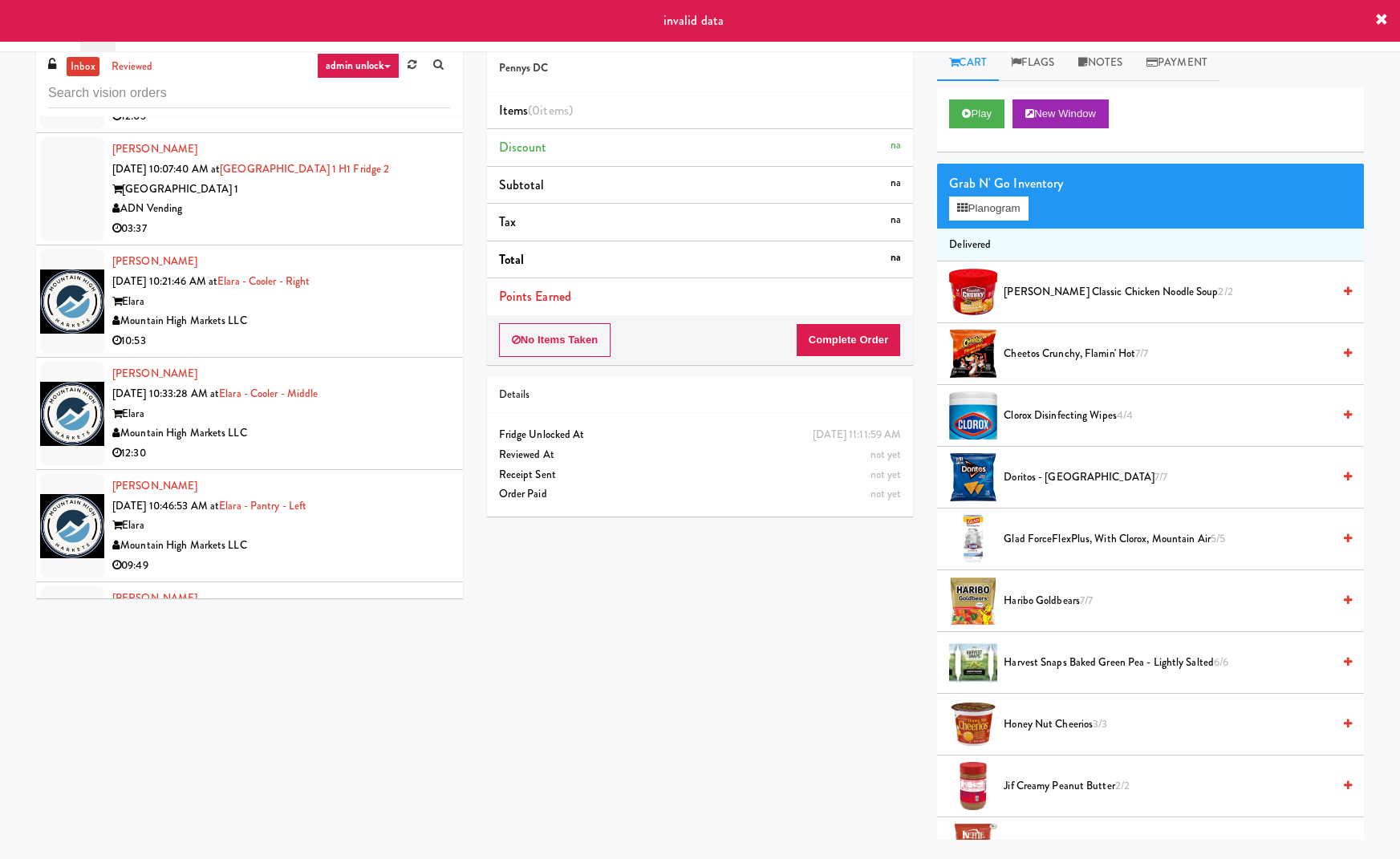
click at [411, 292] on div "Elara" at bounding box center [281, 302] width 339 height 20
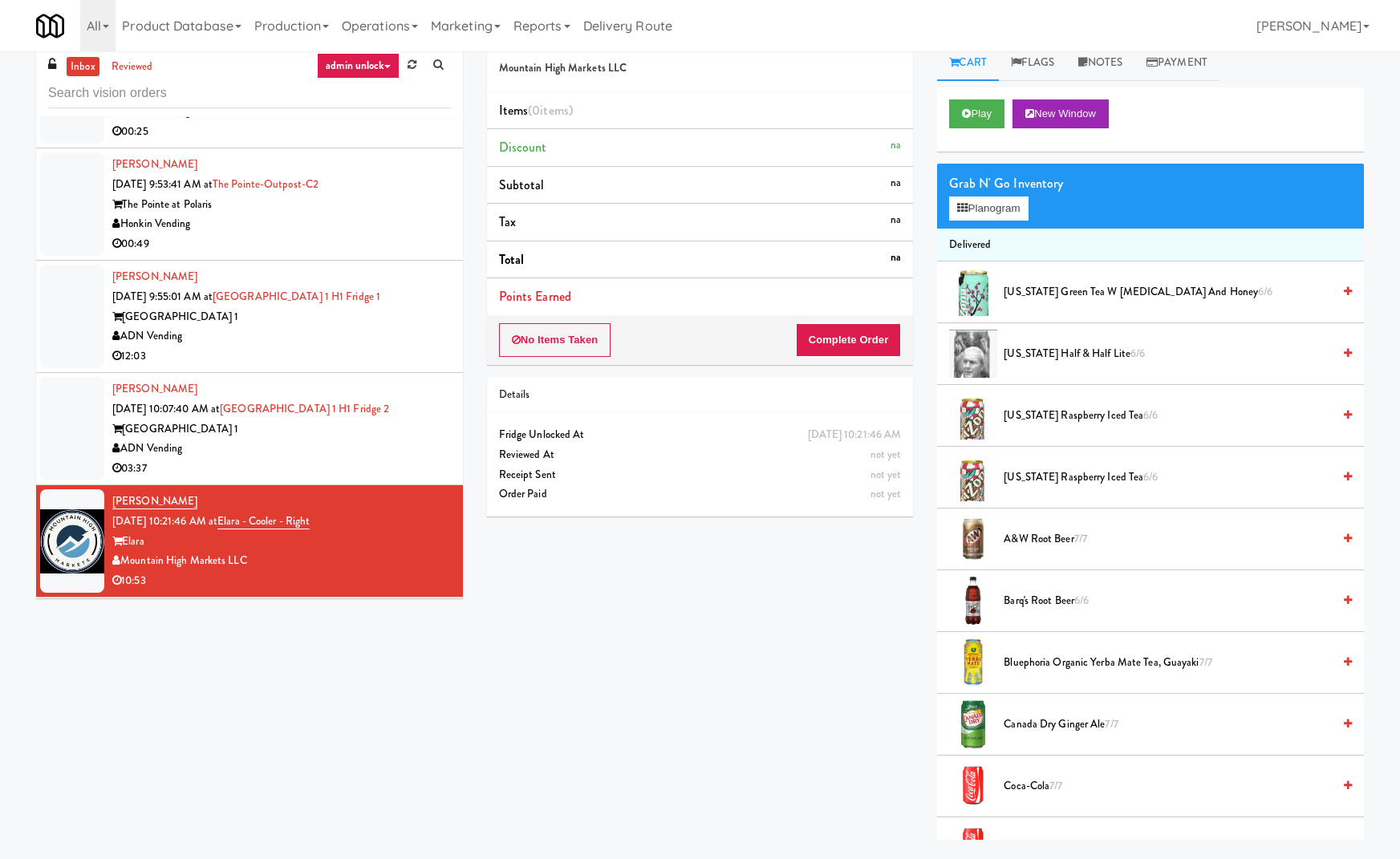
scroll to position [5468, 0]
click at [411, 179] on div "[PERSON_NAME] [DATE] 9:53:41 AM at [GEOGRAPHIC_DATA]-C2 The Pointe at Polaris H…" at bounding box center [281, 205] width 339 height 99
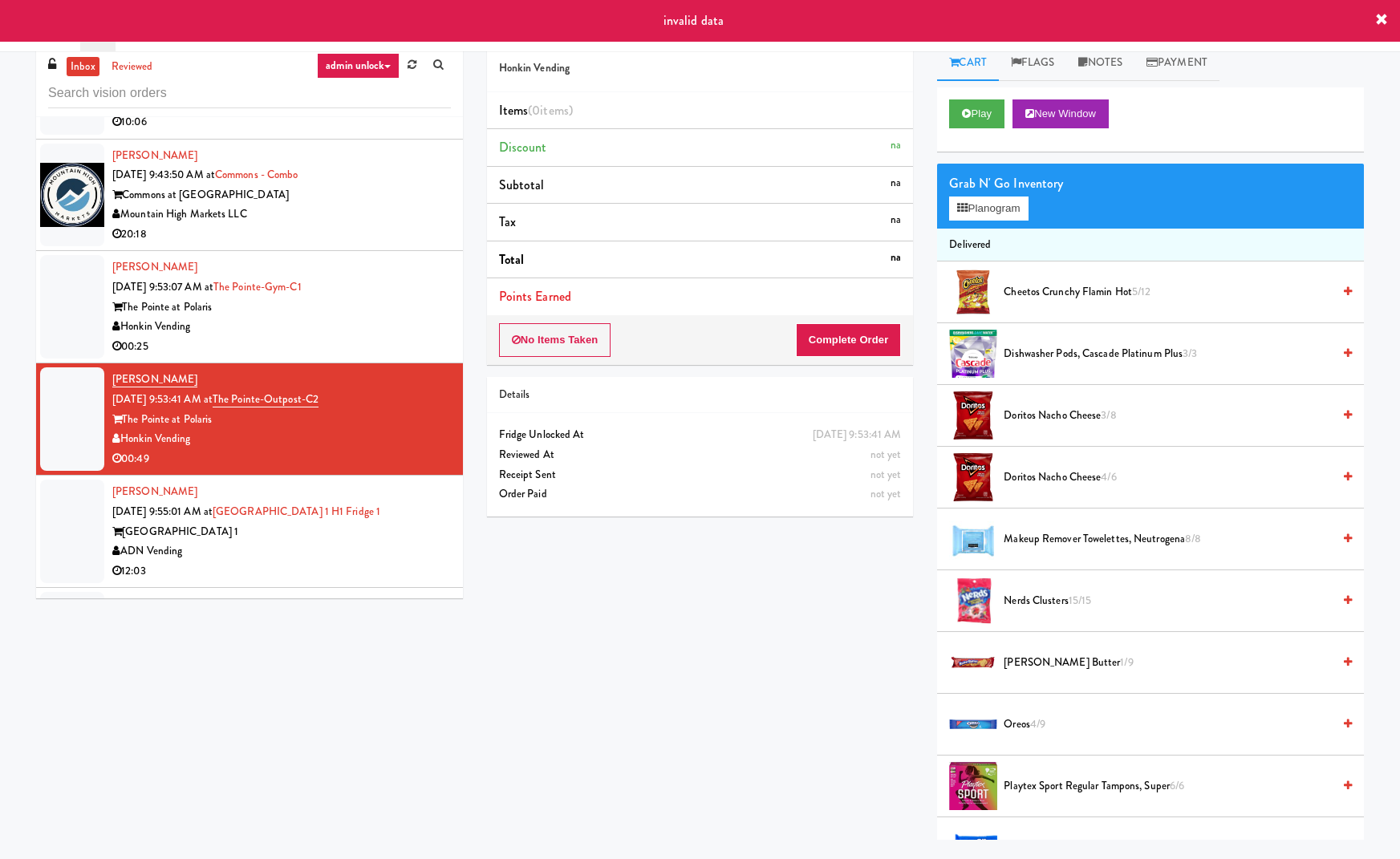
scroll to position [5016, 0]
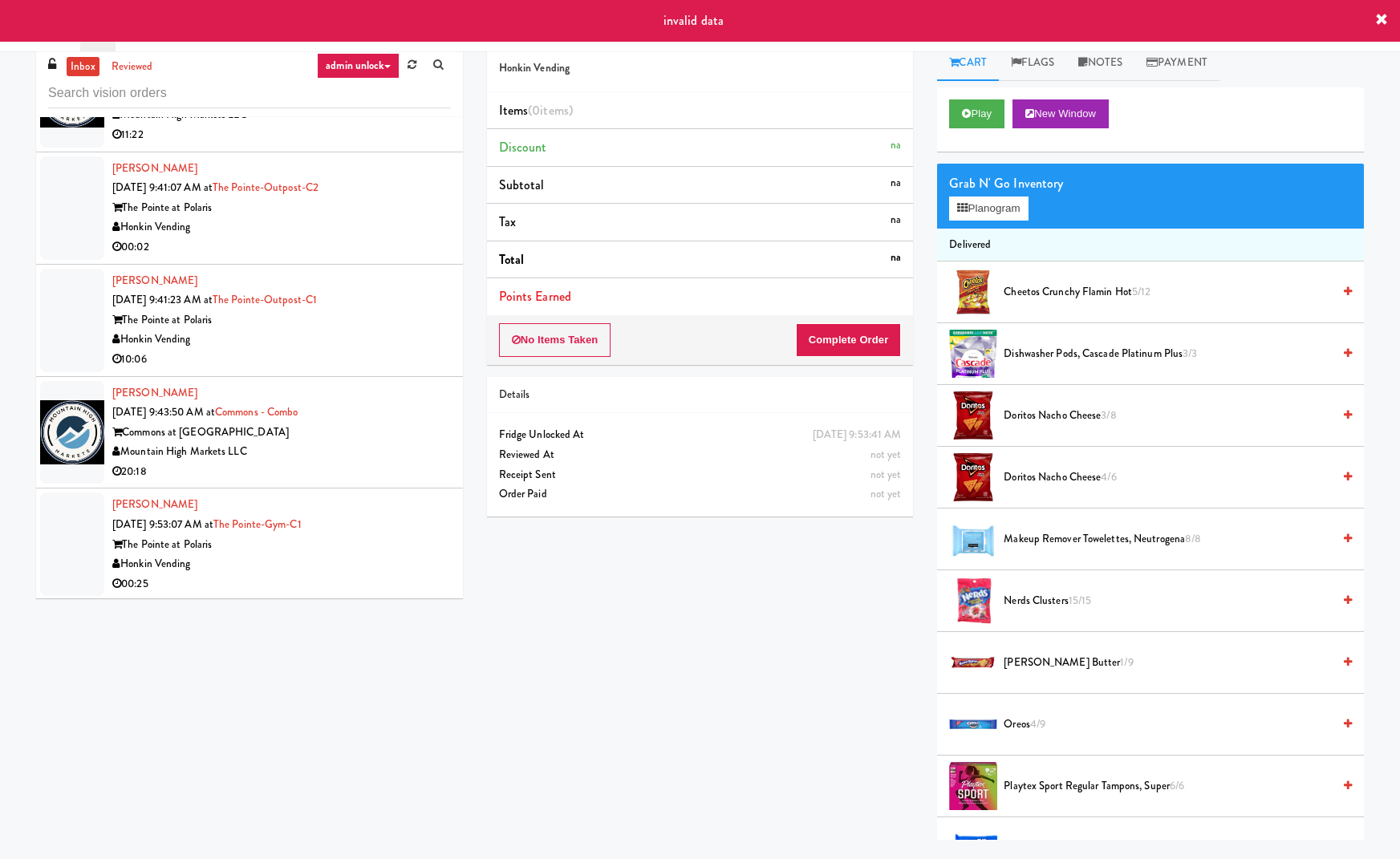
click at [394, 330] on div "Honkin Vending" at bounding box center [281, 339] width 339 height 20
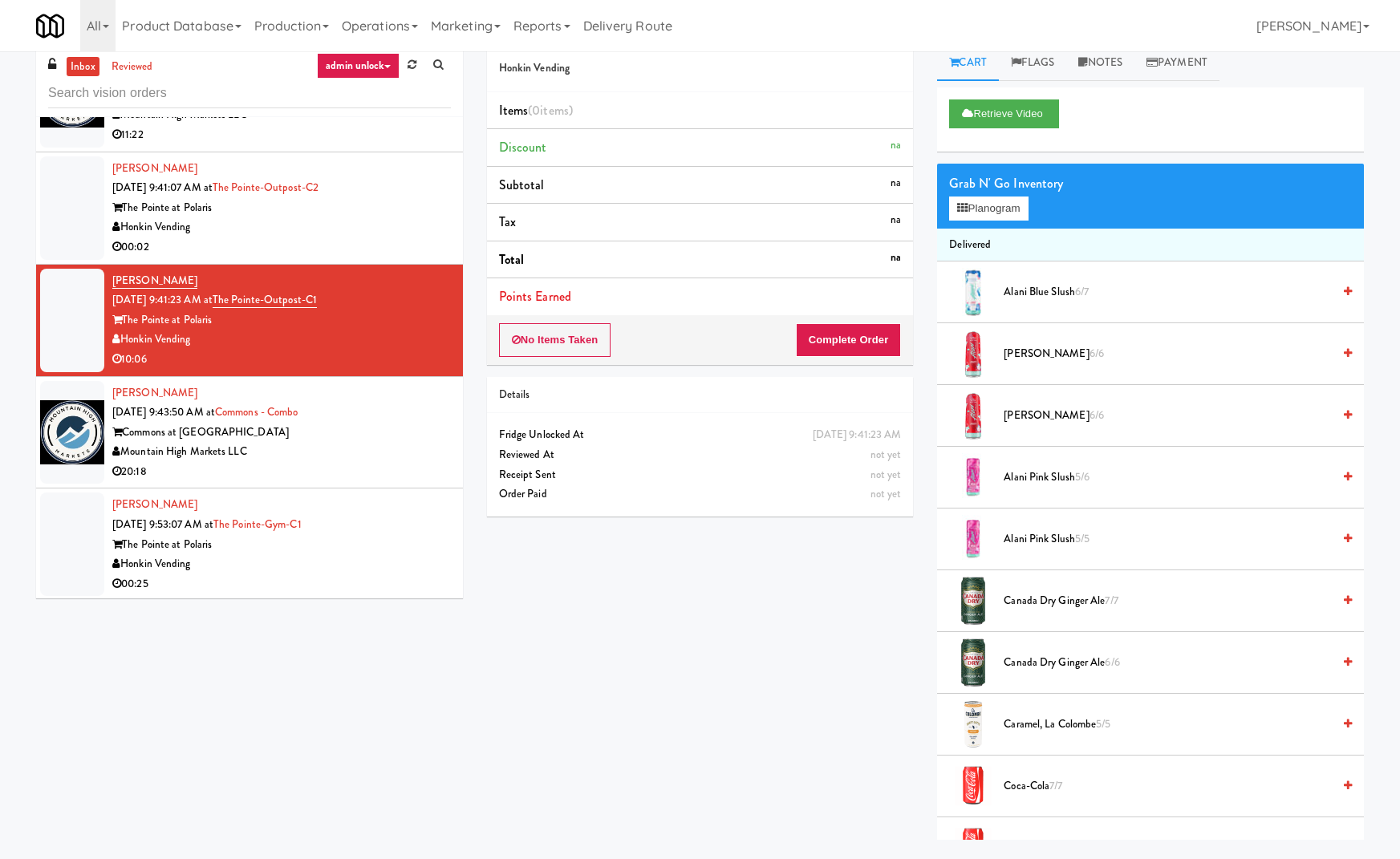
click at [378, 423] on div "Commons at [GEOGRAPHIC_DATA]" at bounding box center [281, 432] width 339 height 20
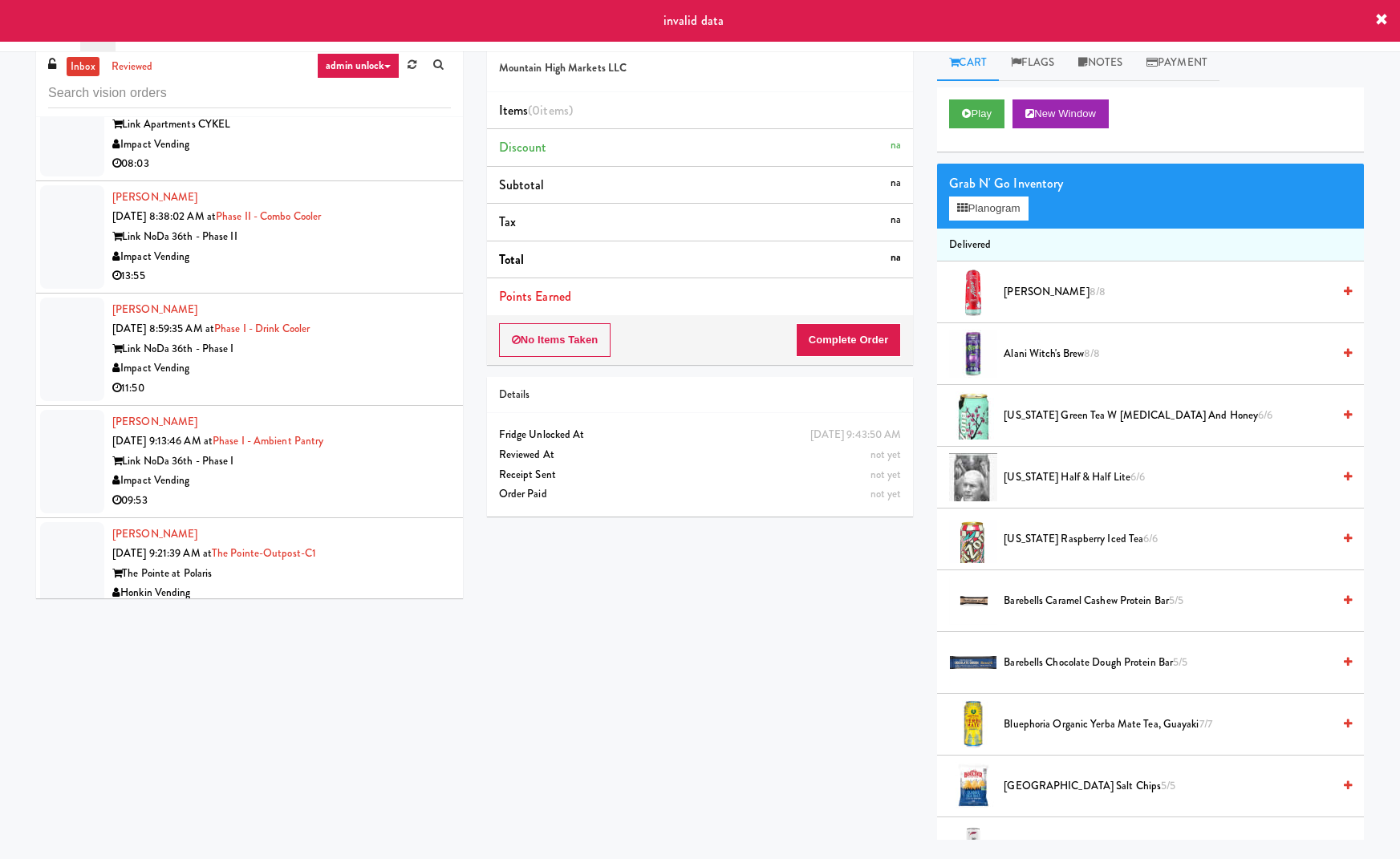
scroll to position [4055, 0]
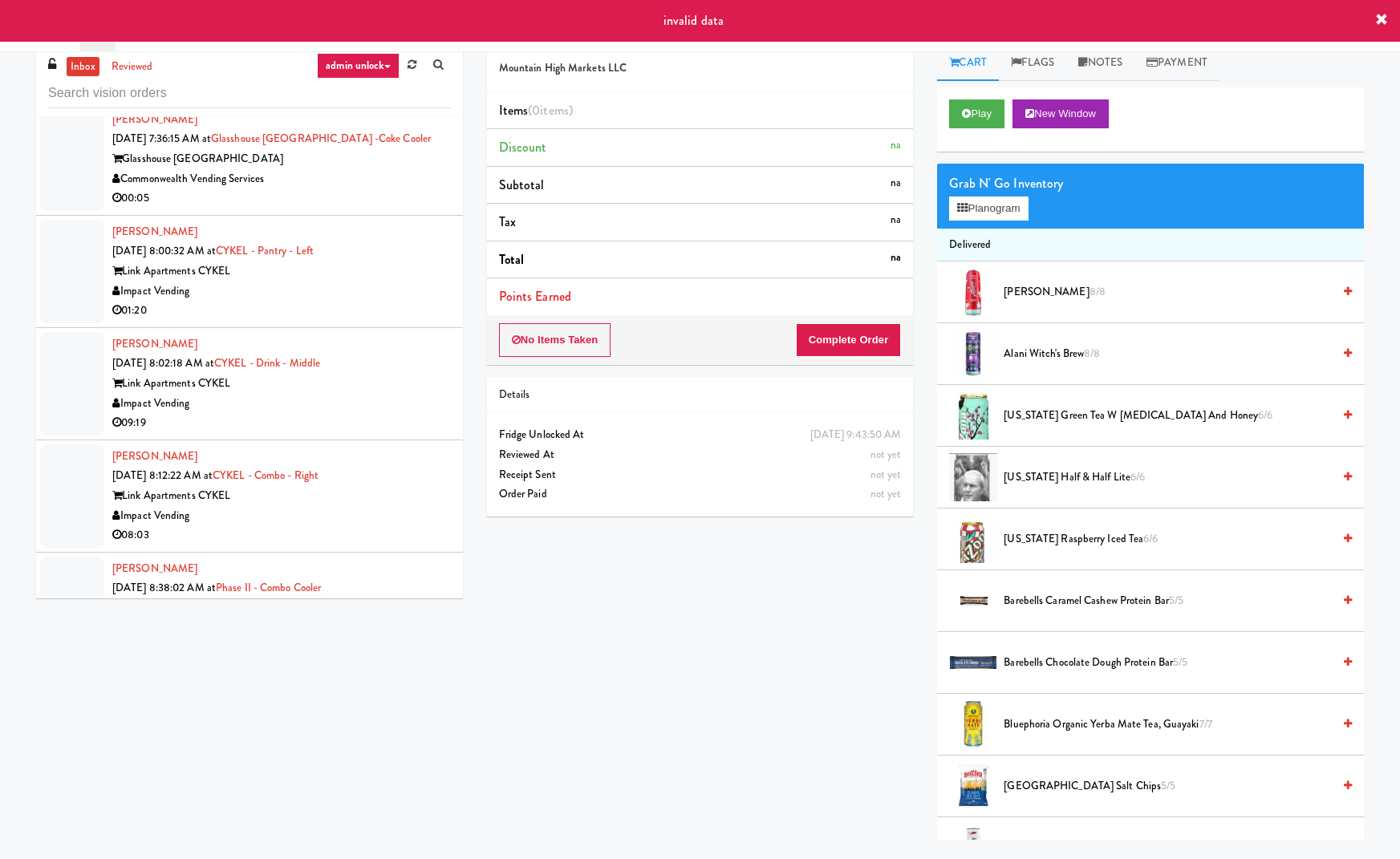
click at [379, 267] on div "Link Apartments CYKEL" at bounding box center [281, 271] width 339 height 20
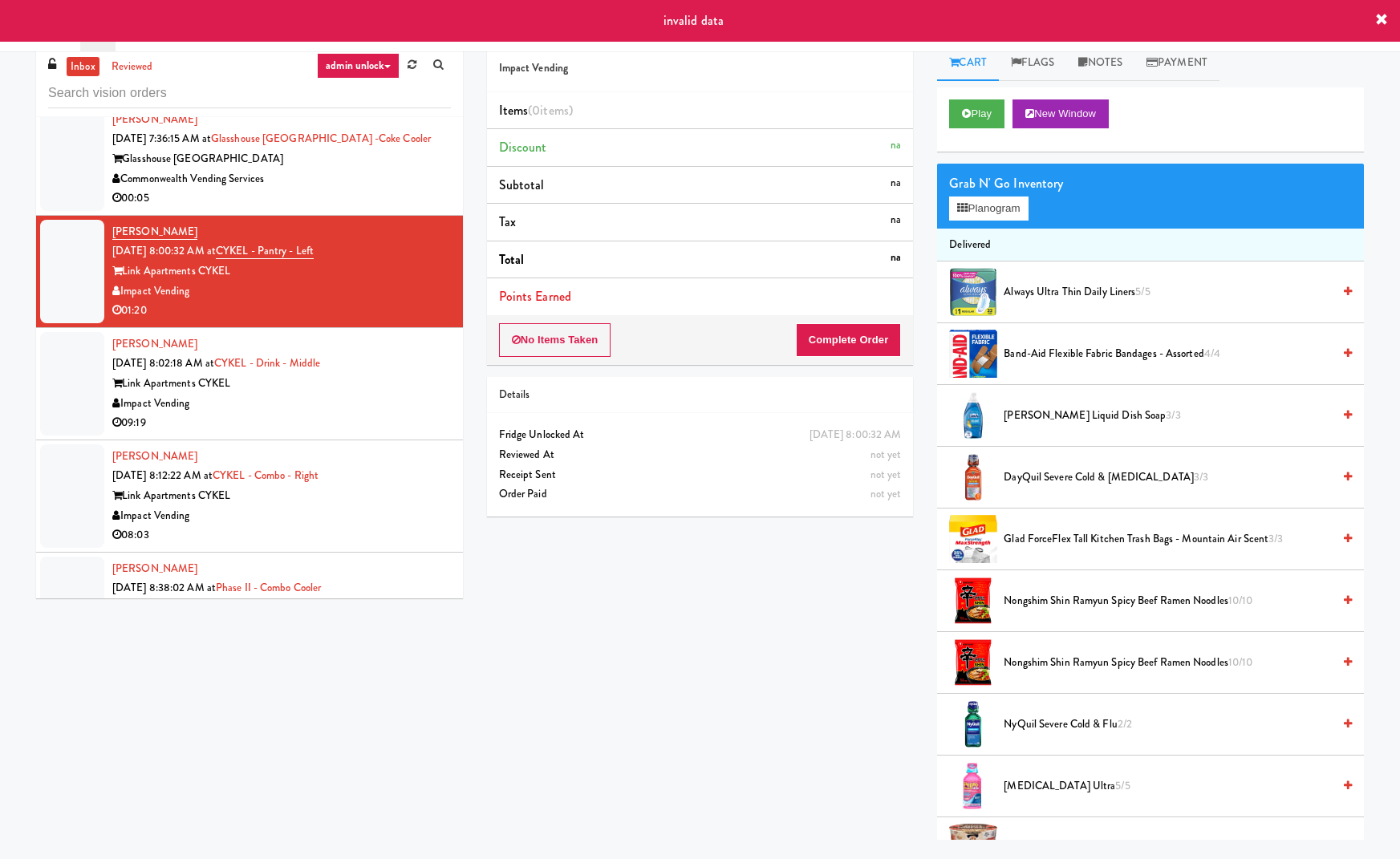
click at [379, 417] on div "09:19" at bounding box center [281, 423] width 339 height 20
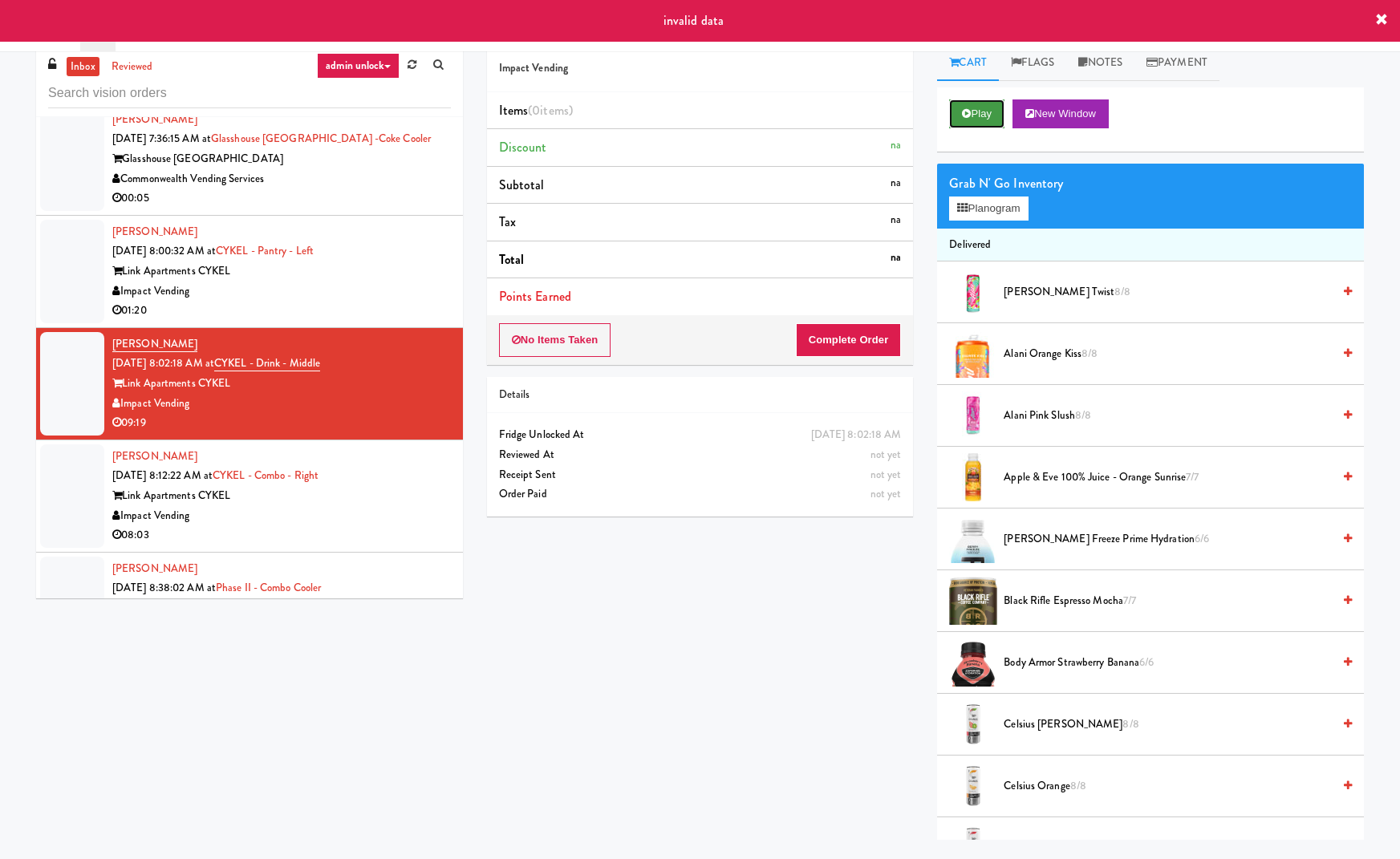
click at [973, 118] on button "Play" at bounding box center [977, 113] width 55 height 29
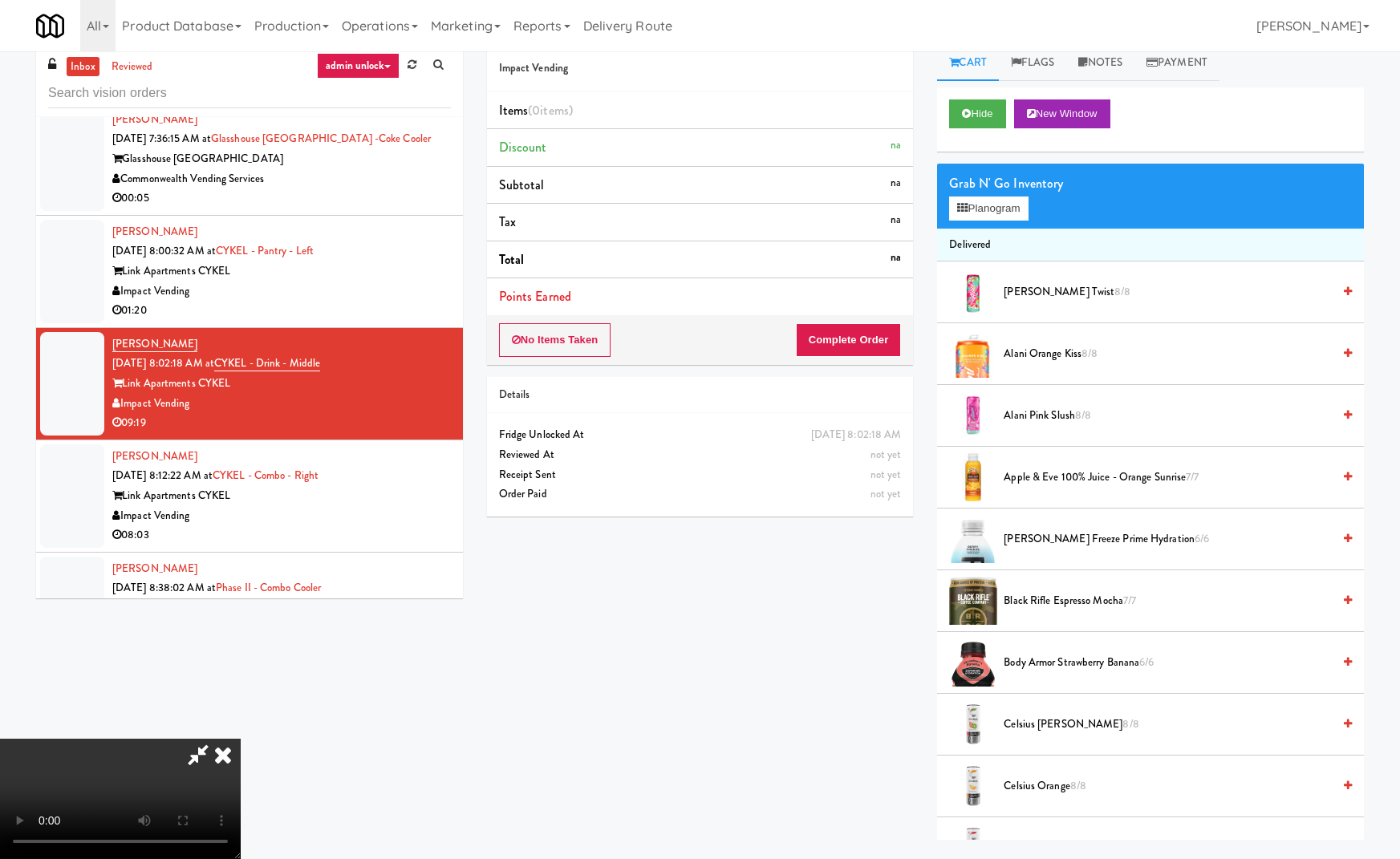
click at [241, 738] on icon at bounding box center [223, 754] width 36 height 32
